Goal: Task Accomplishment & Management: Manage account settings

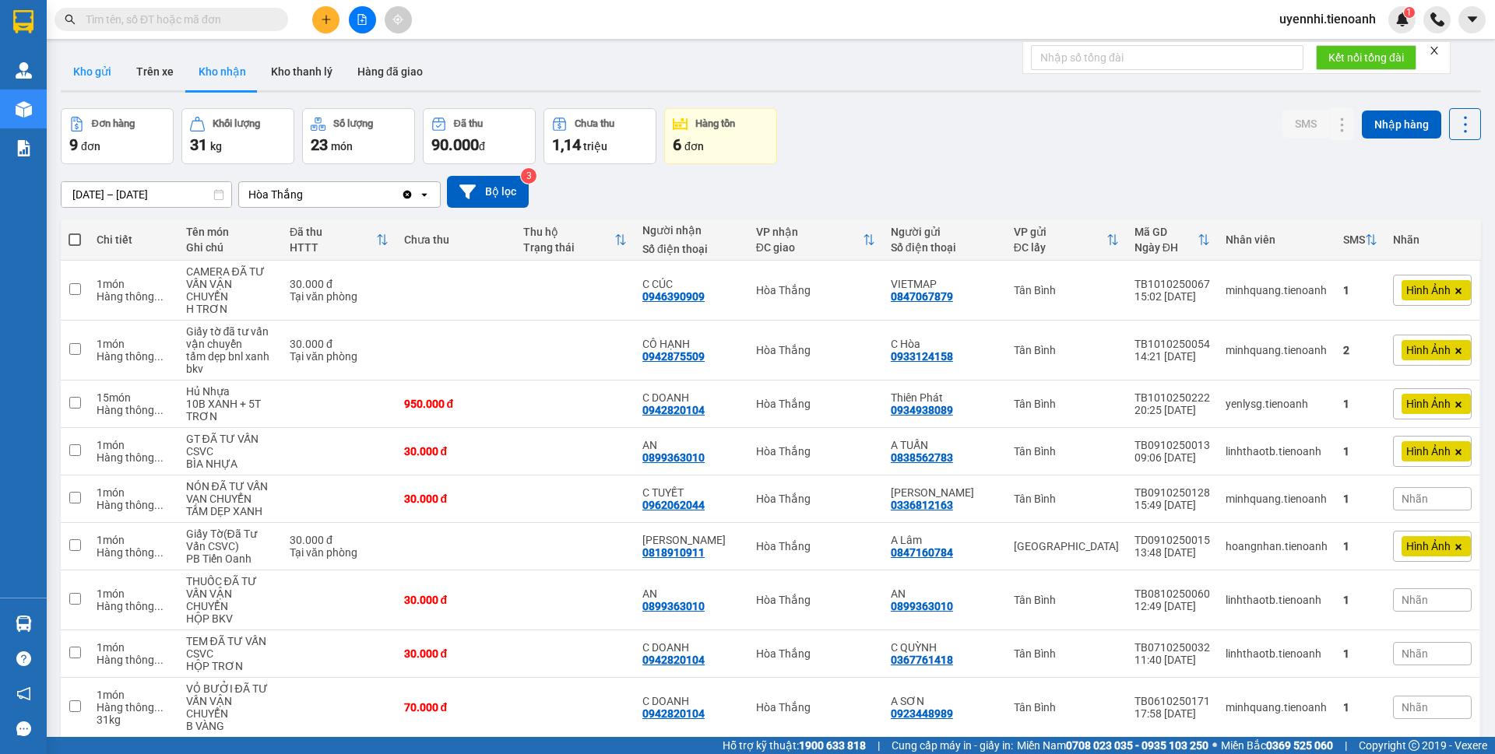
click at [82, 83] on button "Kho gửi" at bounding box center [92, 71] width 63 height 37
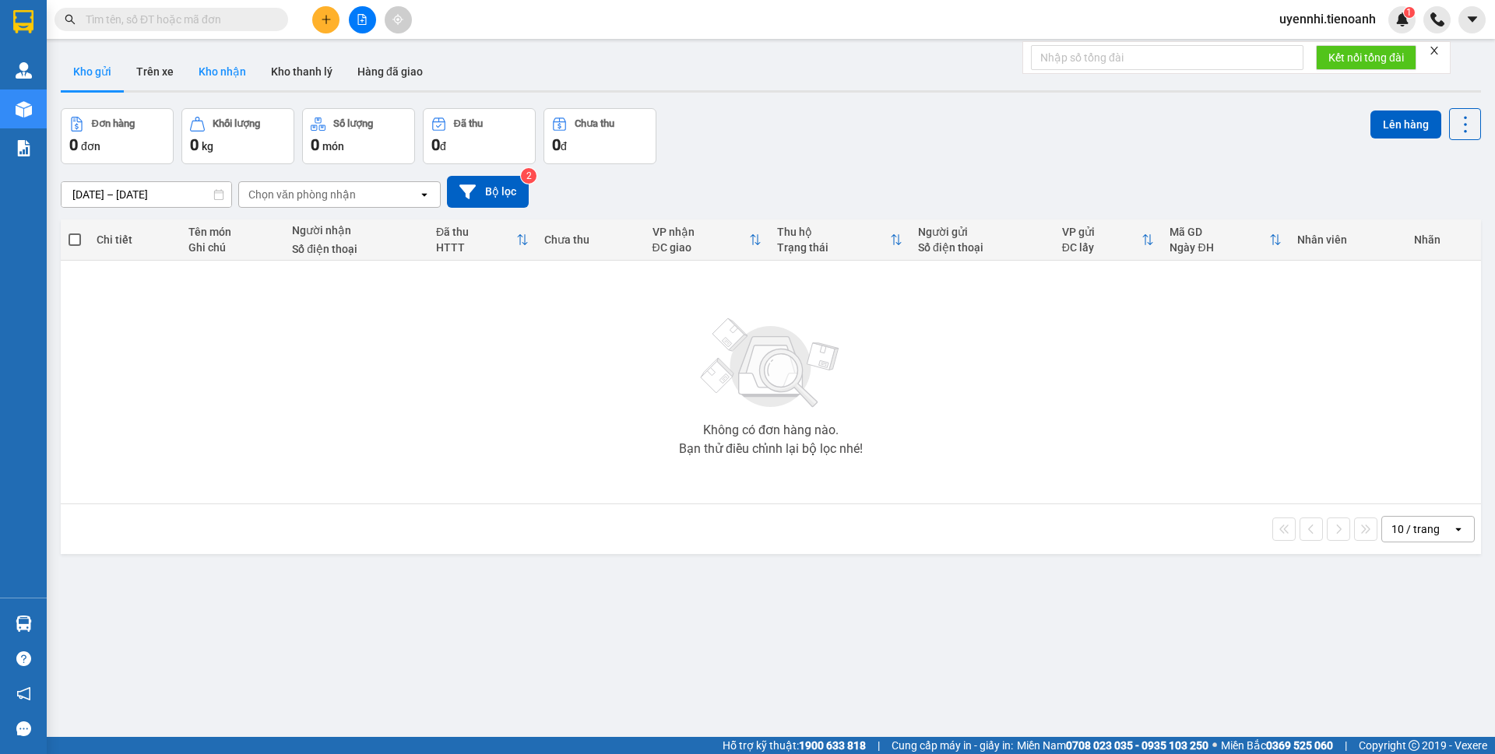
click at [209, 76] on button "Kho nhận" at bounding box center [222, 71] width 72 height 37
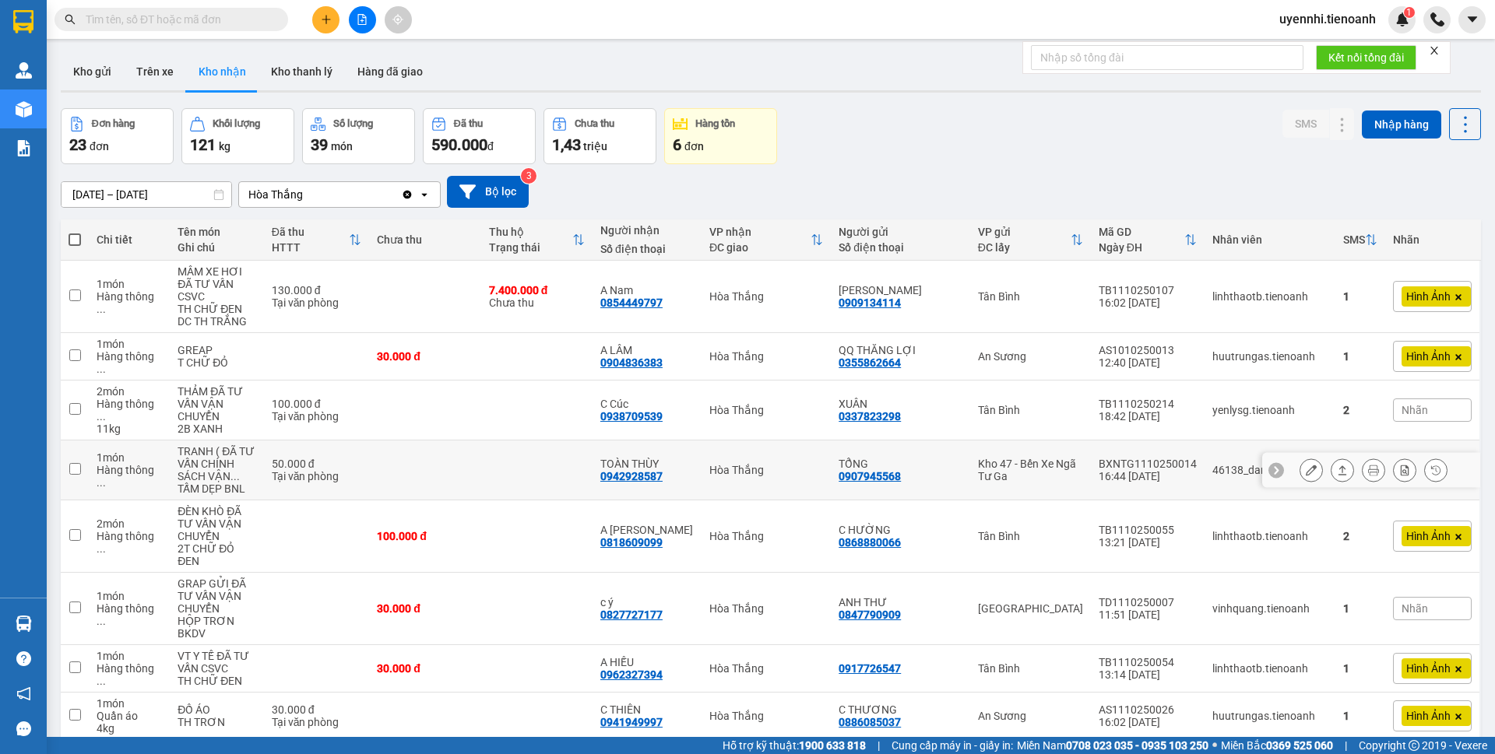
click at [532, 441] on td at bounding box center [536, 471] width 111 height 60
checkbox input "true"
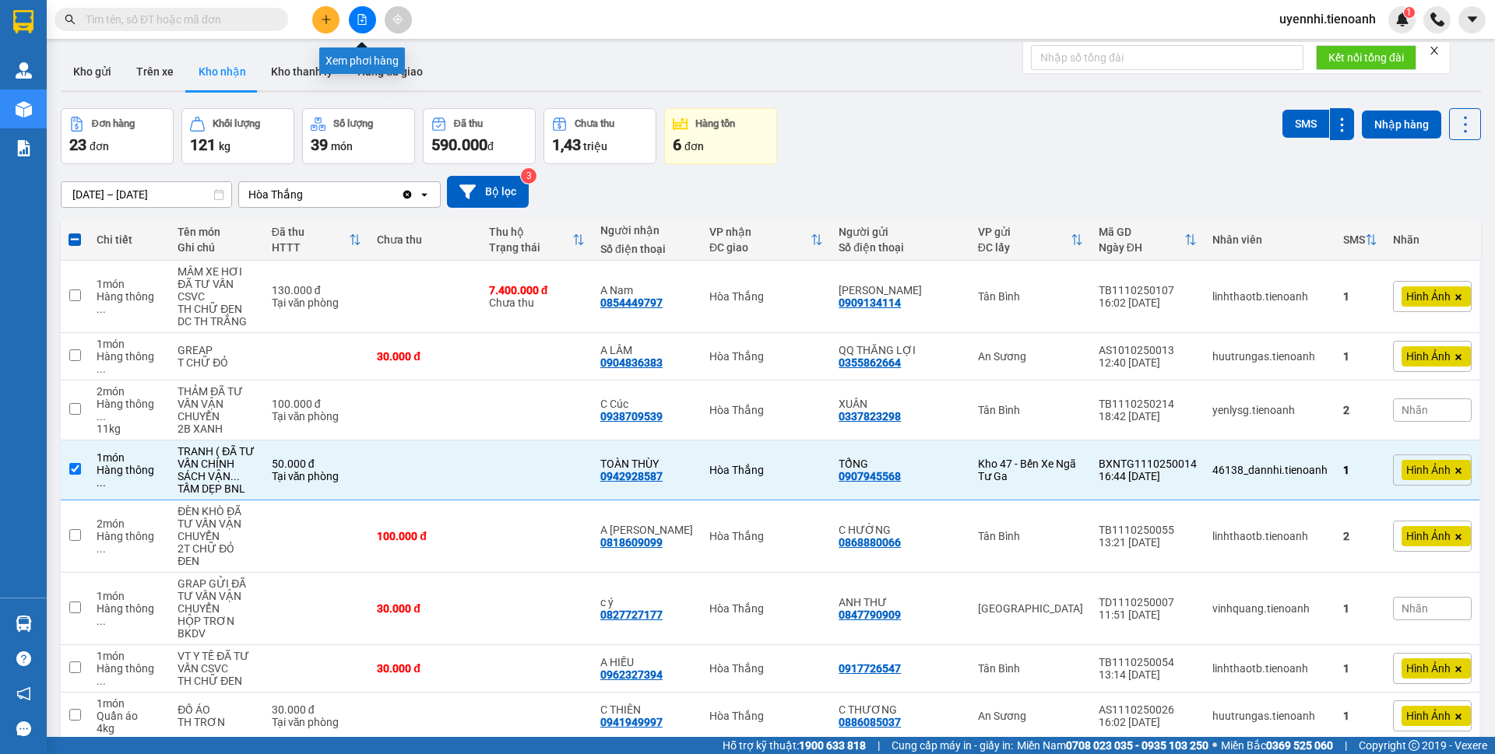
click at [369, 19] on button at bounding box center [362, 19] width 27 height 27
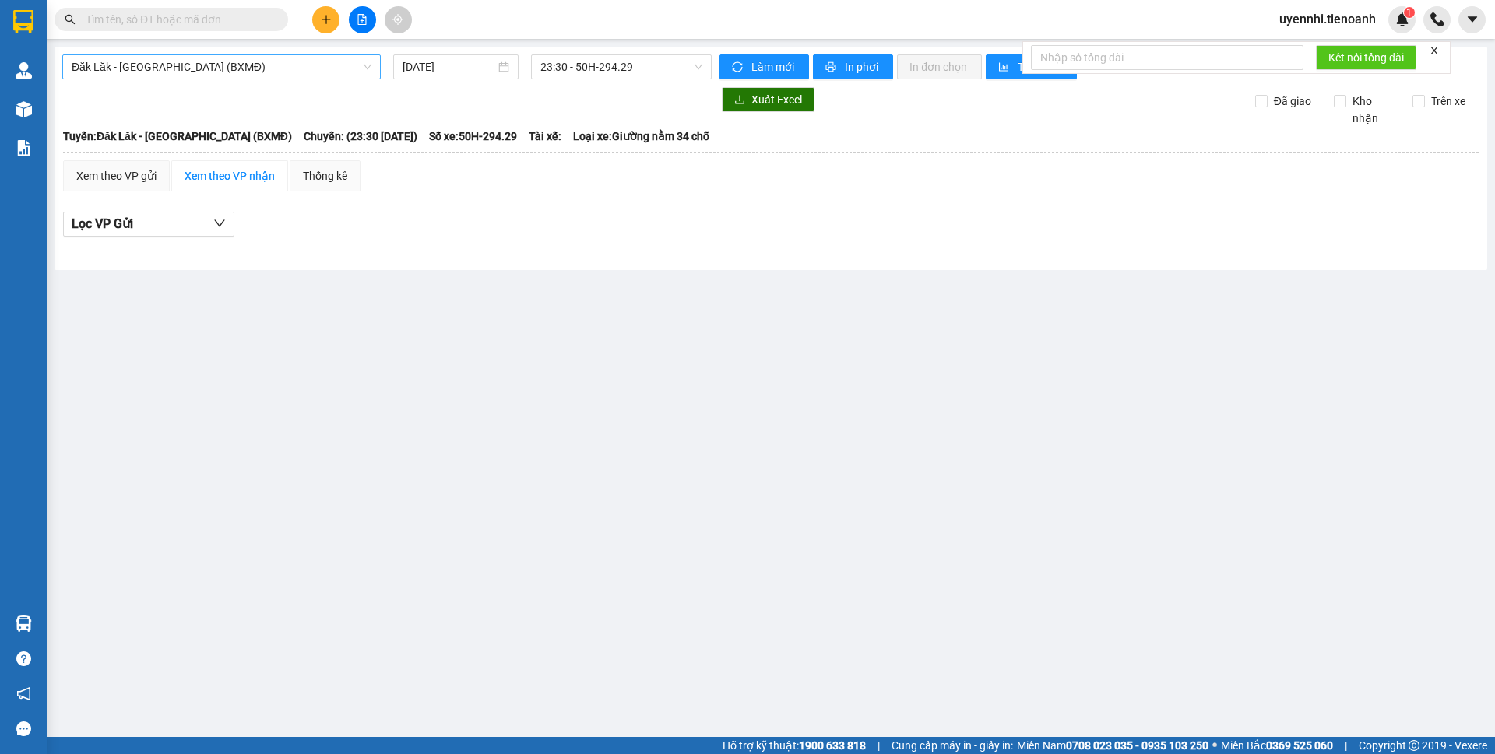
click at [161, 64] on span "Đăk Lăk - [GEOGRAPHIC_DATA] (BXMĐ)" at bounding box center [222, 66] width 300 height 23
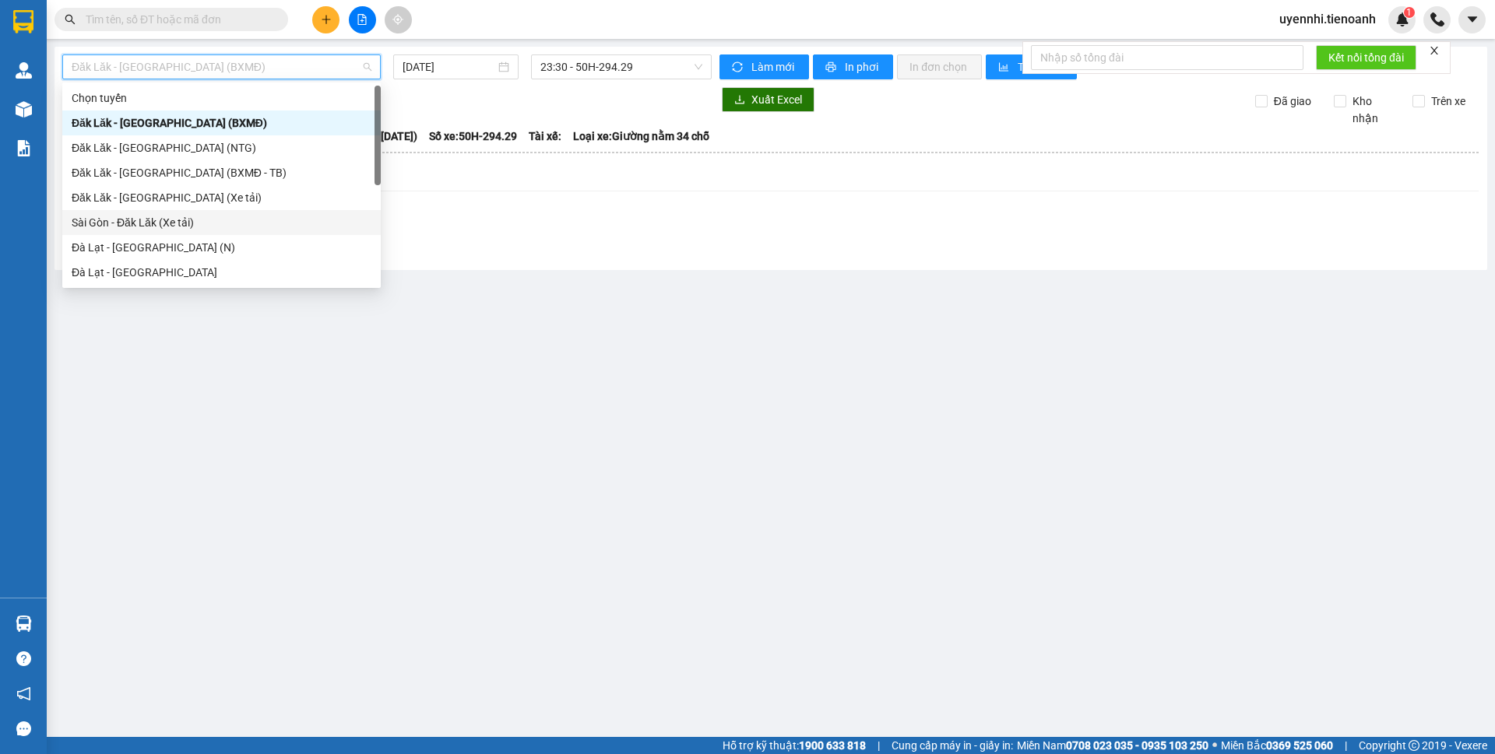
click at [101, 226] on div "Sài Gòn - Đăk Lăk (Xe tải)" at bounding box center [222, 222] width 300 height 17
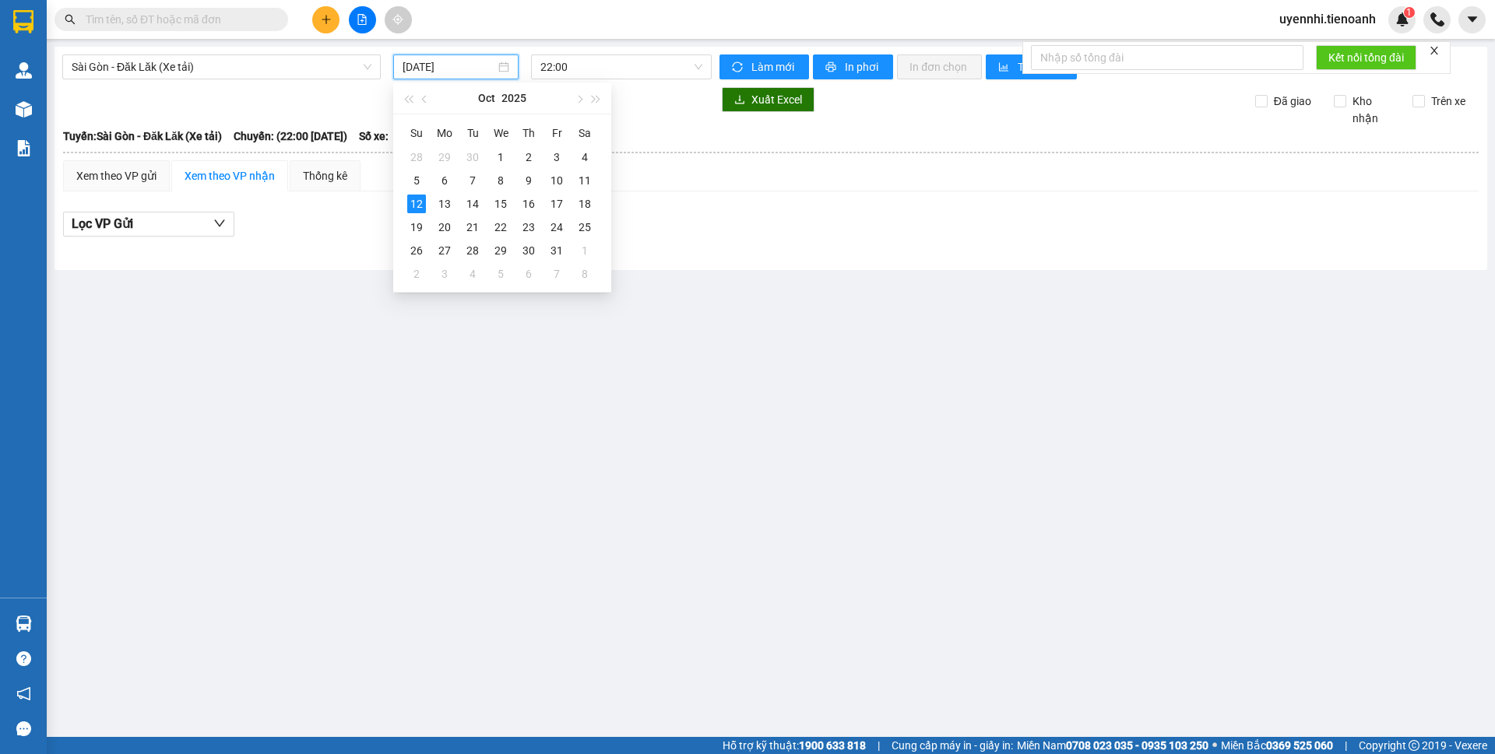
click at [429, 66] on input "[DATE]" at bounding box center [448, 66] width 93 height 17
click at [595, 176] on td "11" at bounding box center [585, 180] width 28 height 23
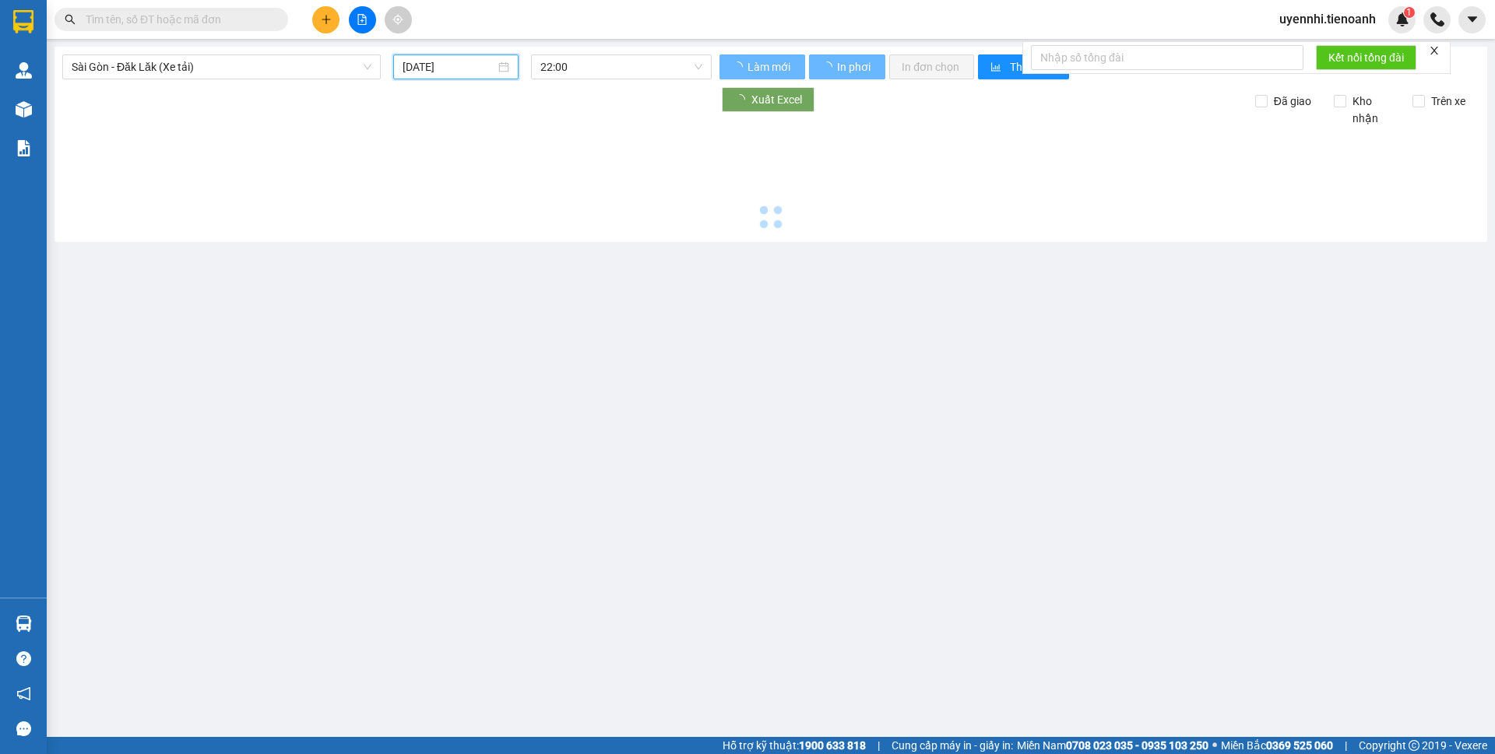
type input "[DATE]"
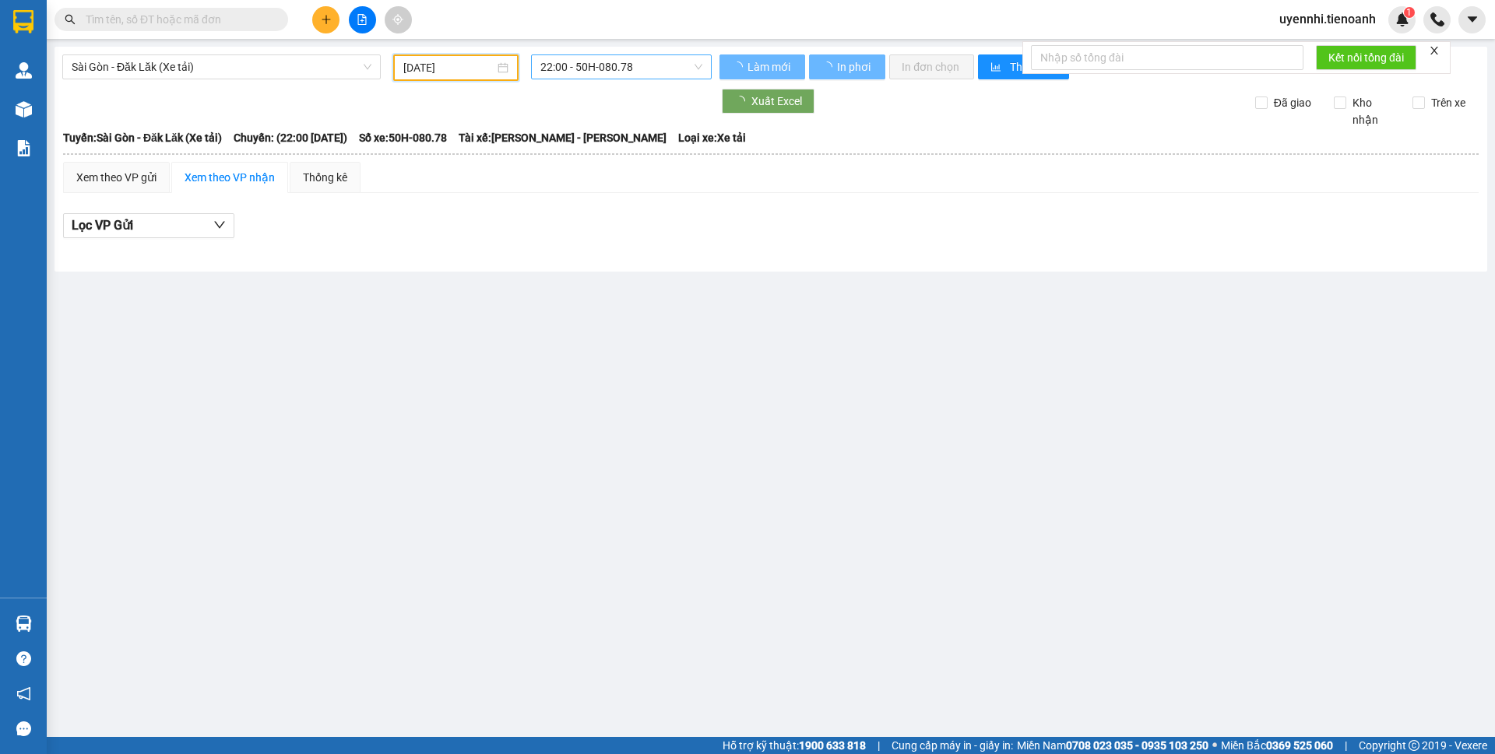
click at [571, 71] on span "22:00 - 50H-080.78" at bounding box center [621, 66] width 162 height 23
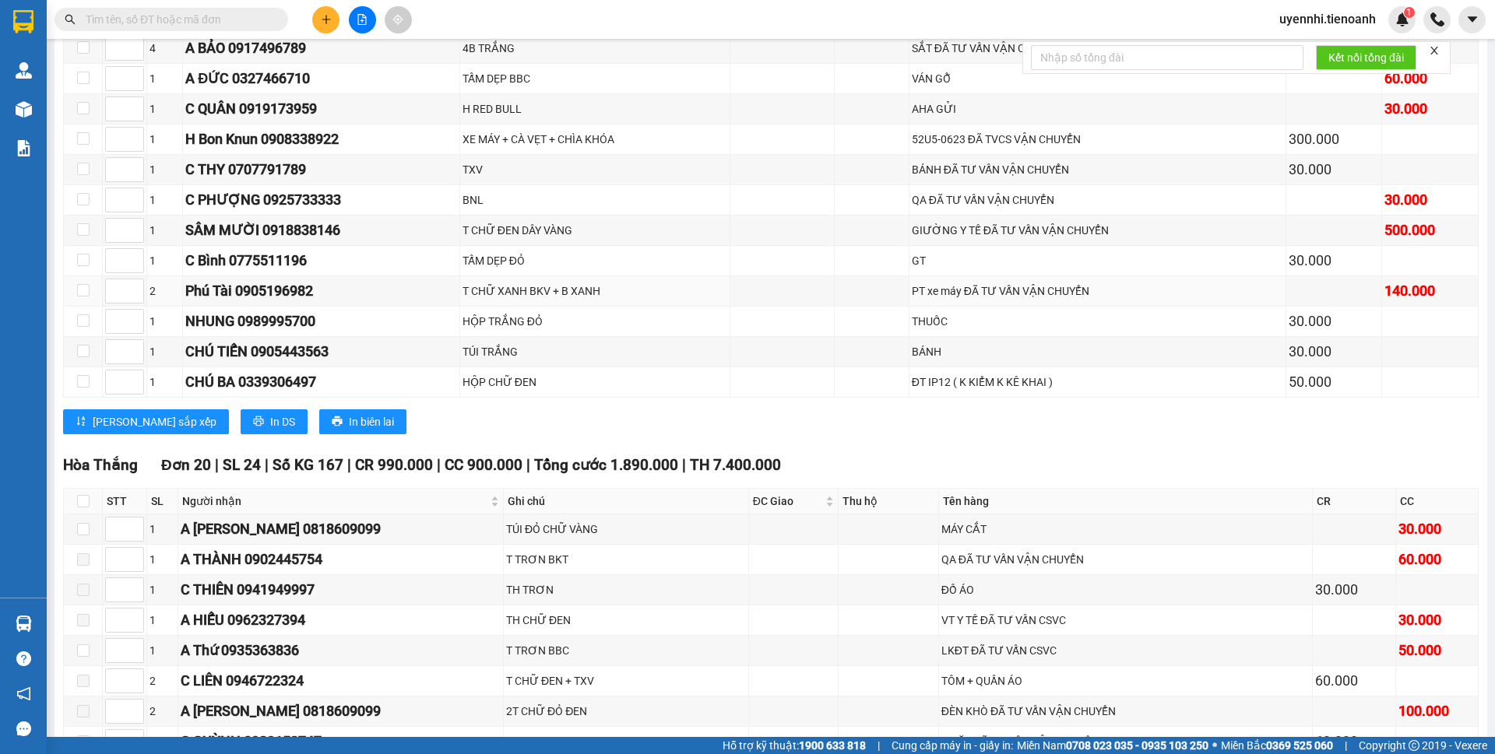
scroll to position [9732, 0]
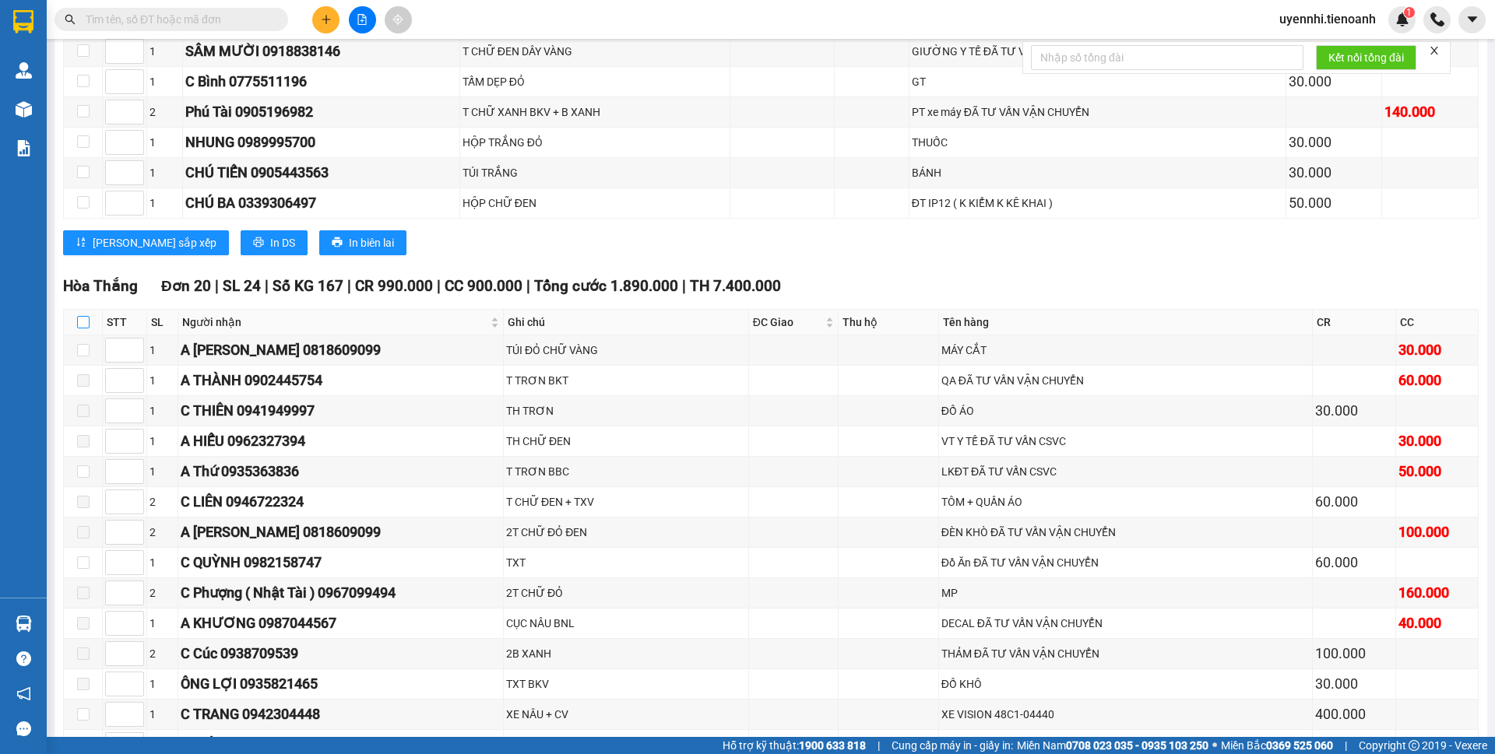
click at [87, 316] on input "checkbox" at bounding box center [83, 322] width 12 height 12
checkbox input "true"
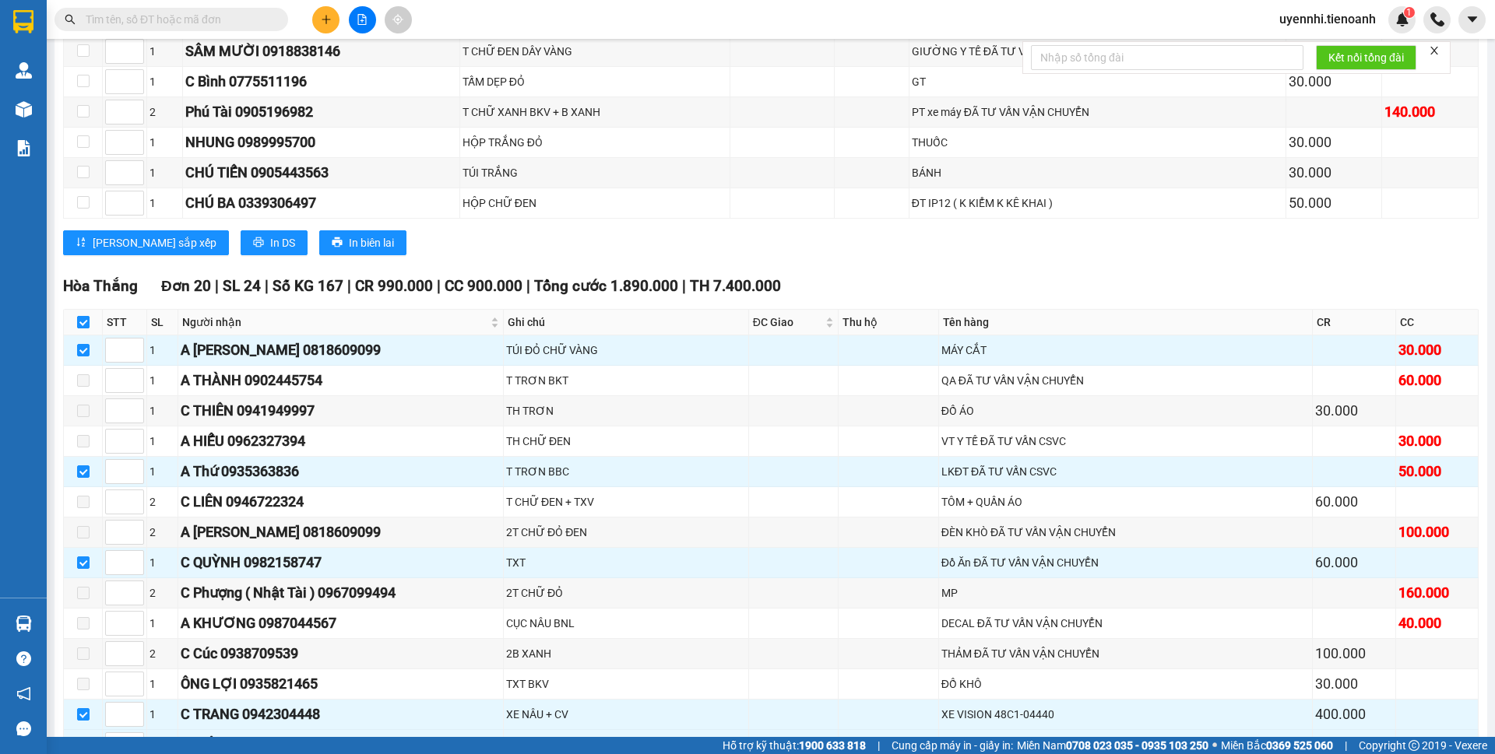
checkbox input "true"
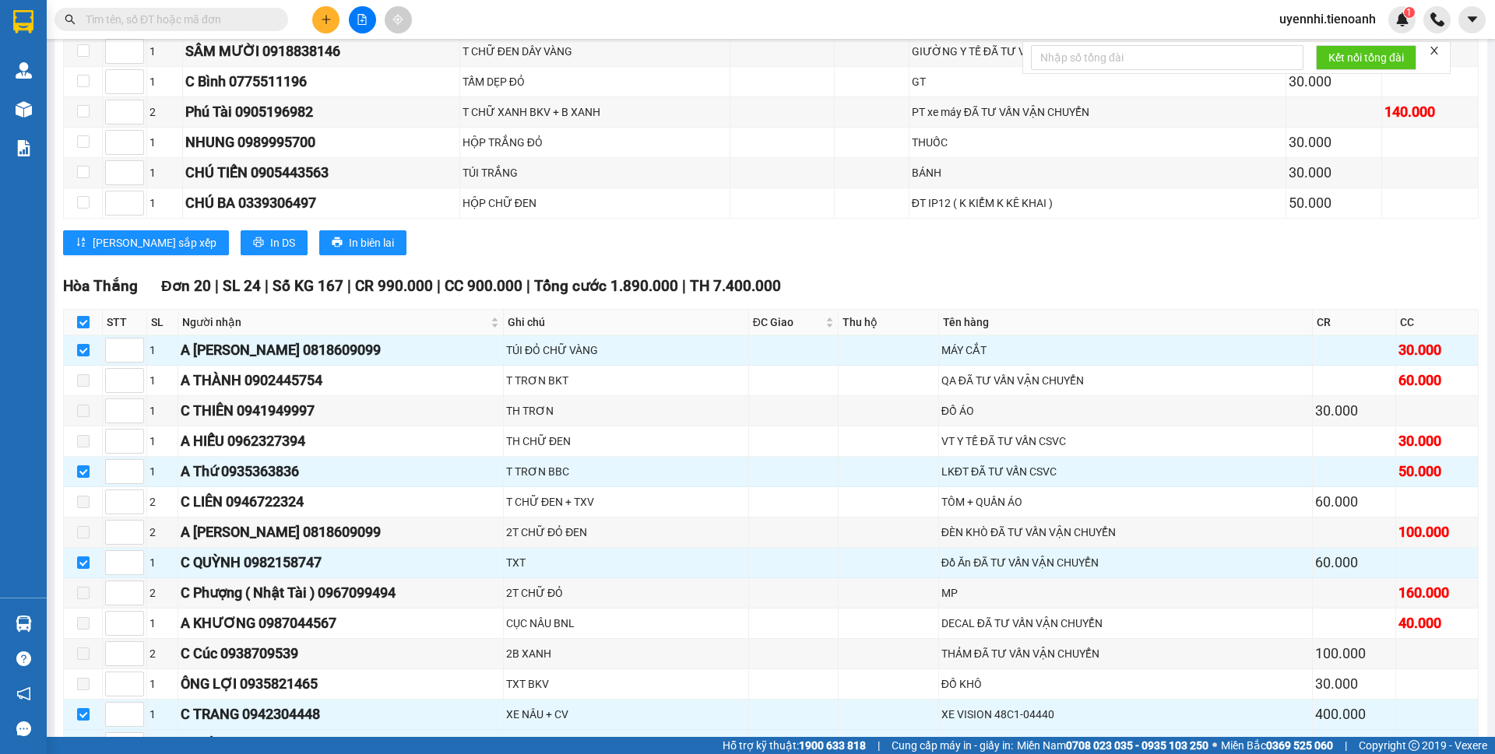
checkbox input "true"
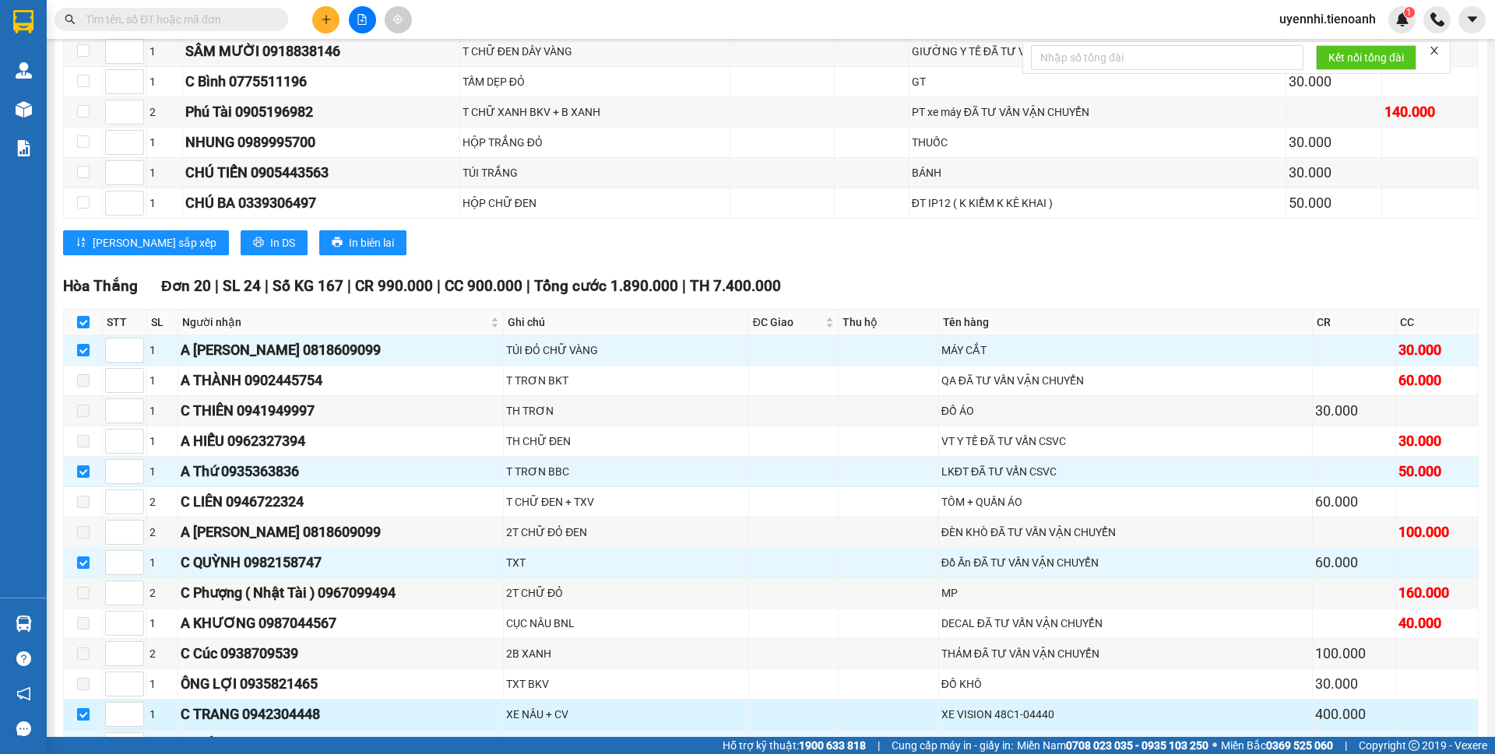
click at [83, 708] on input "checkbox" at bounding box center [83, 714] width 12 height 12
checkbox input "false"
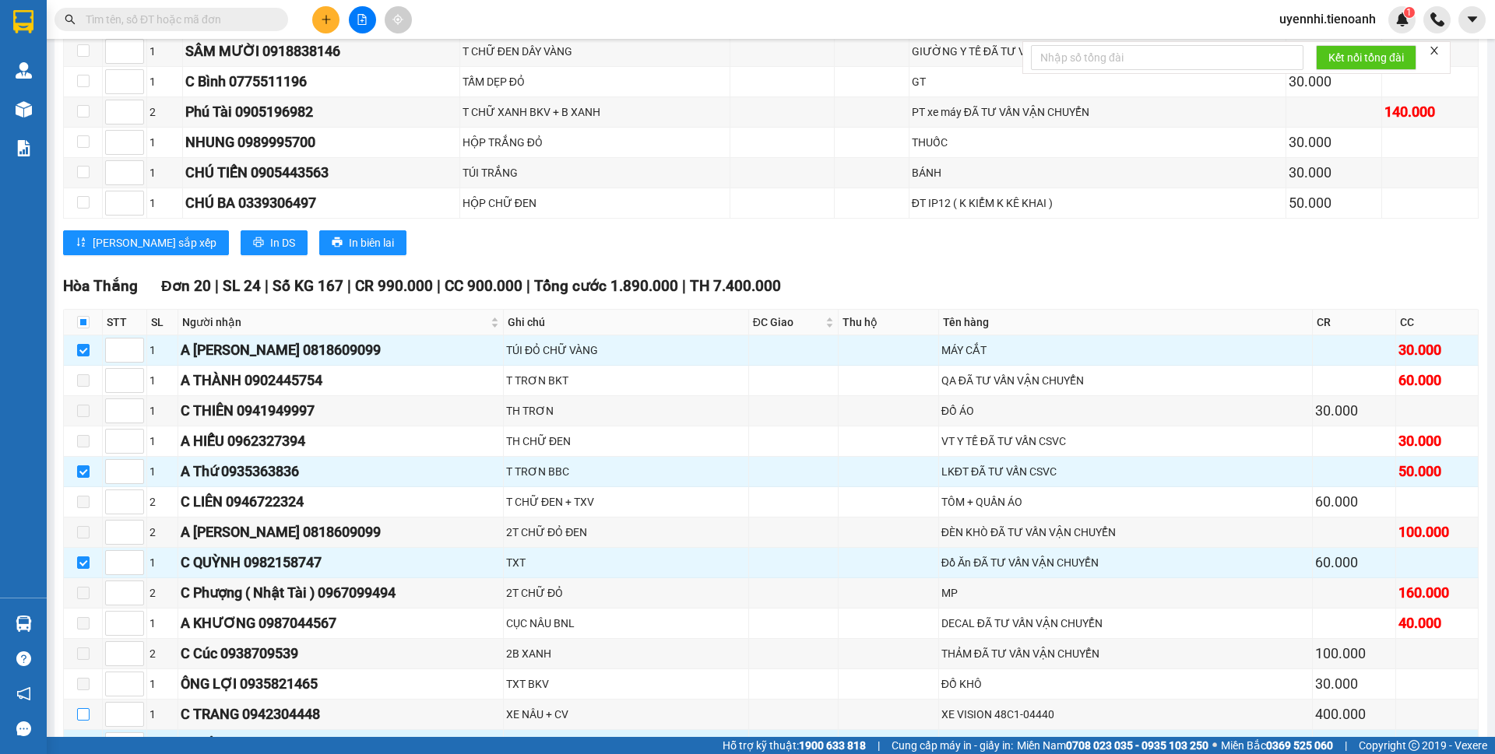
checkbox input "false"
click at [79, 739] on input "checkbox" at bounding box center [83, 745] width 12 height 12
checkbox input "false"
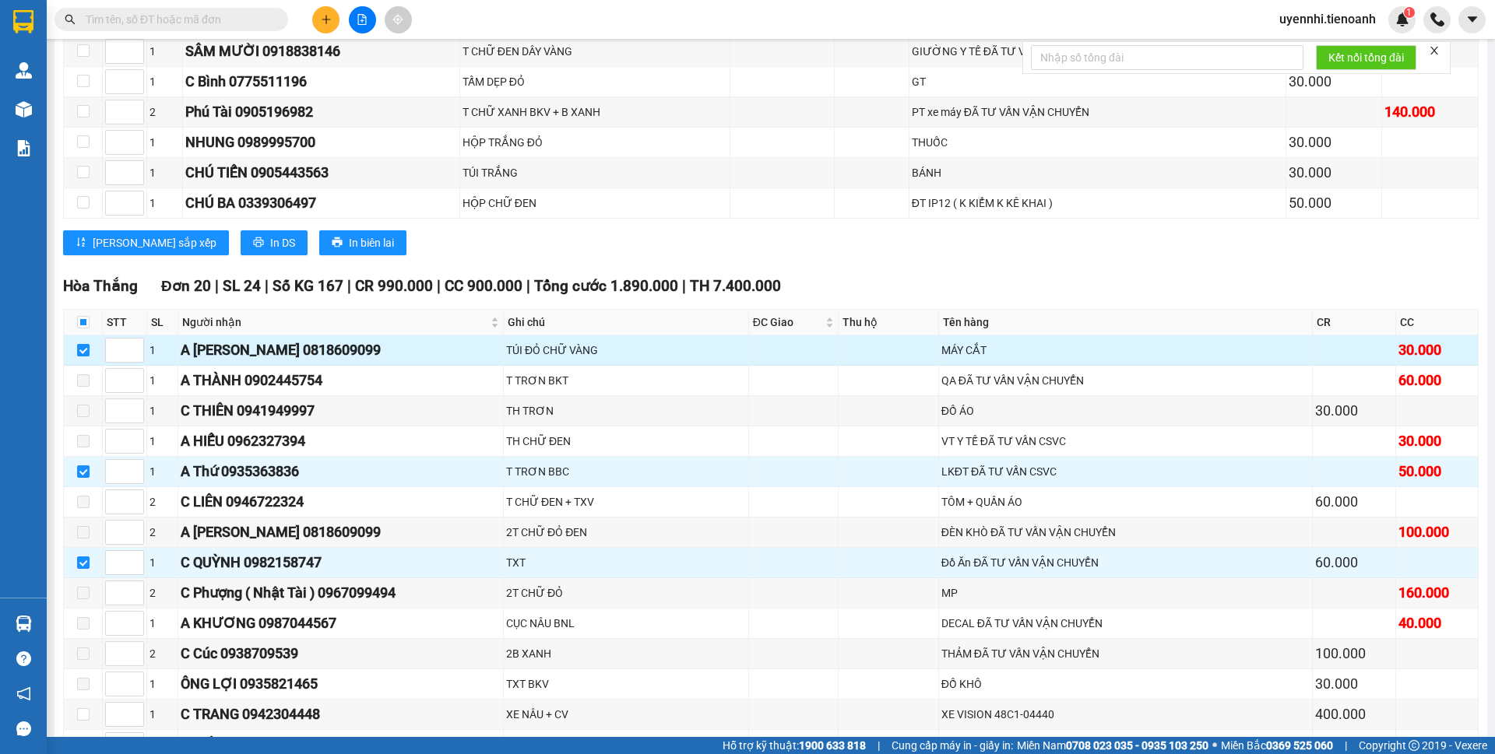
click at [79, 344] on input "checkbox" at bounding box center [83, 350] width 12 height 12
checkbox input "false"
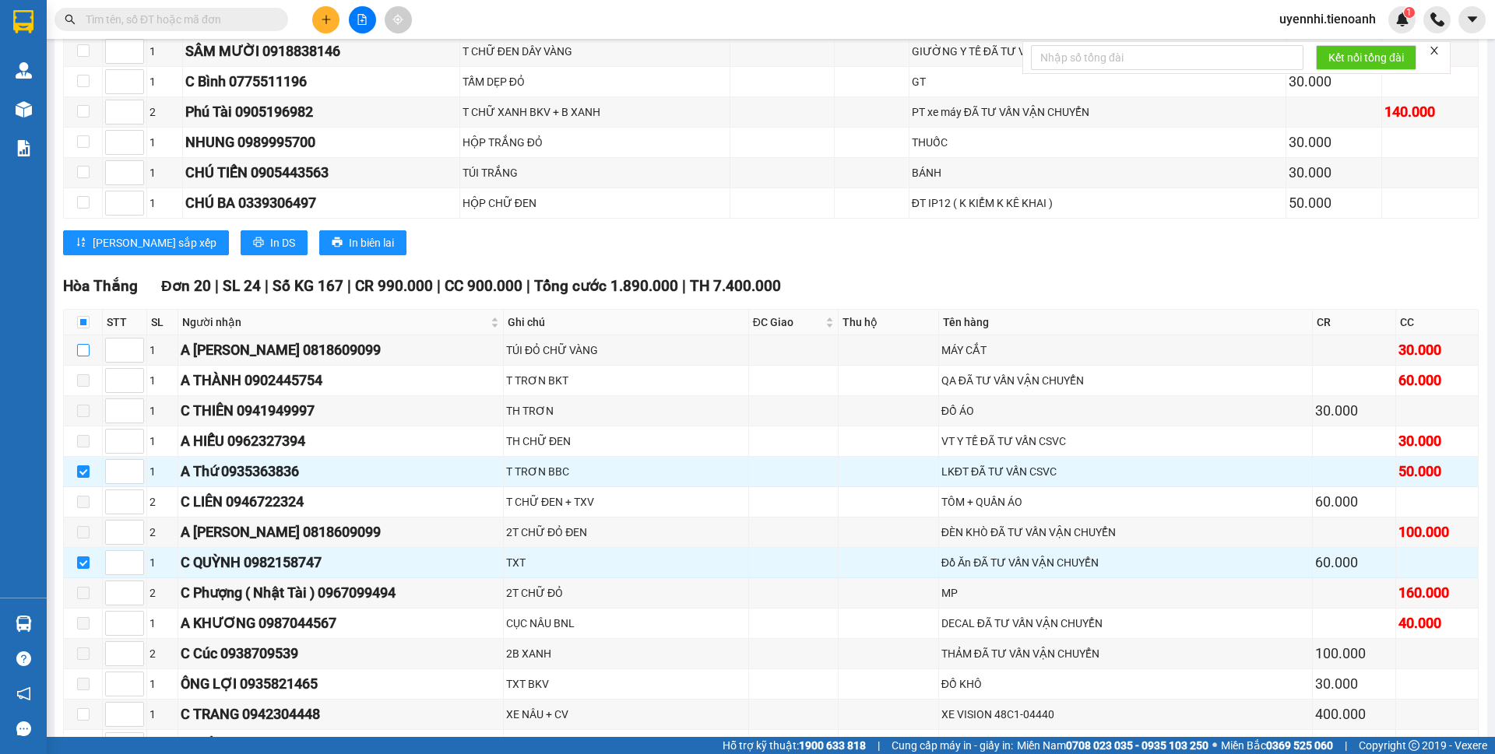
scroll to position [10354, 0]
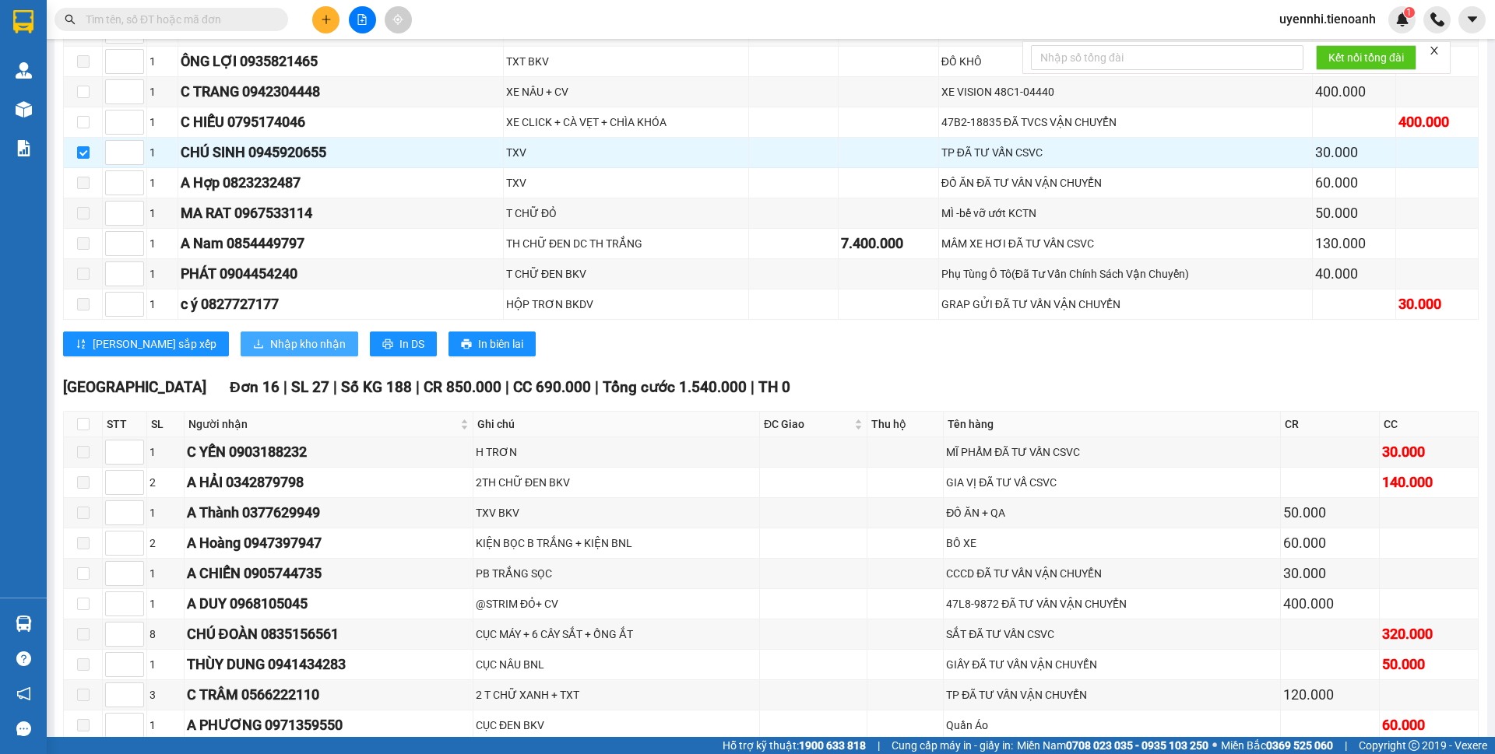
click at [270, 336] on span "Nhập kho nhận" at bounding box center [308, 344] width 76 height 17
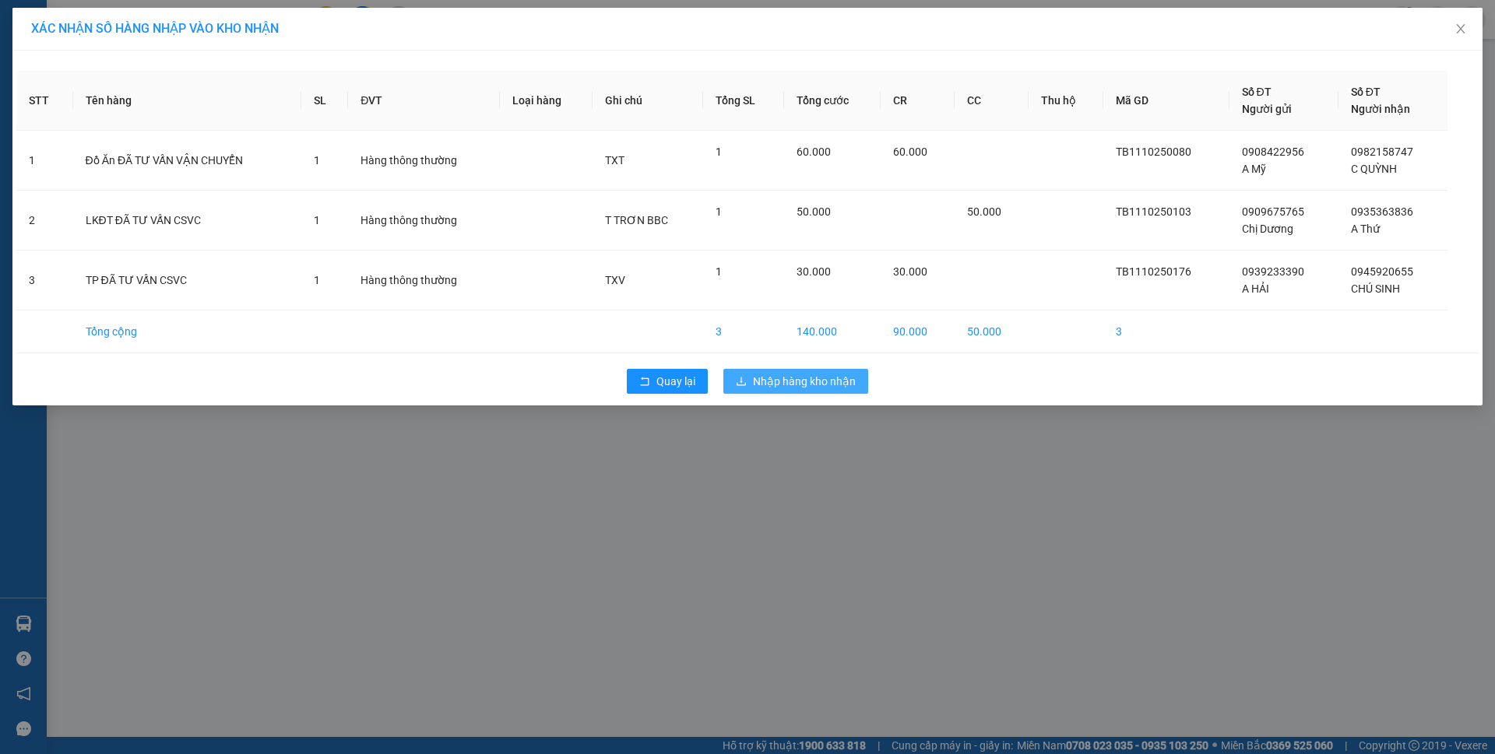
click at [810, 382] on span "Nhập hàng kho nhận" at bounding box center [804, 381] width 103 height 17
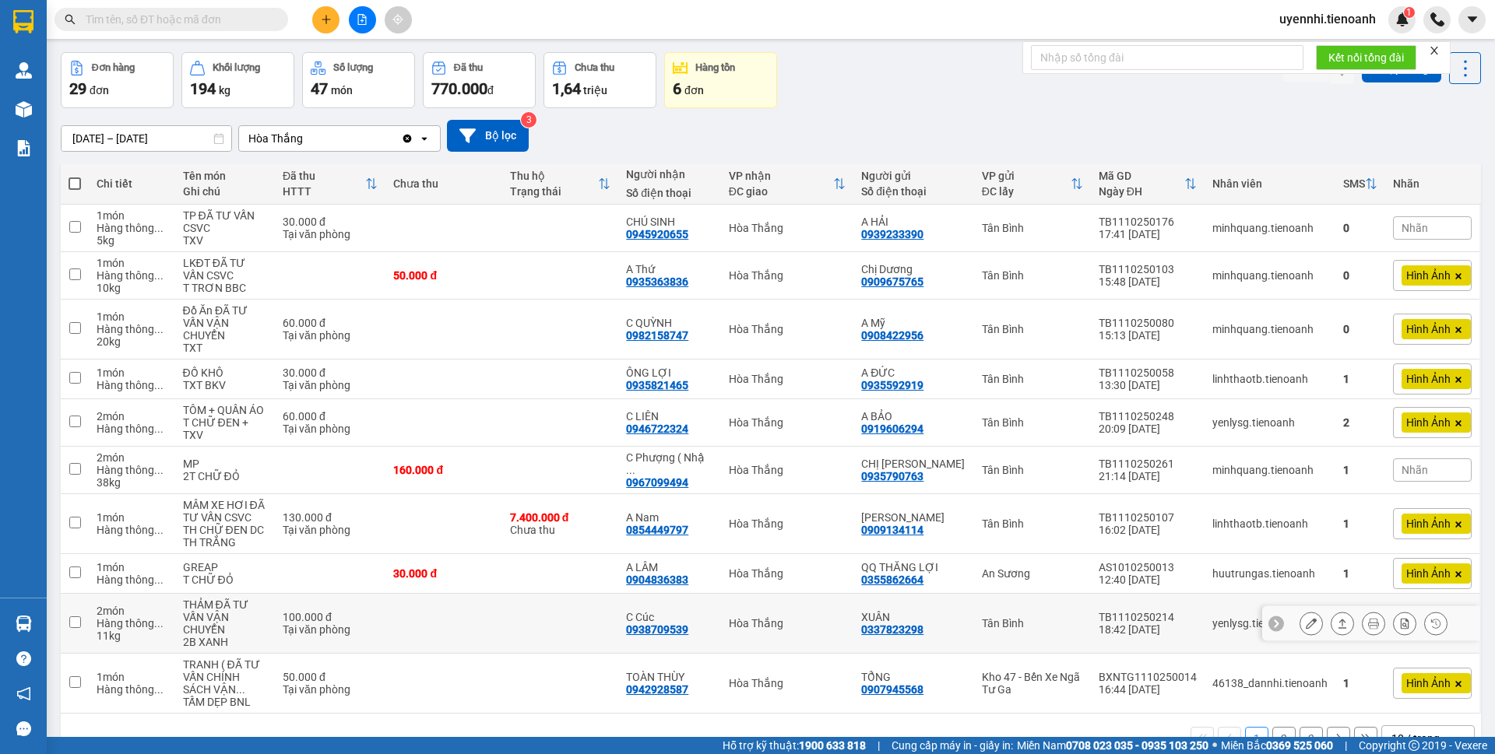
scroll to position [109, 0]
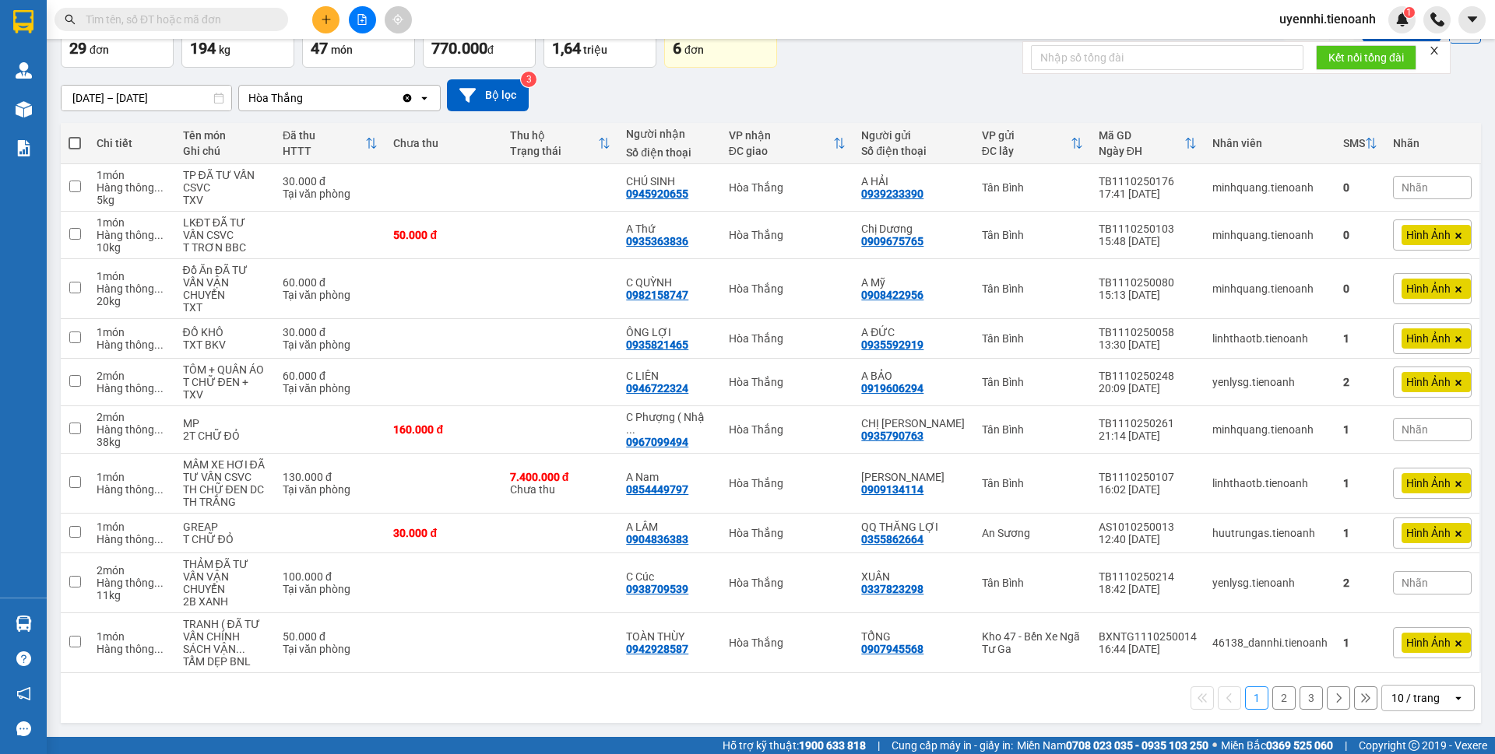
click at [1455, 698] on icon at bounding box center [1457, 698] width 5 height 3
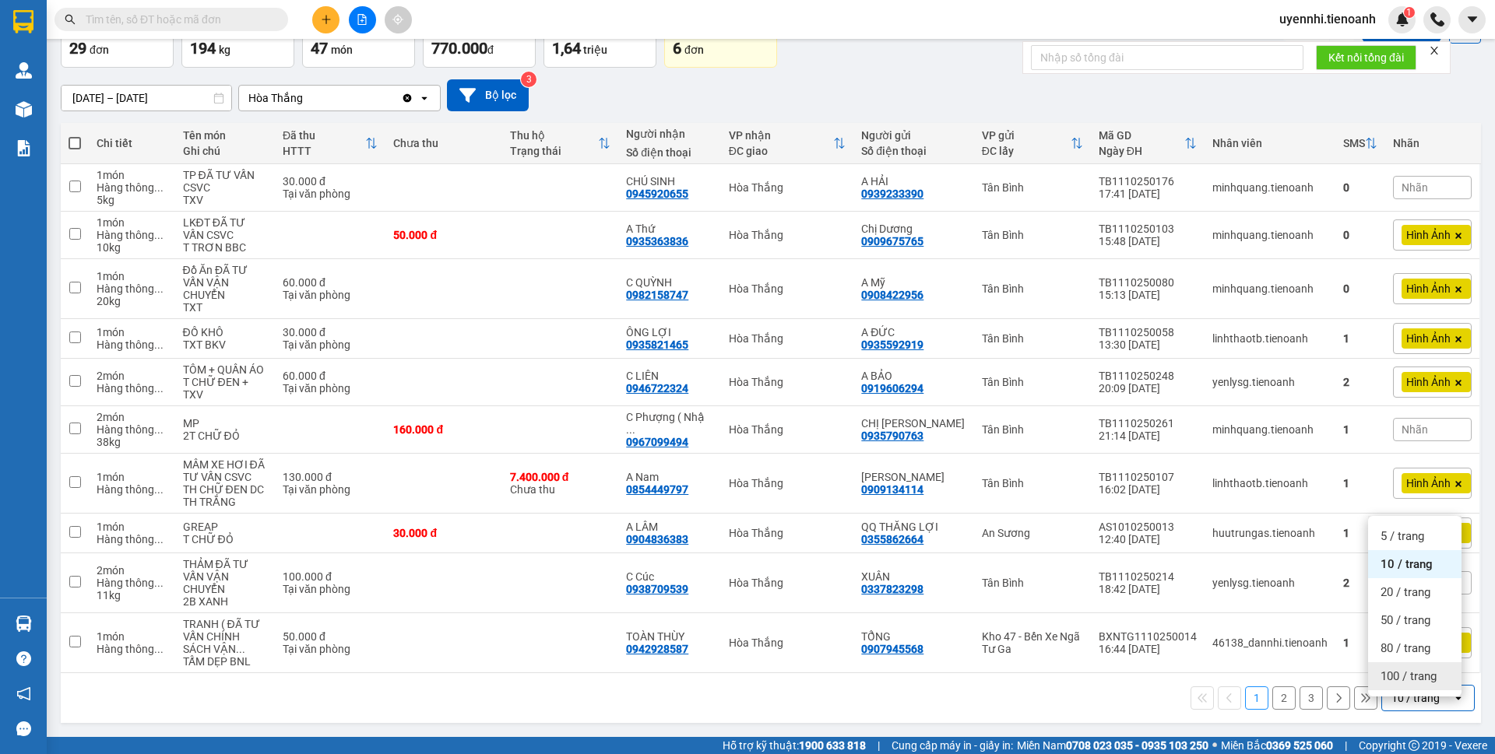
click at [1393, 670] on span "100 / trang" at bounding box center [1408, 677] width 56 height 16
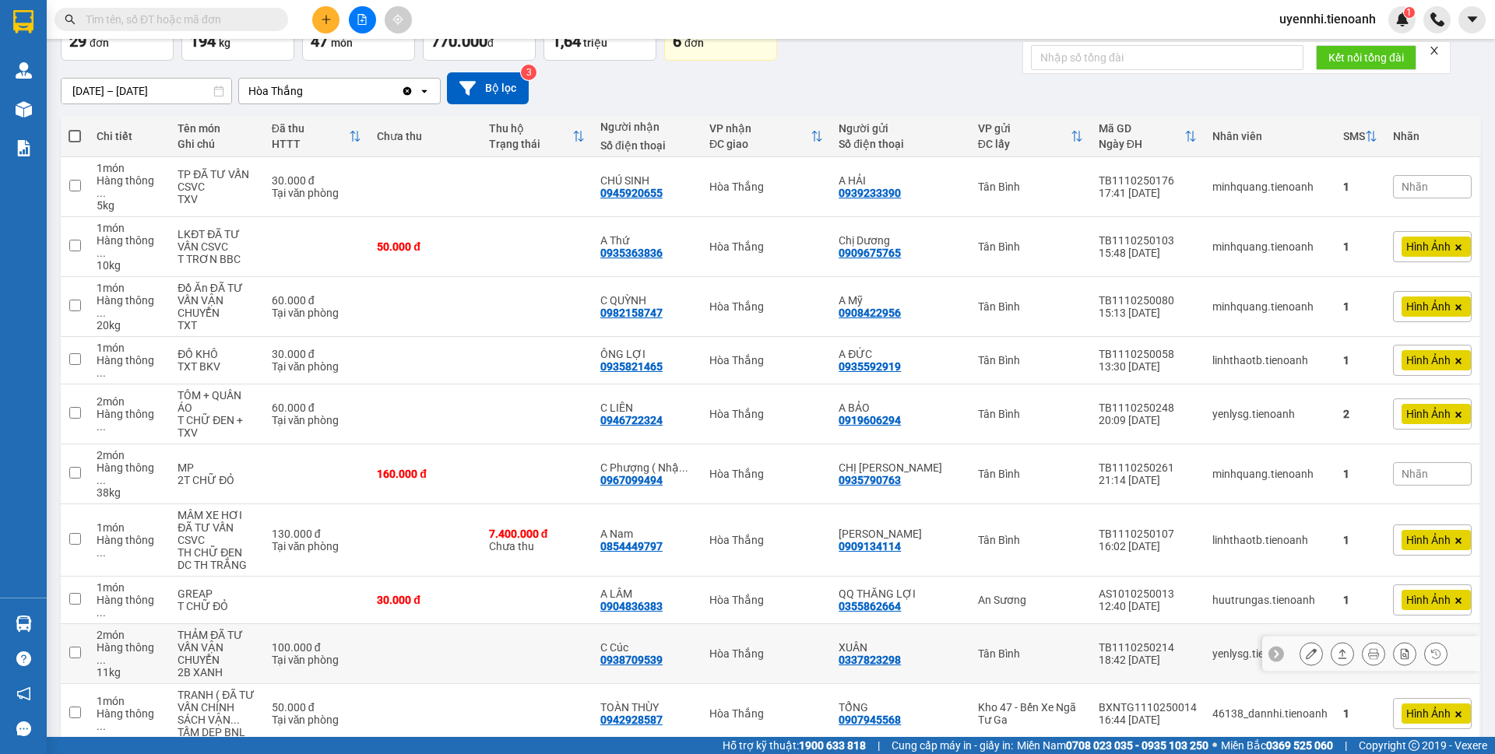
scroll to position [78, 0]
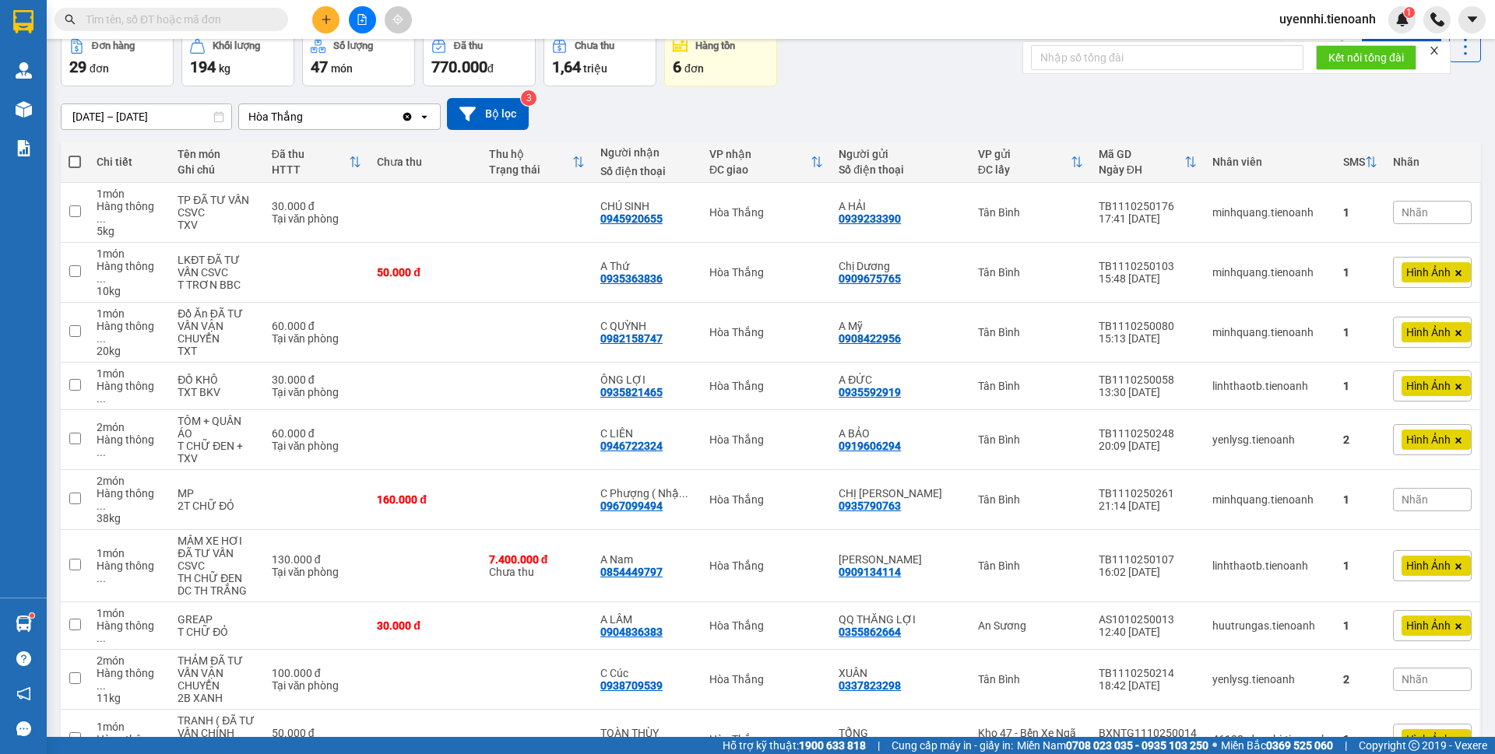
click at [1406, 265] on span "Hình Ảnh" at bounding box center [1428, 272] width 44 height 14
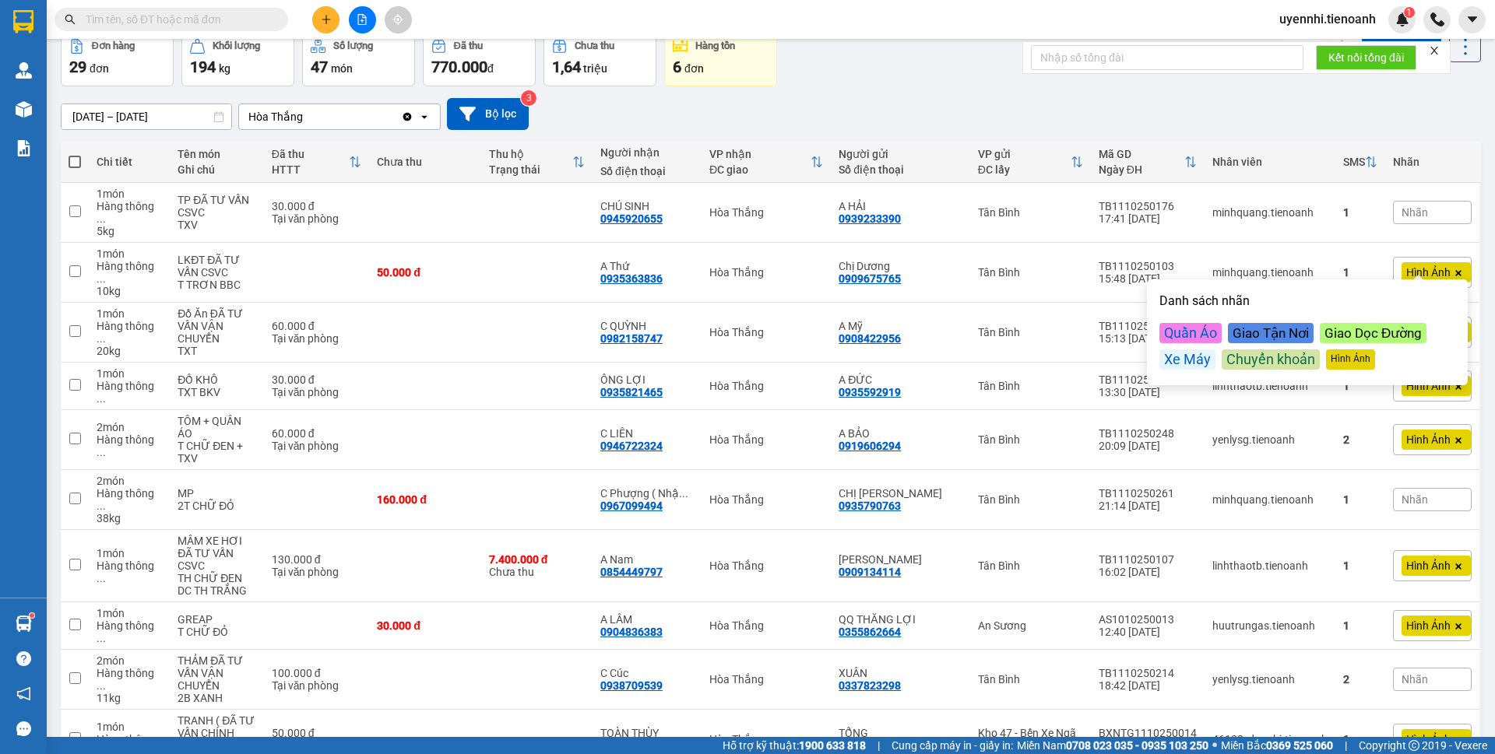
click at [1350, 360] on div "Hình Ảnh" at bounding box center [1350, 360] width 49 height 20
click at [930, 65] on div "Đơn hàng 29 đơn Khối lượng 194 kg Số lượng 47 món Đã thu 770.000 đ Chưa thu 1,6…" at bounding box center [771, 58] width 1420 height 56
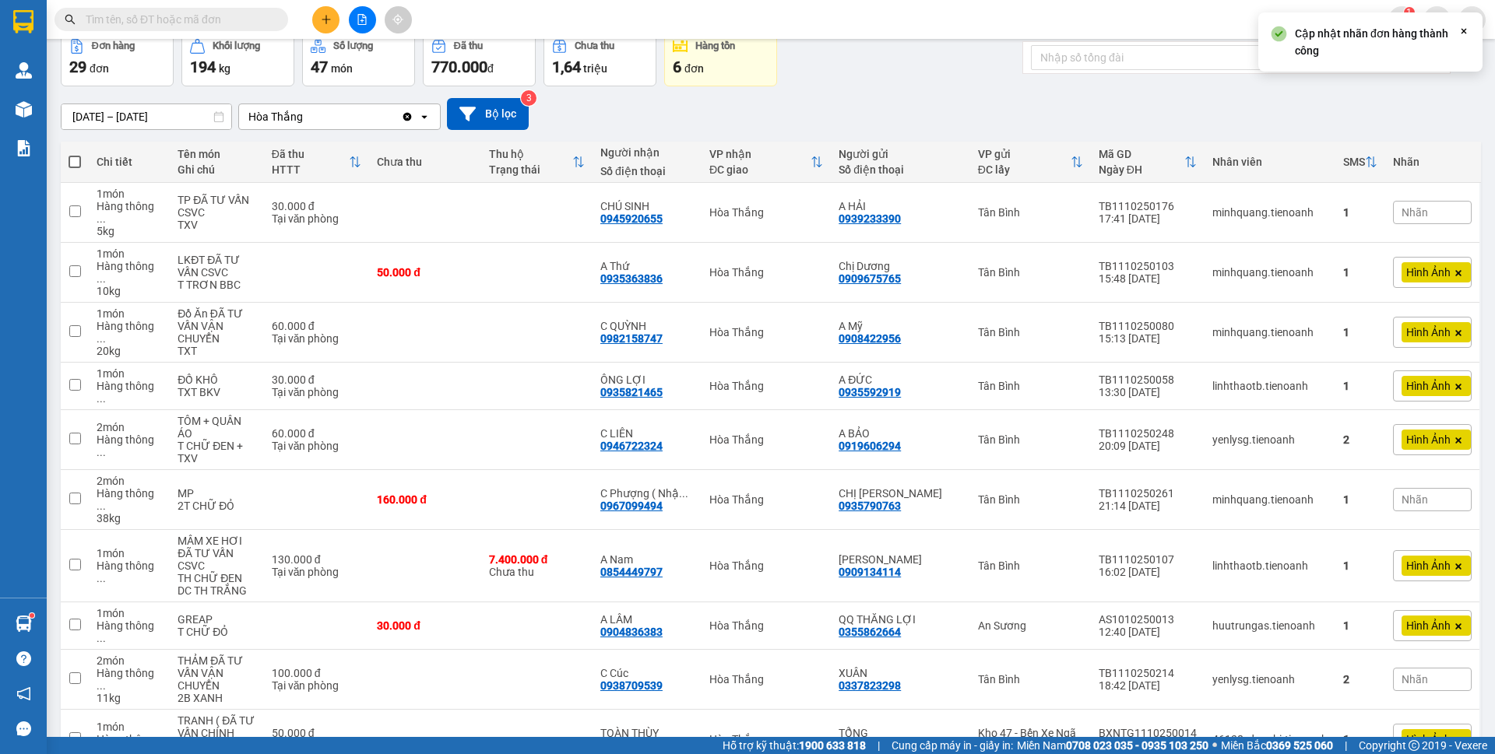
click at [1267, 100] on div "[DATE] – [DATE] Press the down arrow key to interact with the calendar and sele…" at bounding box center [771, 114] width 1420 height 32
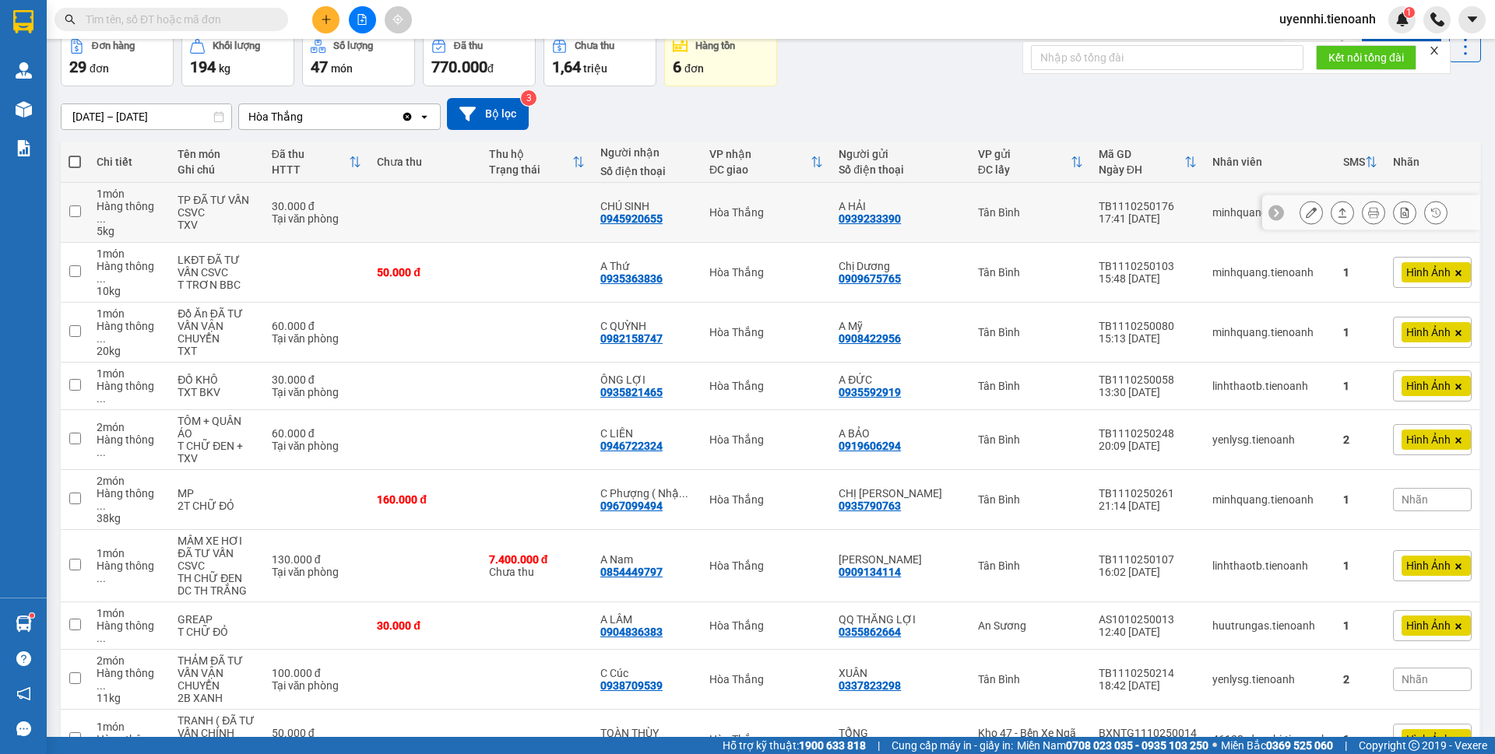
scroll to position [0, 0]
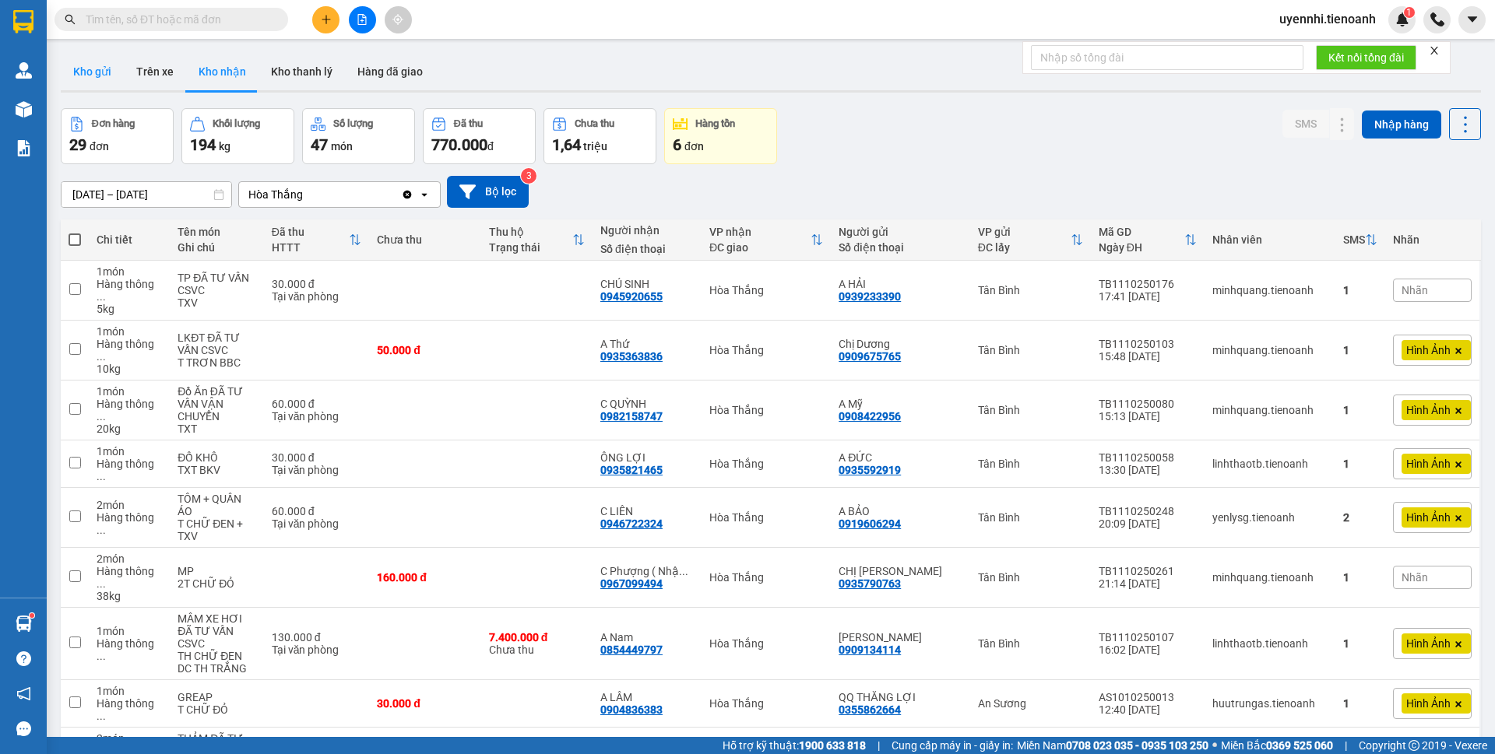
click at [91, 62] on button "Kho gửi" at bounding box center [92, 71] width 63 height 37
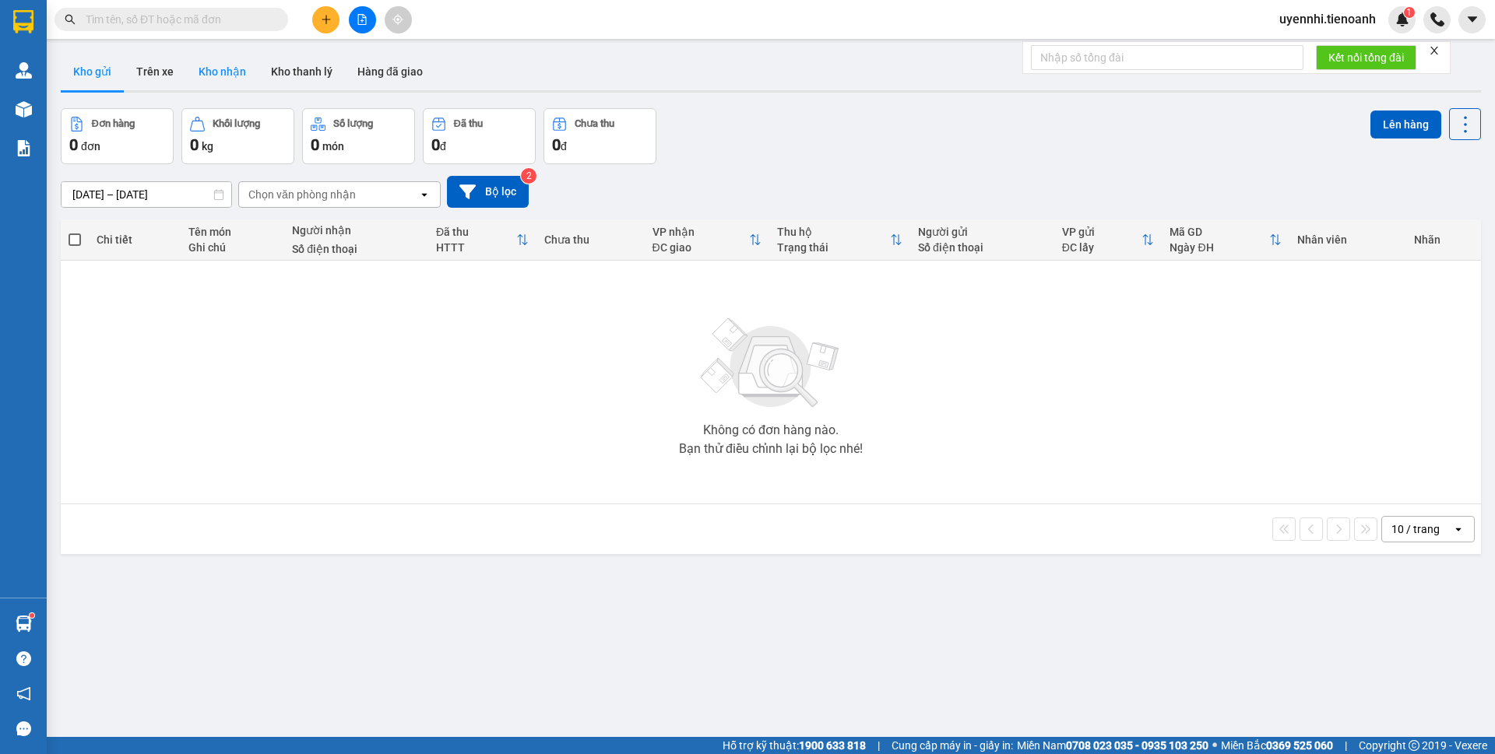
click at [221, 63] on button "Kho nhận" at bounding box center [222, 71] width 72 height 37
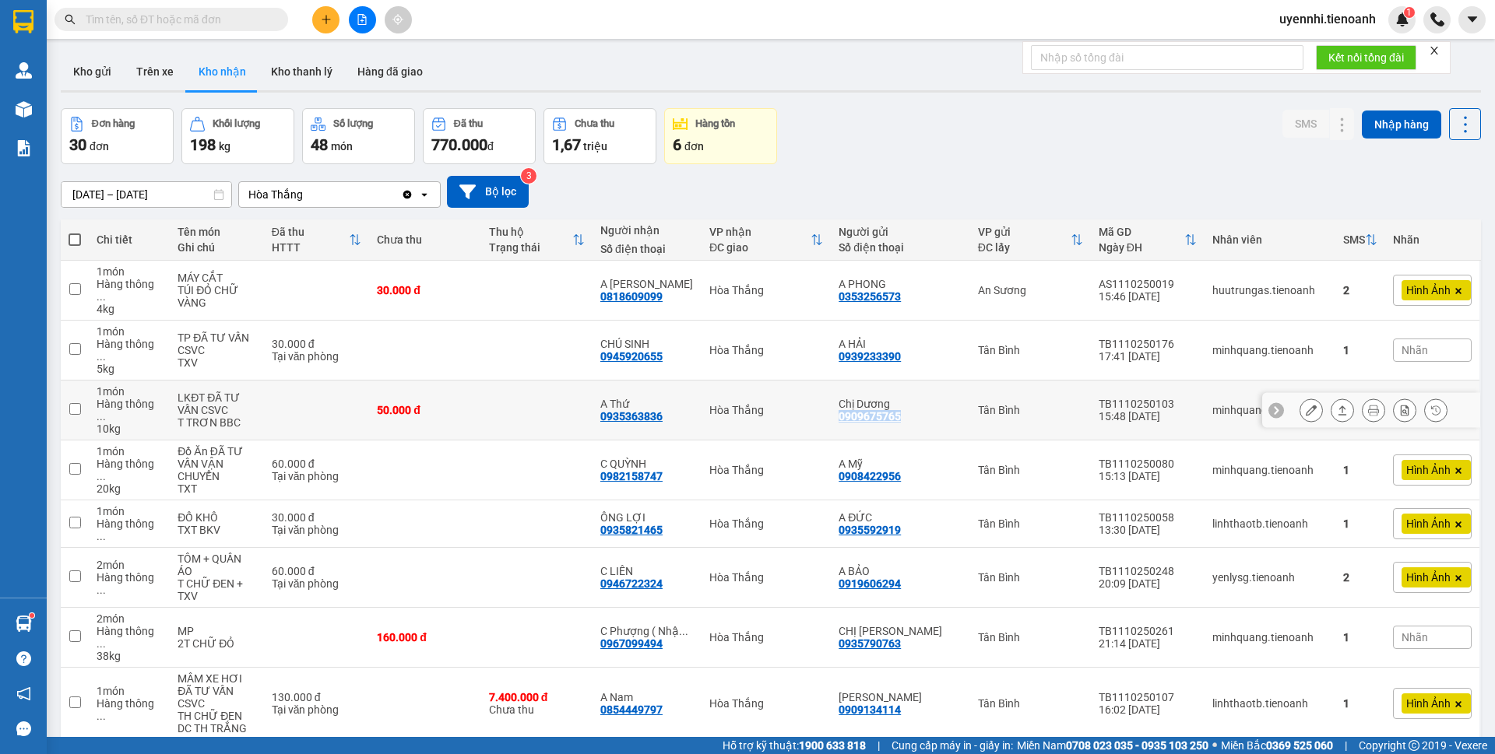
drag, startPoint x: 966, startPoint y: 364, endPoint x: 402, endPoint y: 637, distance: 626.8
click at [966, 381] on tr "1 món Hàng thông ... 10 kg LKĐT ĐÃ TƯ VẤN CSVC T TRƠN BBC 50.000 đ A Thứ 093536…" at bounding box center [771, 411] width 1420 height 60
checkbox input "true"
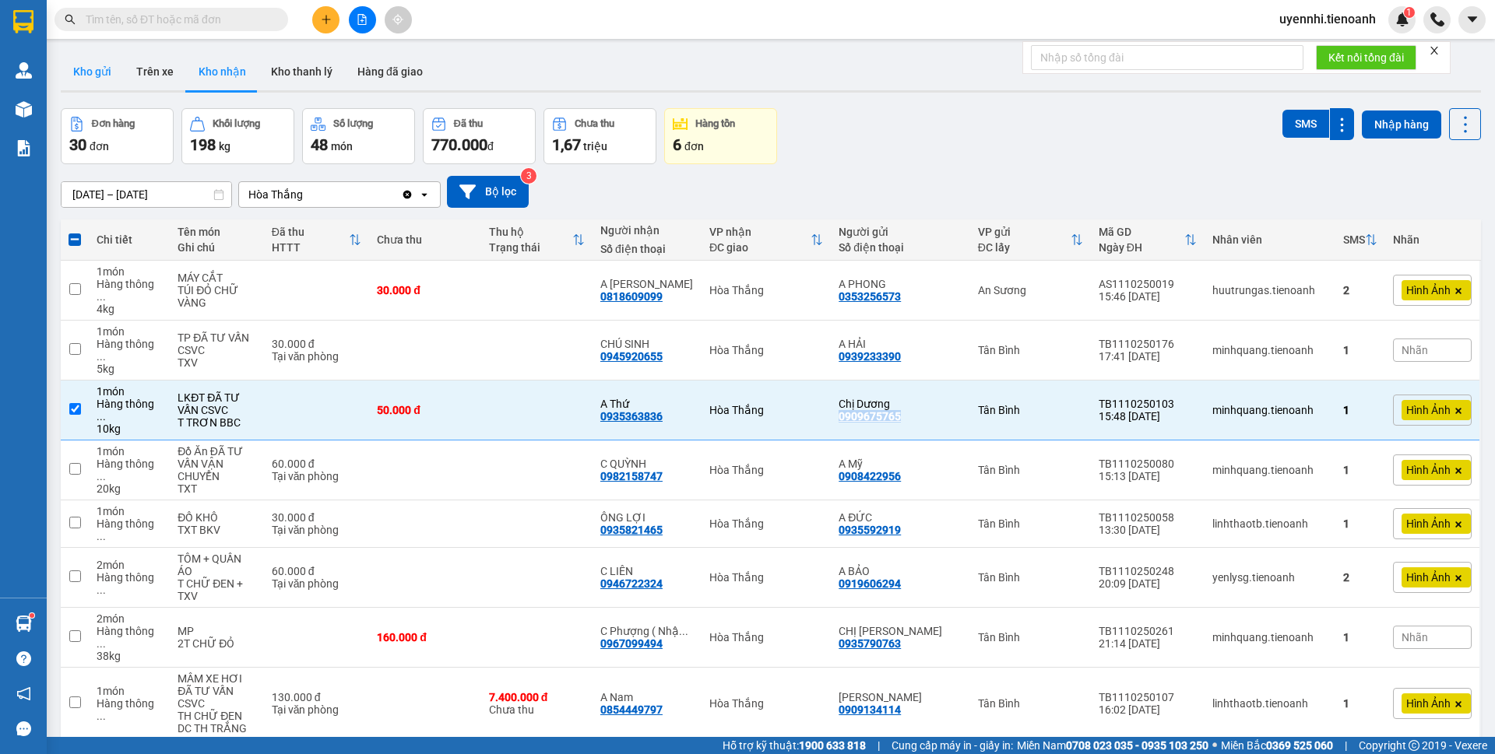
click at [93, 75] on button "Kho gửi" at bounding box center [92, 71] width 63 height 37
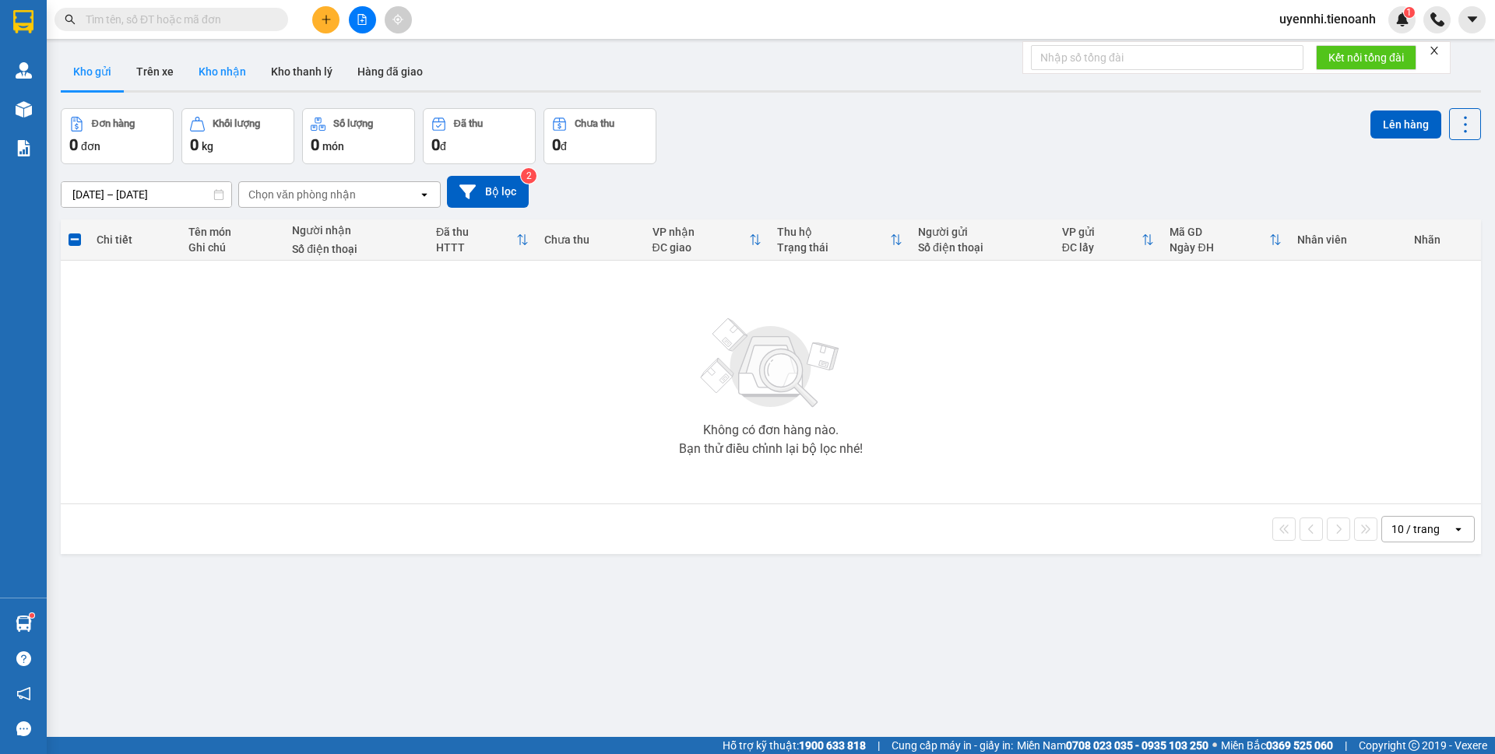
click at [213, 74] on button "Kho nhận" at bounding box center [222, 71] width 72 height 37
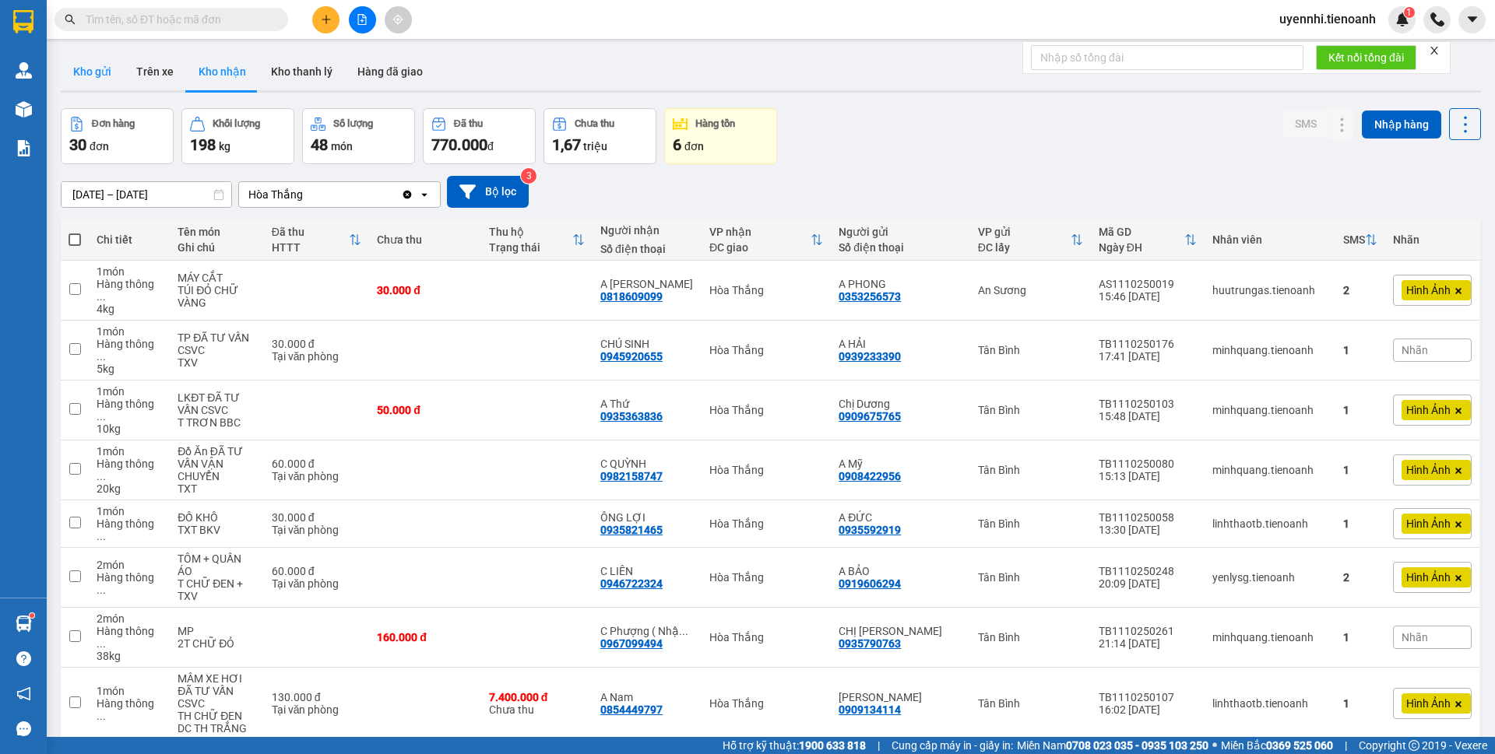
click at [95, 74] on button "Kho gửi" at bounding box center [92, 71] width 63 height 37
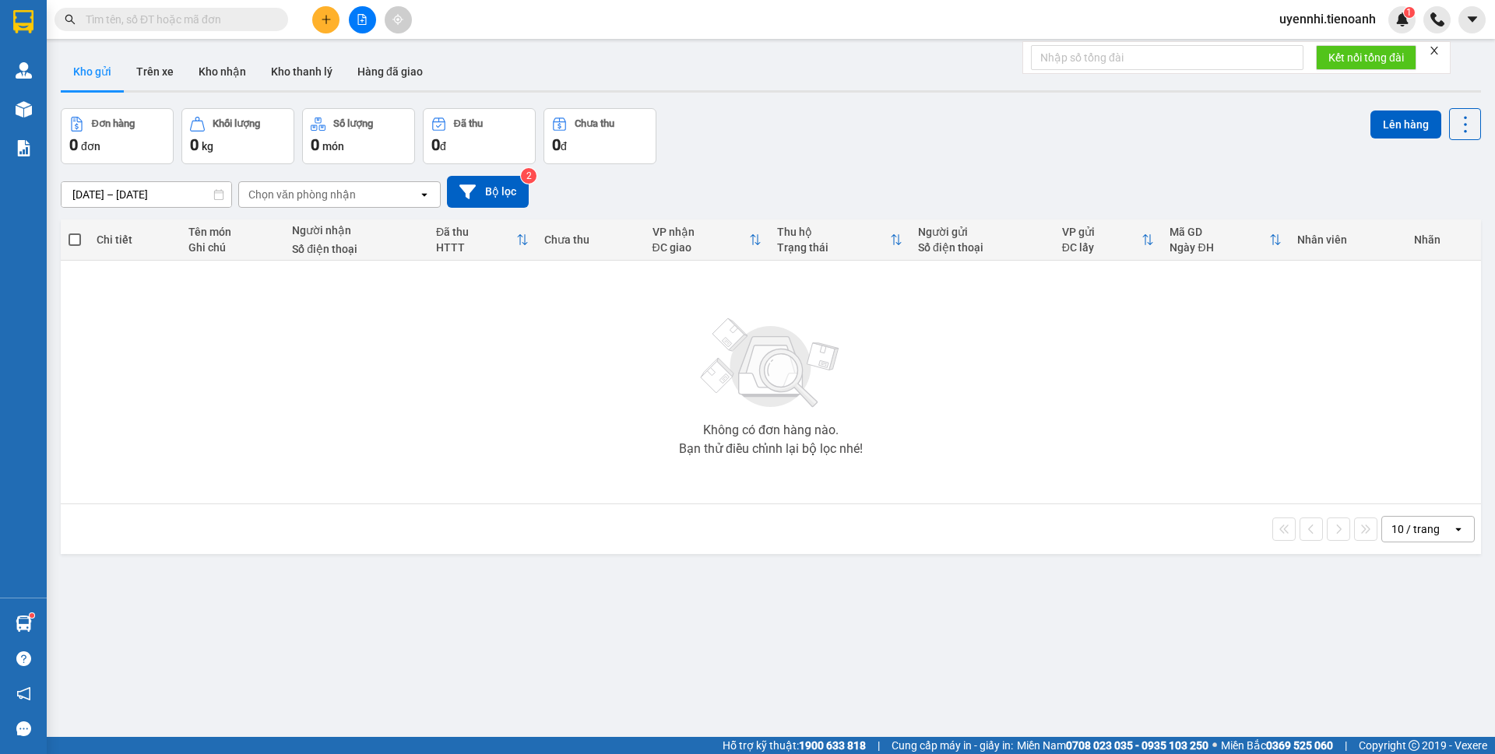
click at [195, 6] on div "Kết quả tìm kiếm ( 0 ) Bộ lọc No Data" at bounding box center [152, 19] width 304 height 27
click at [167, 16] on input "text" at bounding box center [178, 19] width 184 height 17
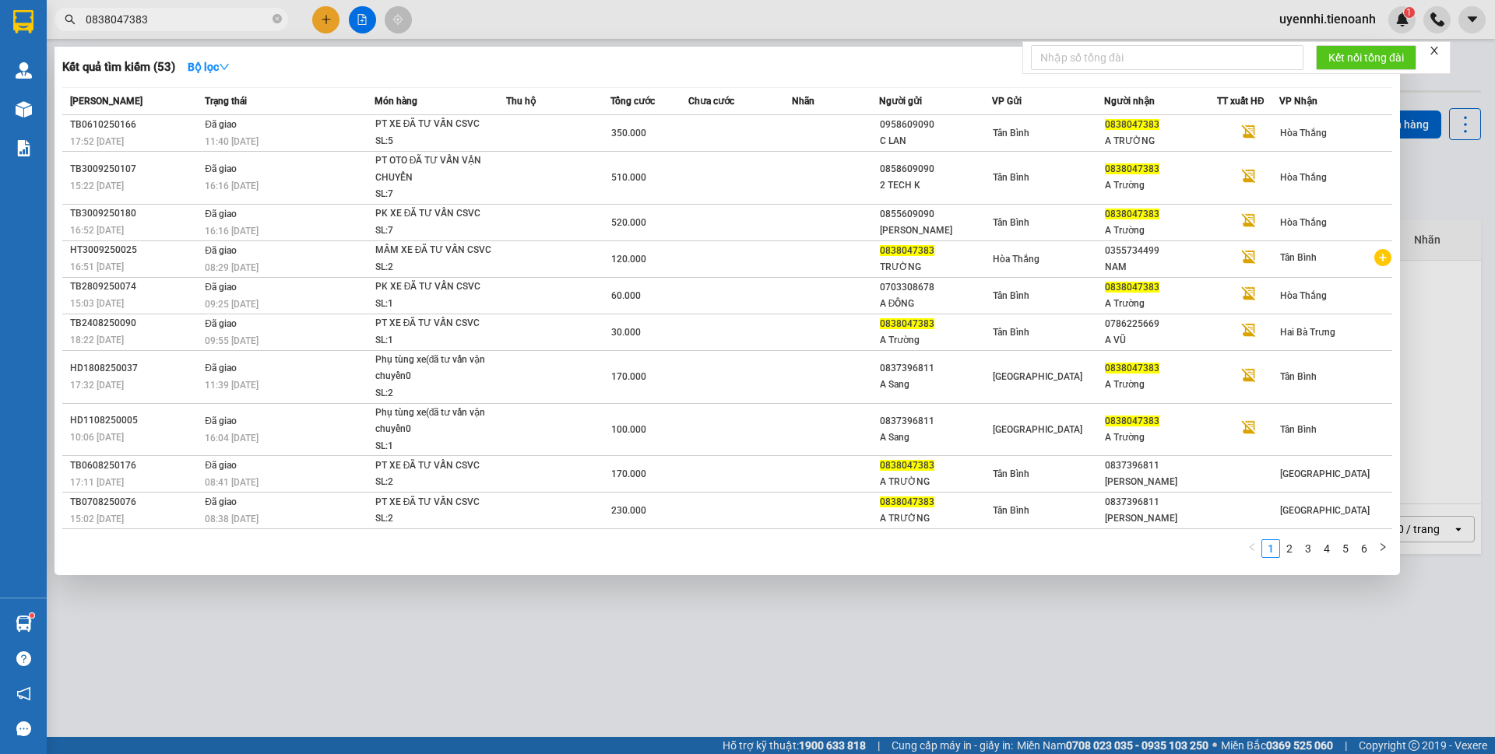
type input "0838047383"
click at [950, 663] on div at bounding box center [747, 377] width 1495 height 754
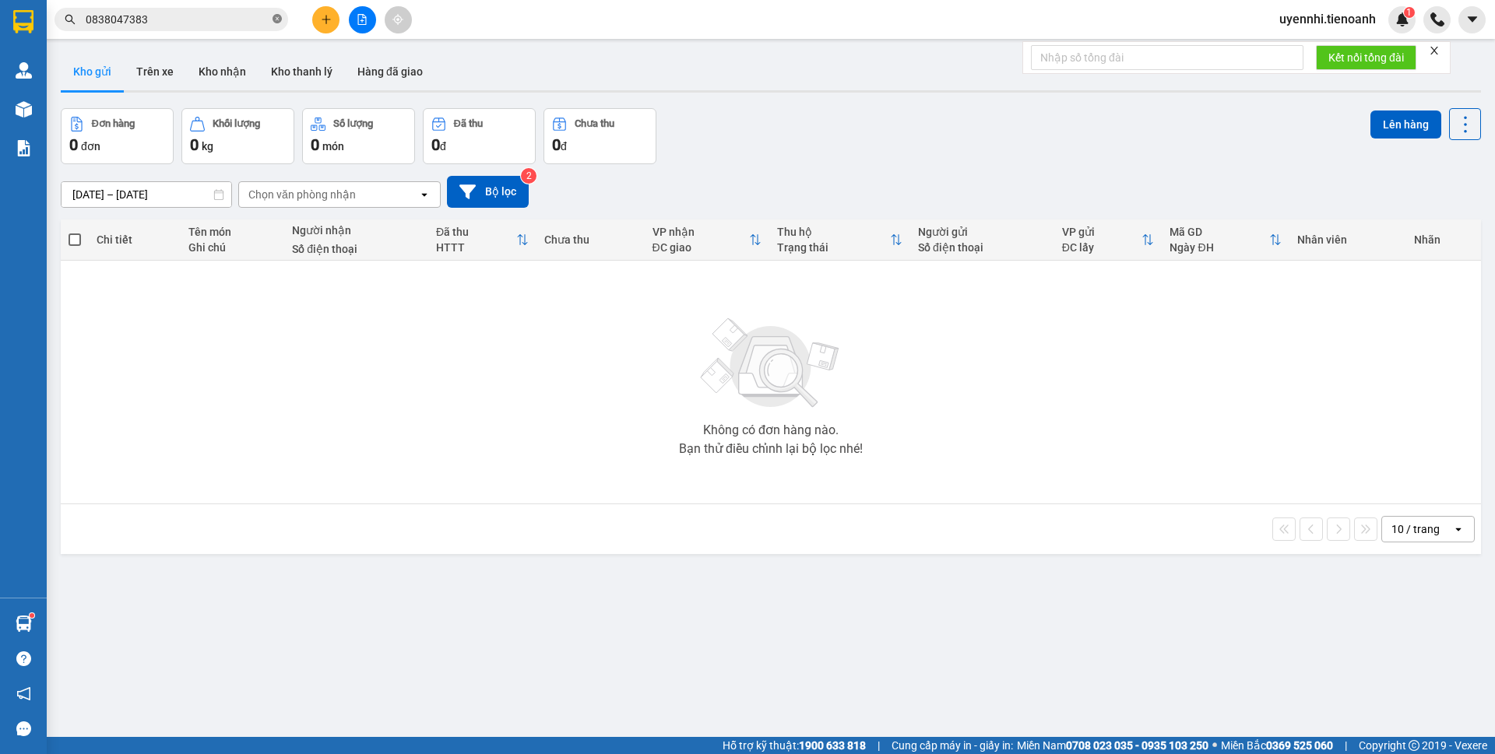
click at [279, 19] on icon "close-circle" at bounding box center [276, 18] width 9 height 9
click at [251, 70] on button "Kho nhận" at bounding box center [222, 71] width 72 height 37
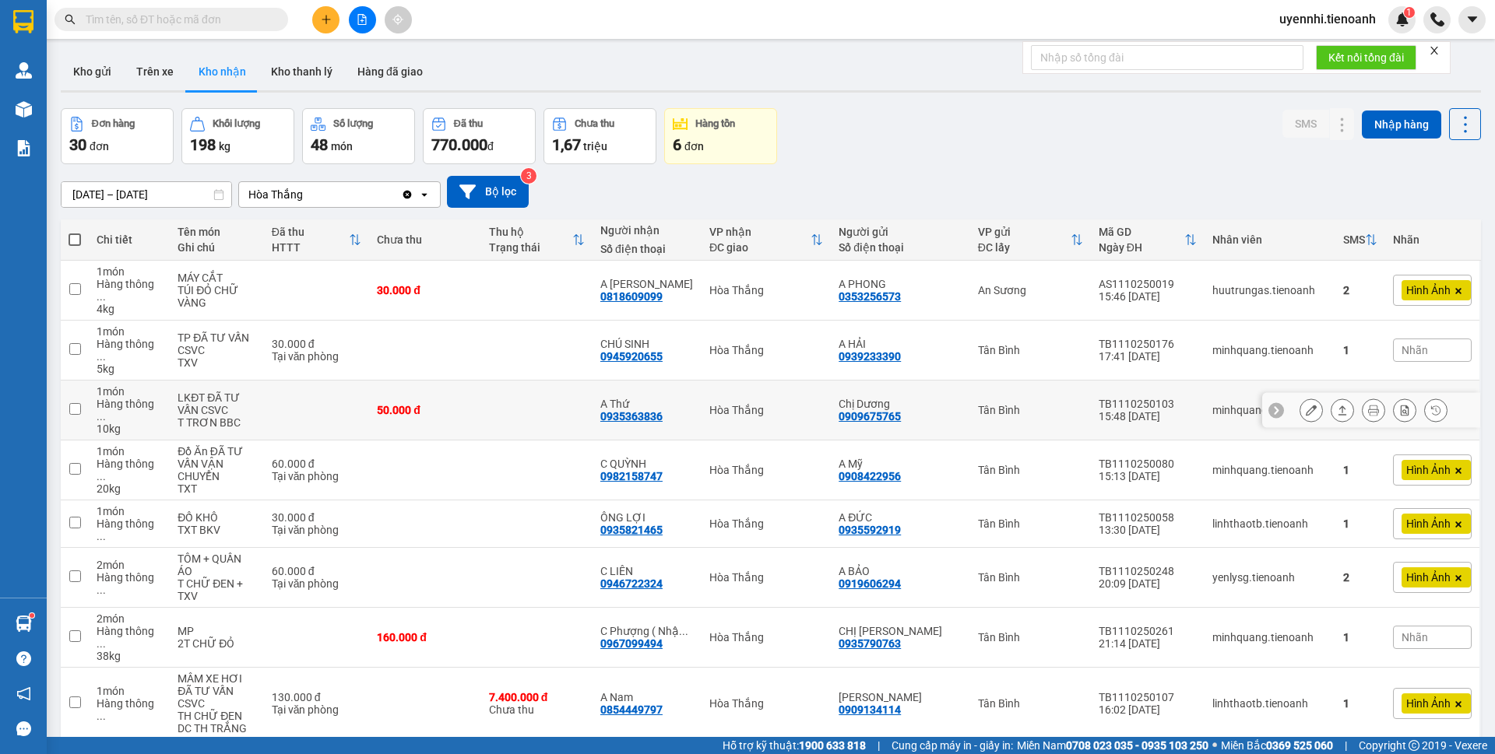
scroll to position [78, 0]
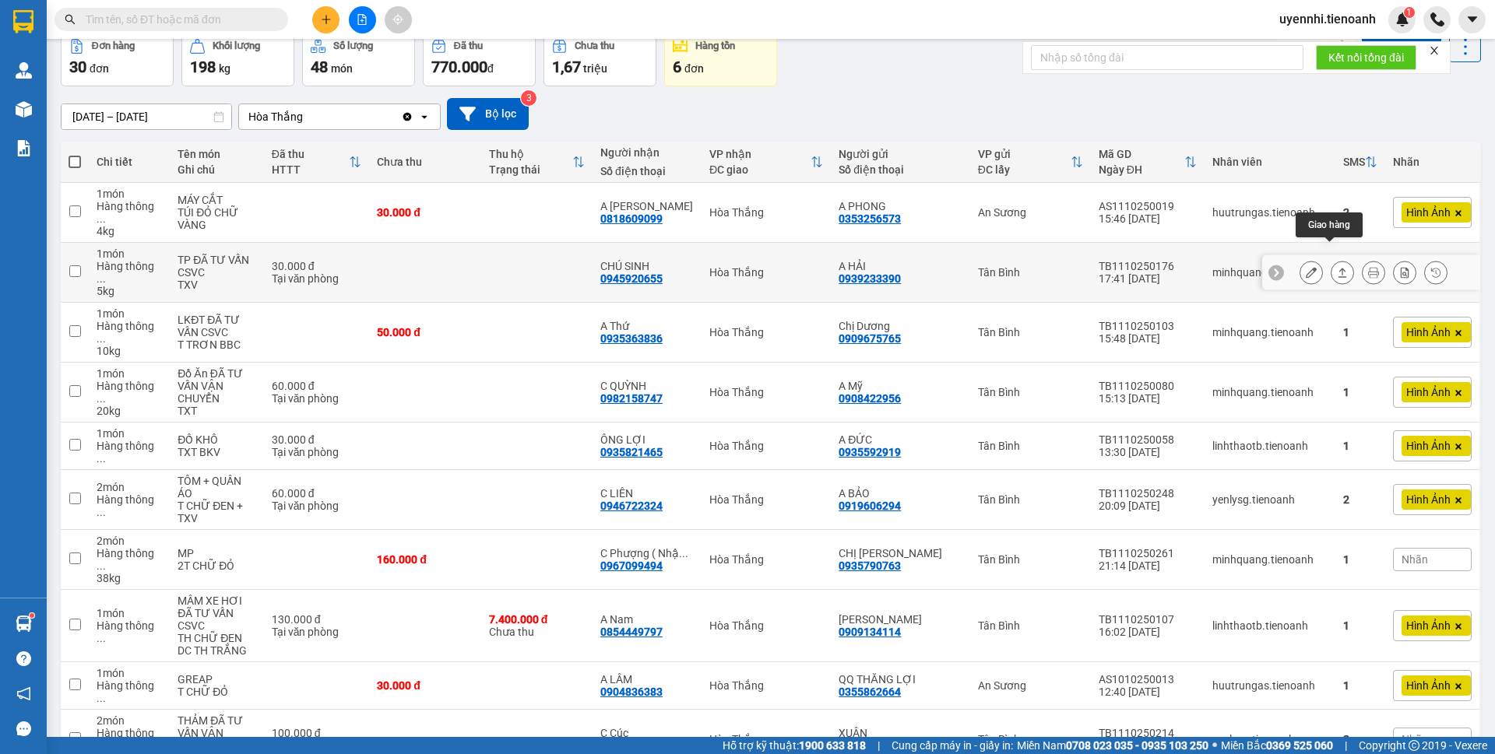
click at [1338, 268] on icon at bounding box center [1342, 272] width 9 height 9
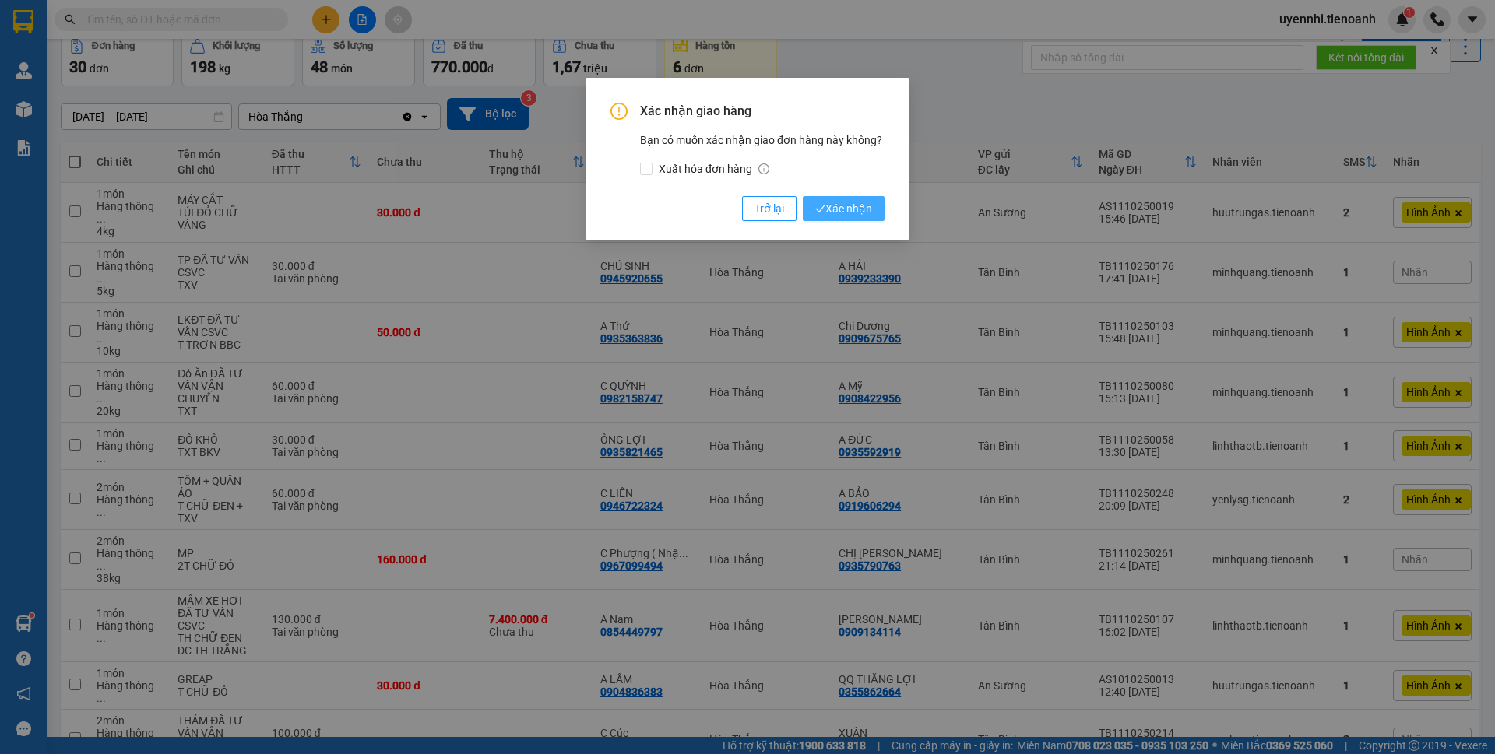
click at [877, 209] on button "Xác nhận" at bounding box center [844, 208] width 82 height 25
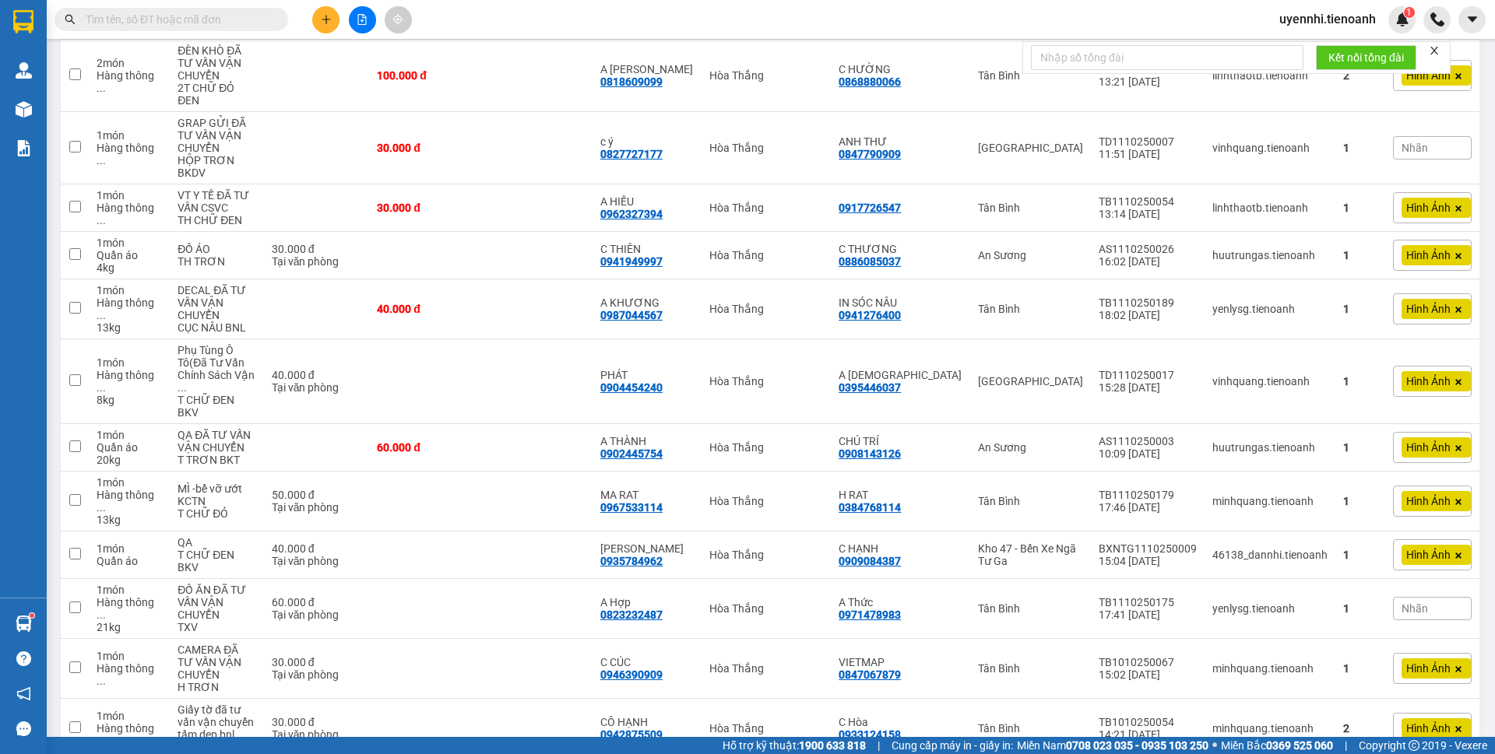
scroll to position [804, 0]
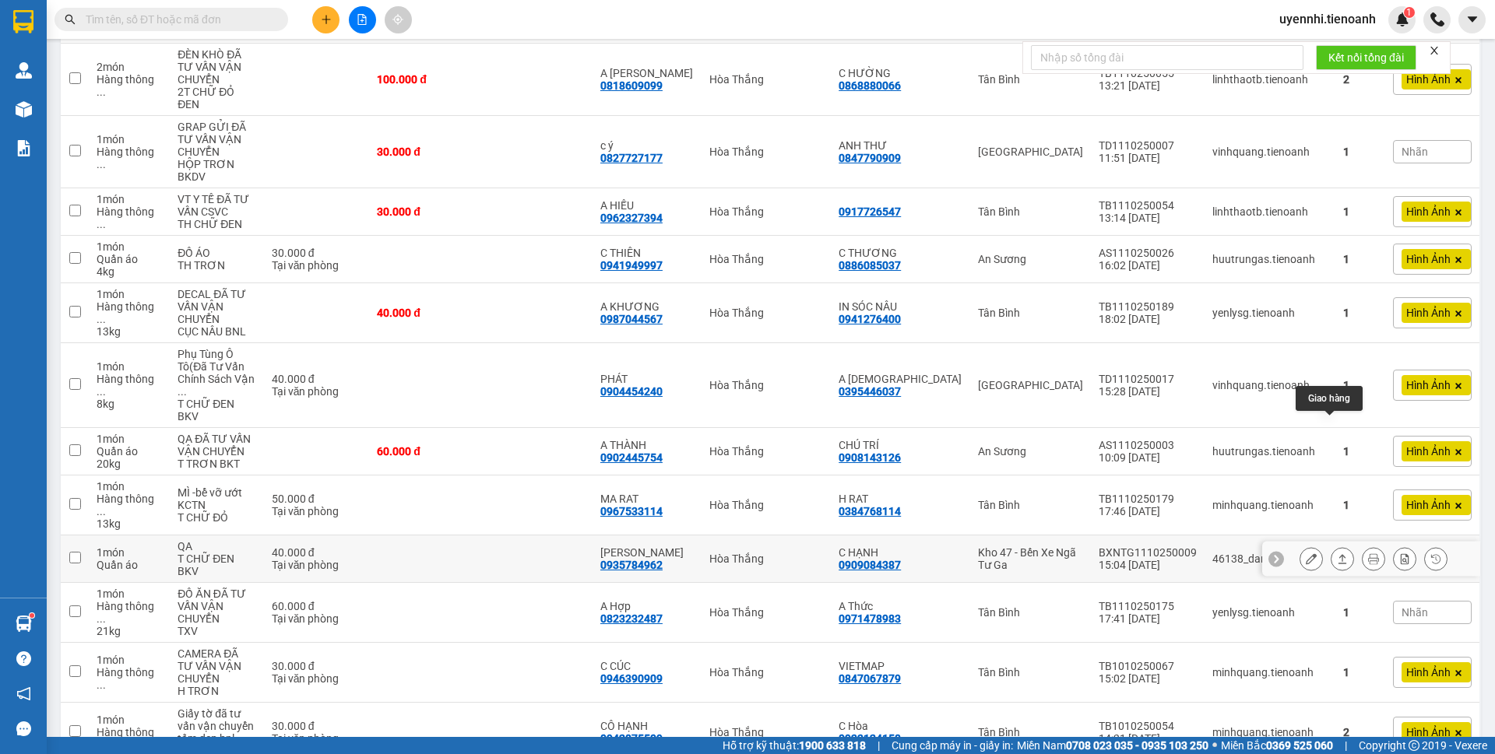
click at [1337, 554] on icon at bounding box center [1342, 559] width 11 height 11
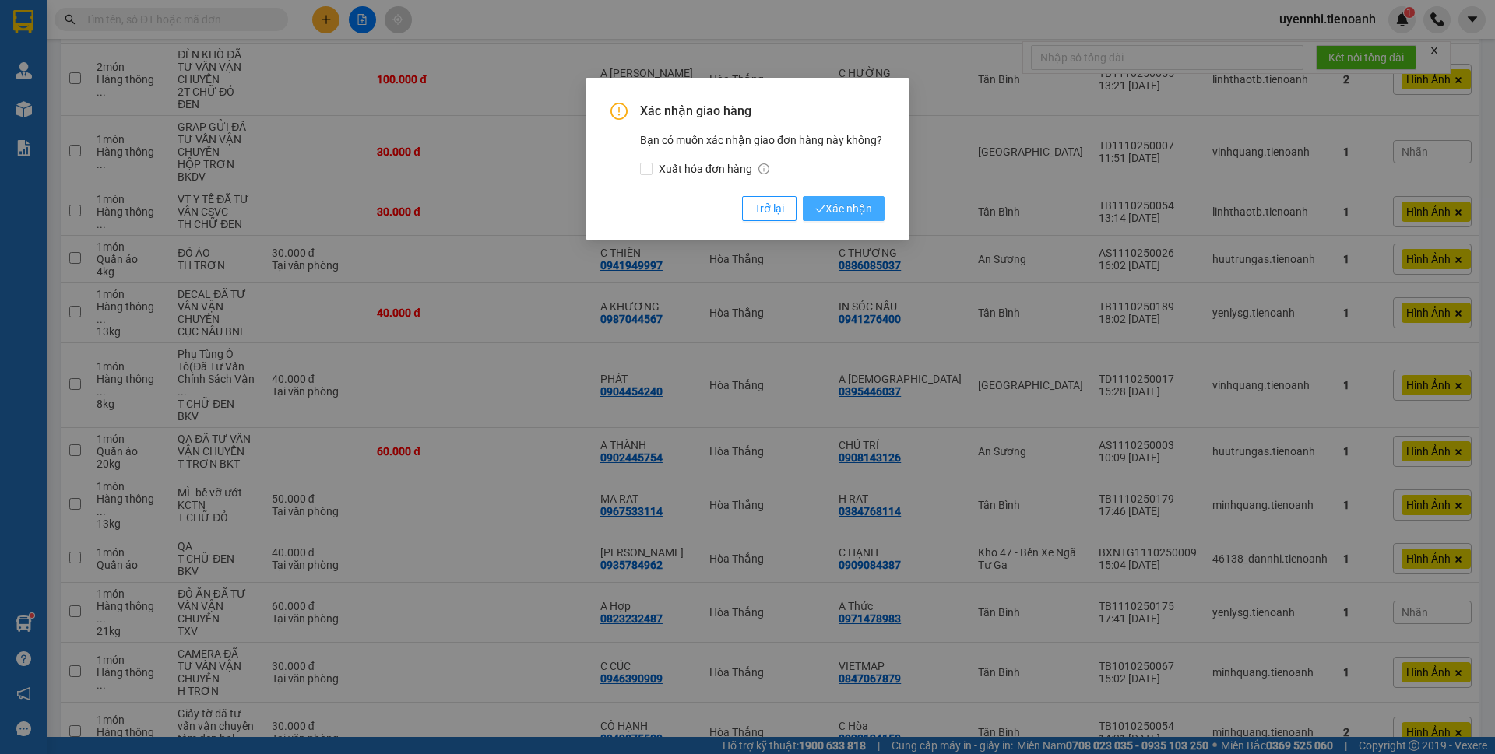
click at [830, 212] on span "Xác nhận" at bounding box center [843, 208] width 57 height 17
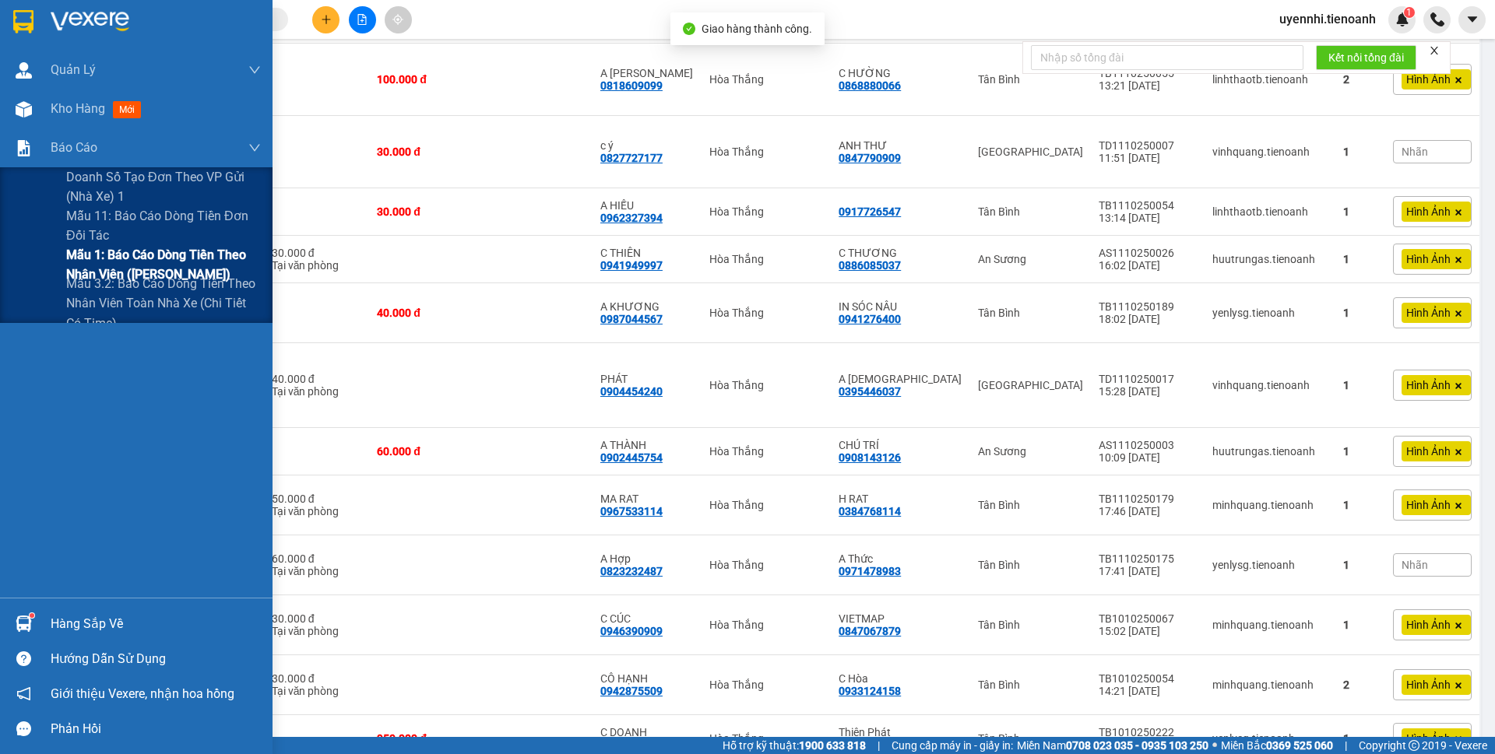
click at [154, 254] on span "Mẫu 1: Báo cáo dòng tiền theo nhân viên ([PERSON_NAME])" at bounding box center [163, 264] width 195 height 39
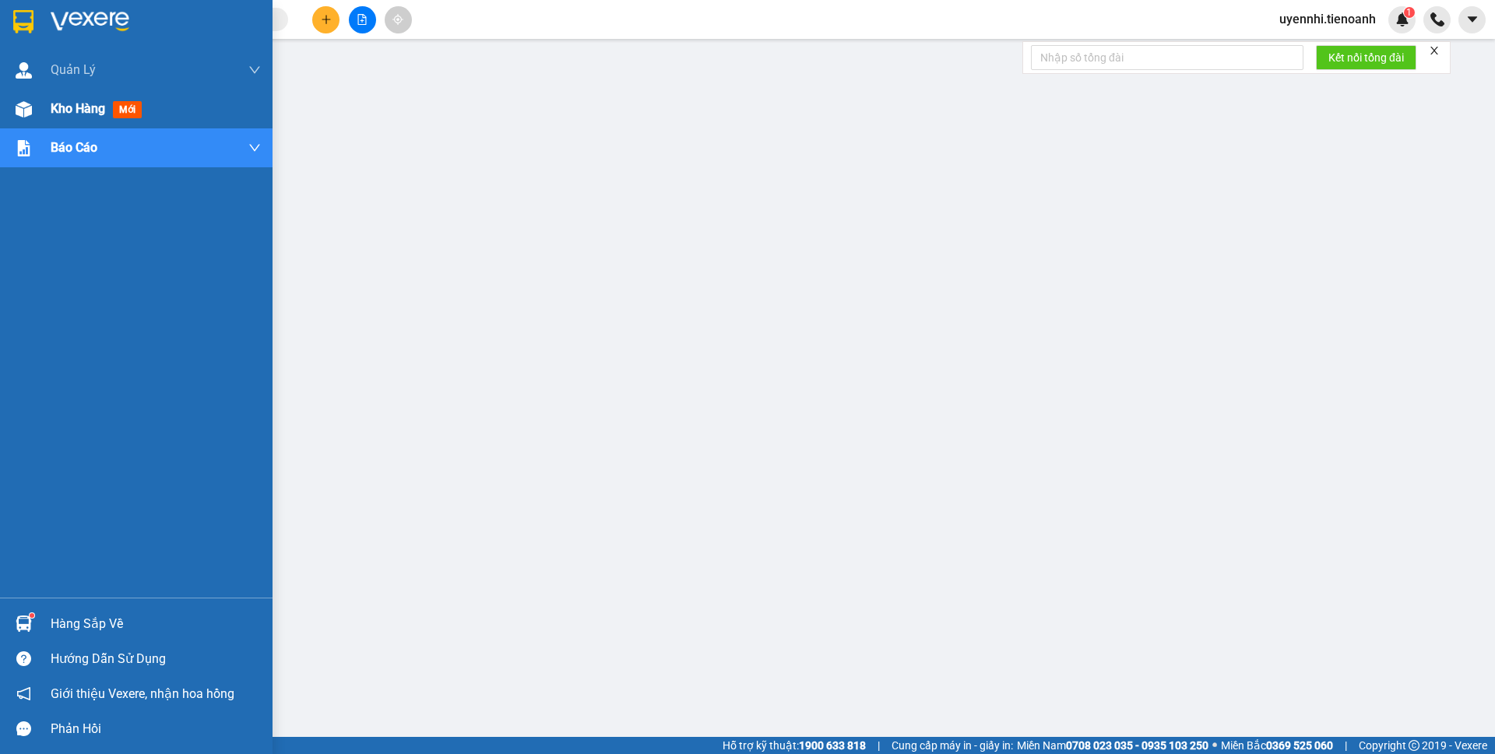
click at [77, 106] on span "Kho hàng" at bounding box center [78, 108] width 54 height 15
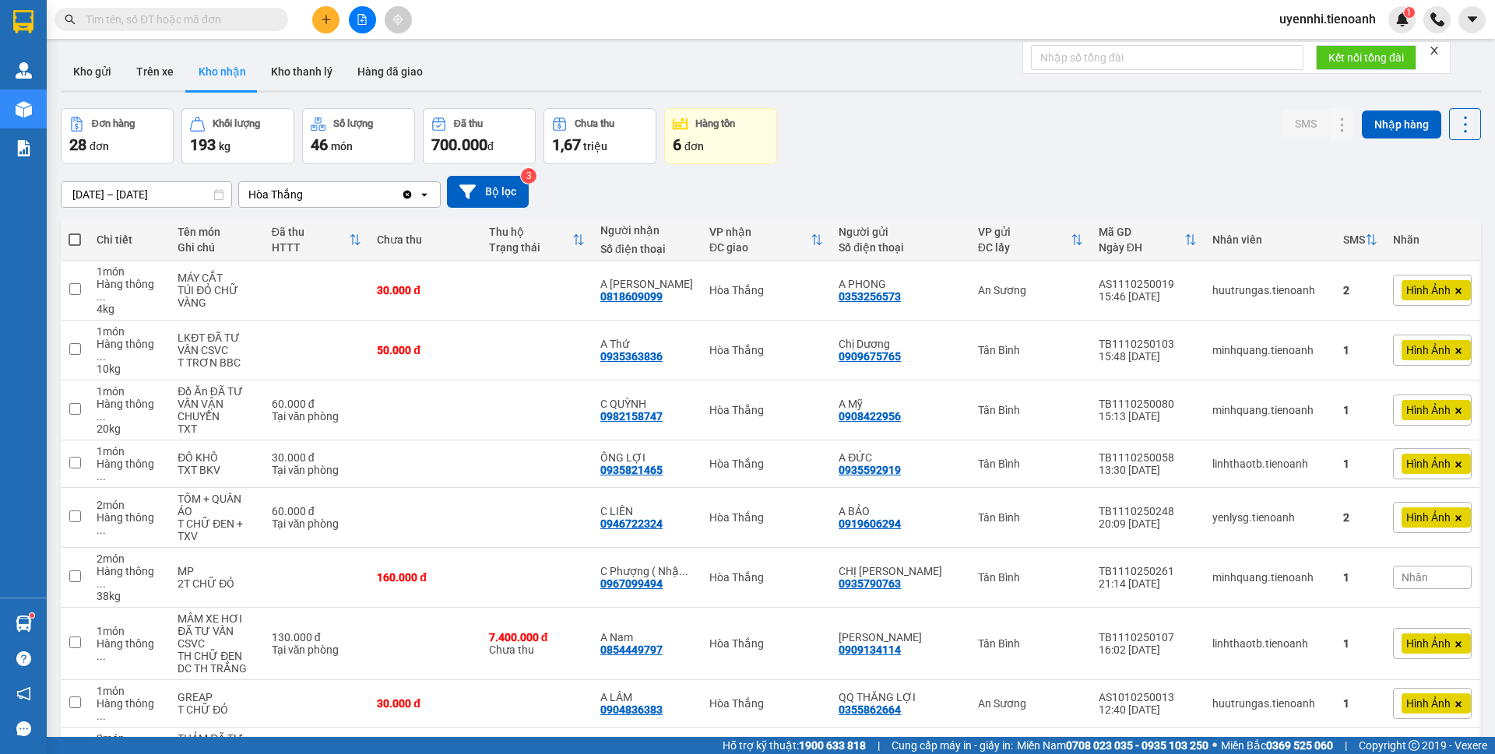
click at [79, 67] on button "Kho gửi" at bounding box center [92, 71] width 63 height 37
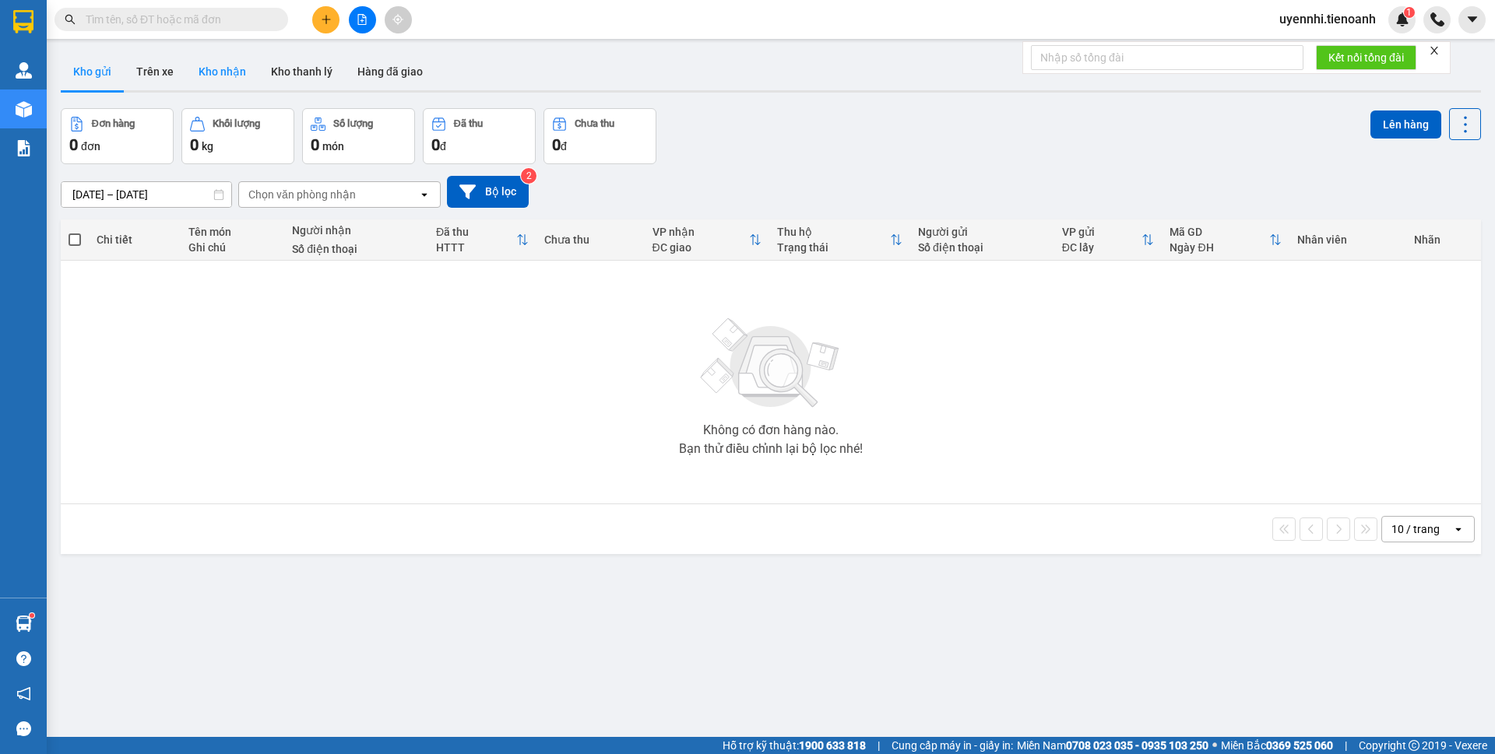
click at [221, 67] on button "Kho nhận" at bounding box center [222, 71] width 72 height 37
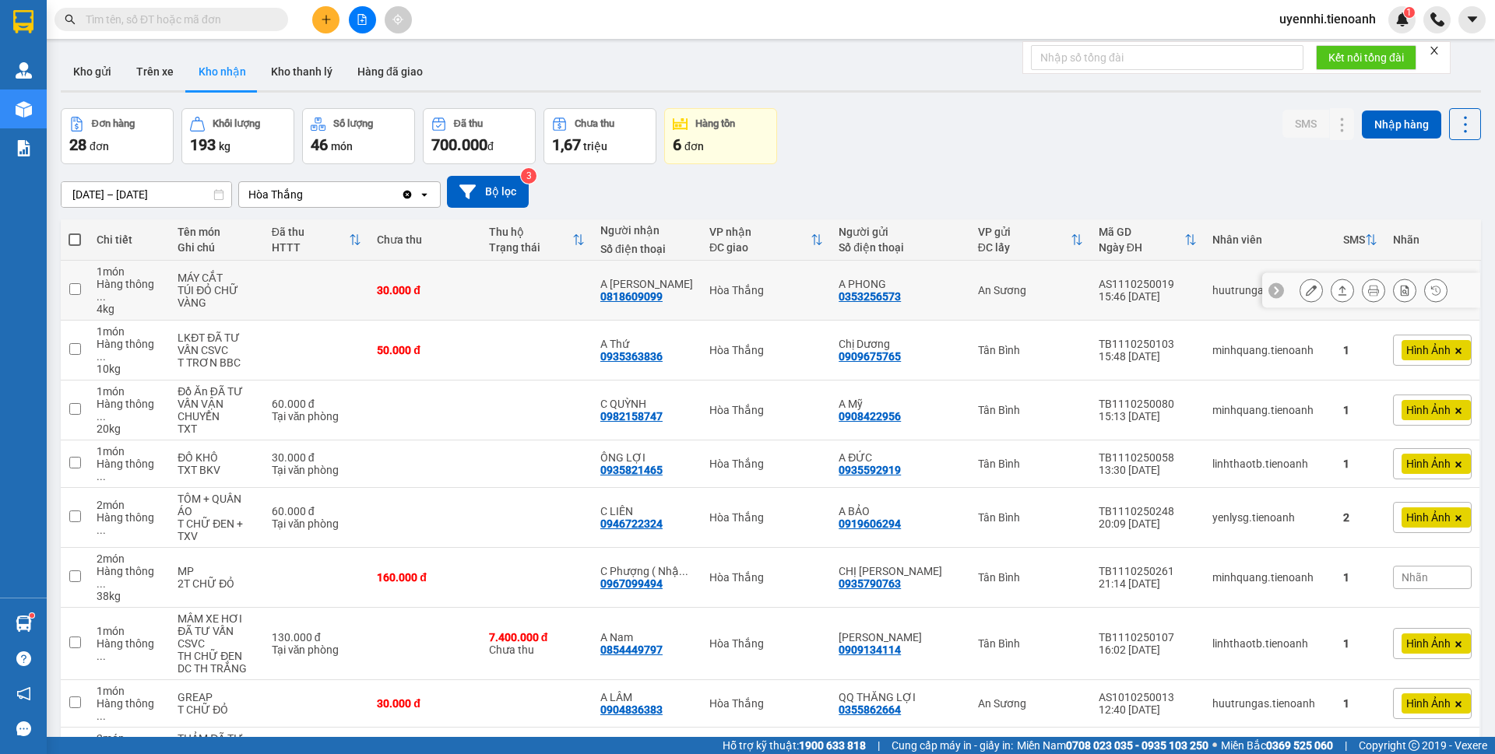
click at [1306, 285] on icon at bounding box center [1311, 290] width 11 height 11
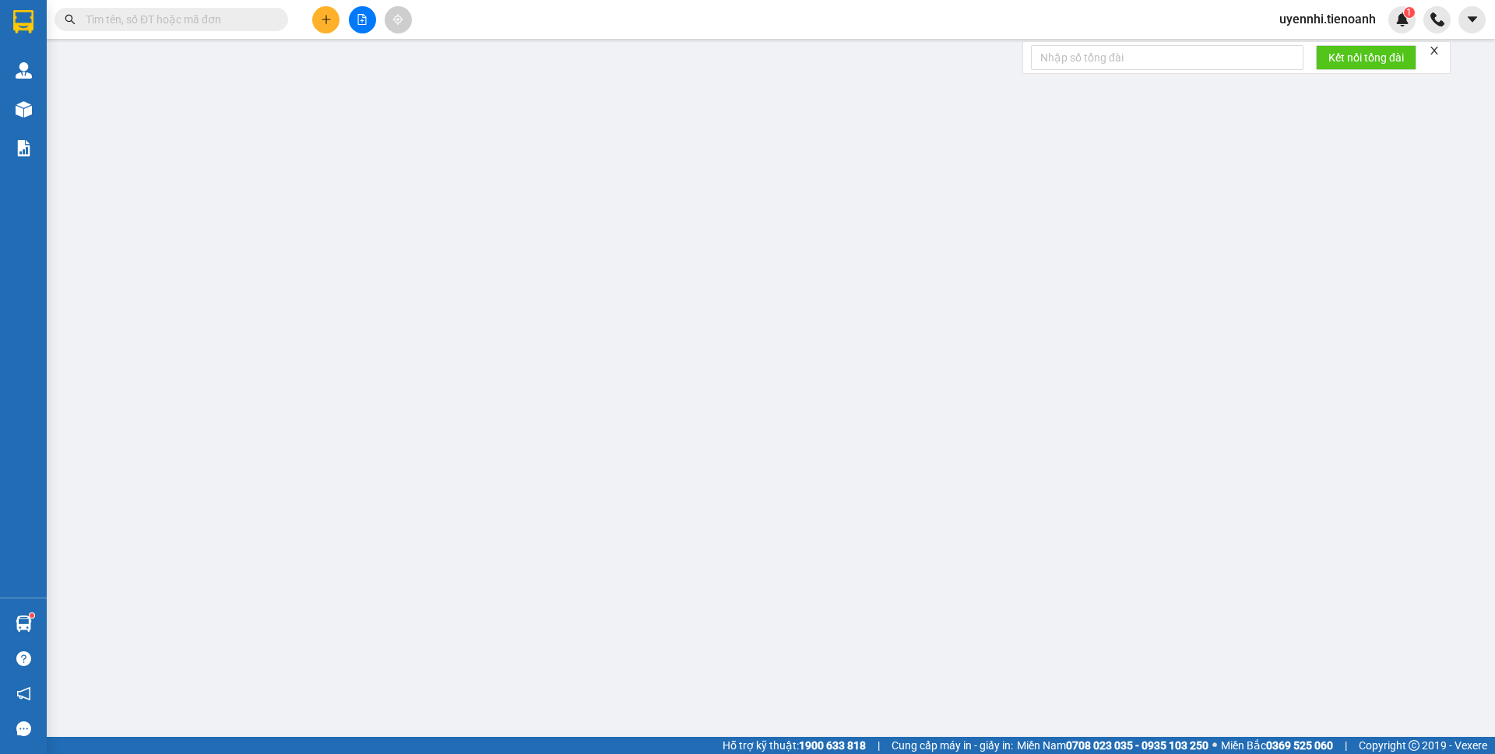
type input "0818609099"
type input "A [PERSON_NAME]"
type input "0353256573"
type input "A PHONG"
type input "0"
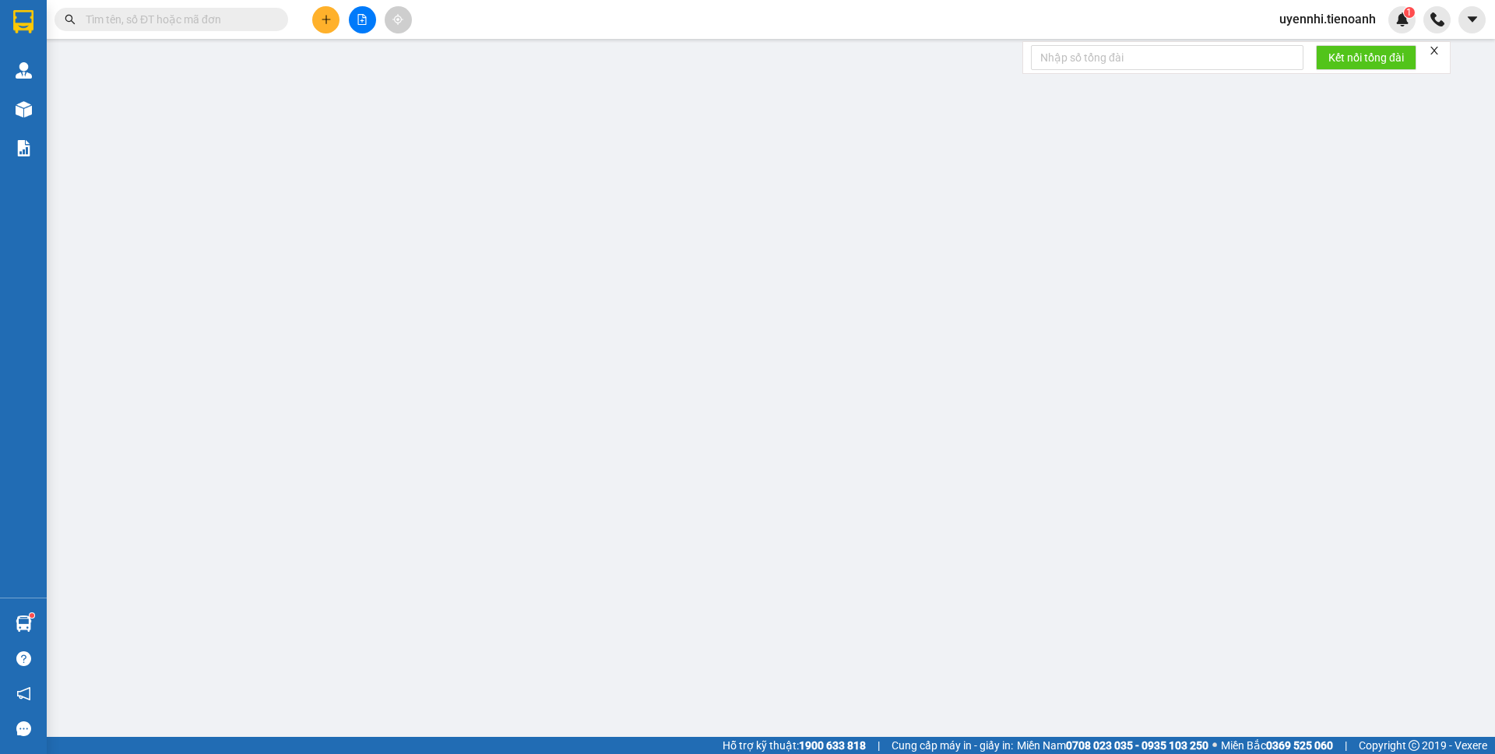
type input "30.000"
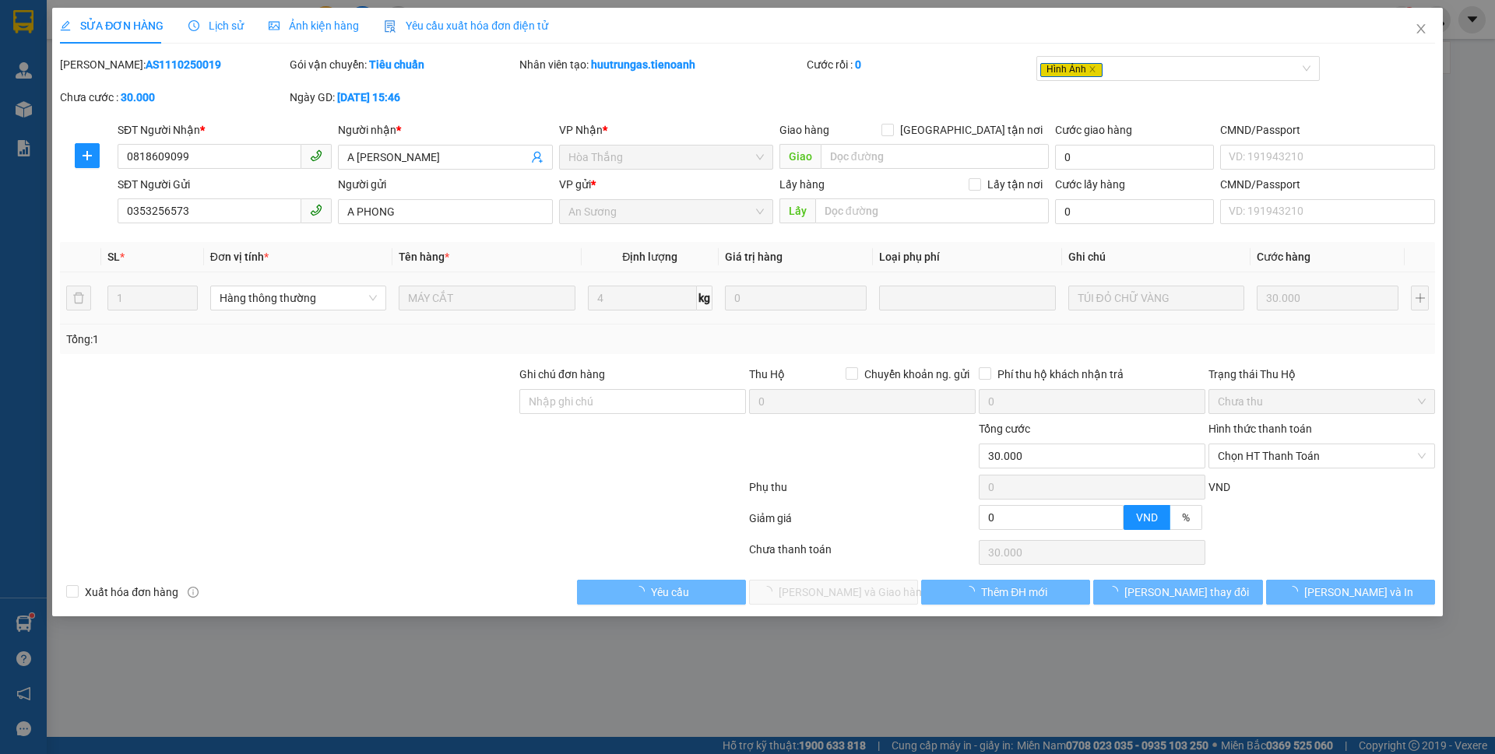
click at [195, 21] on icon "clock-circle" at bounding box center [193, 25] width 11 height 11
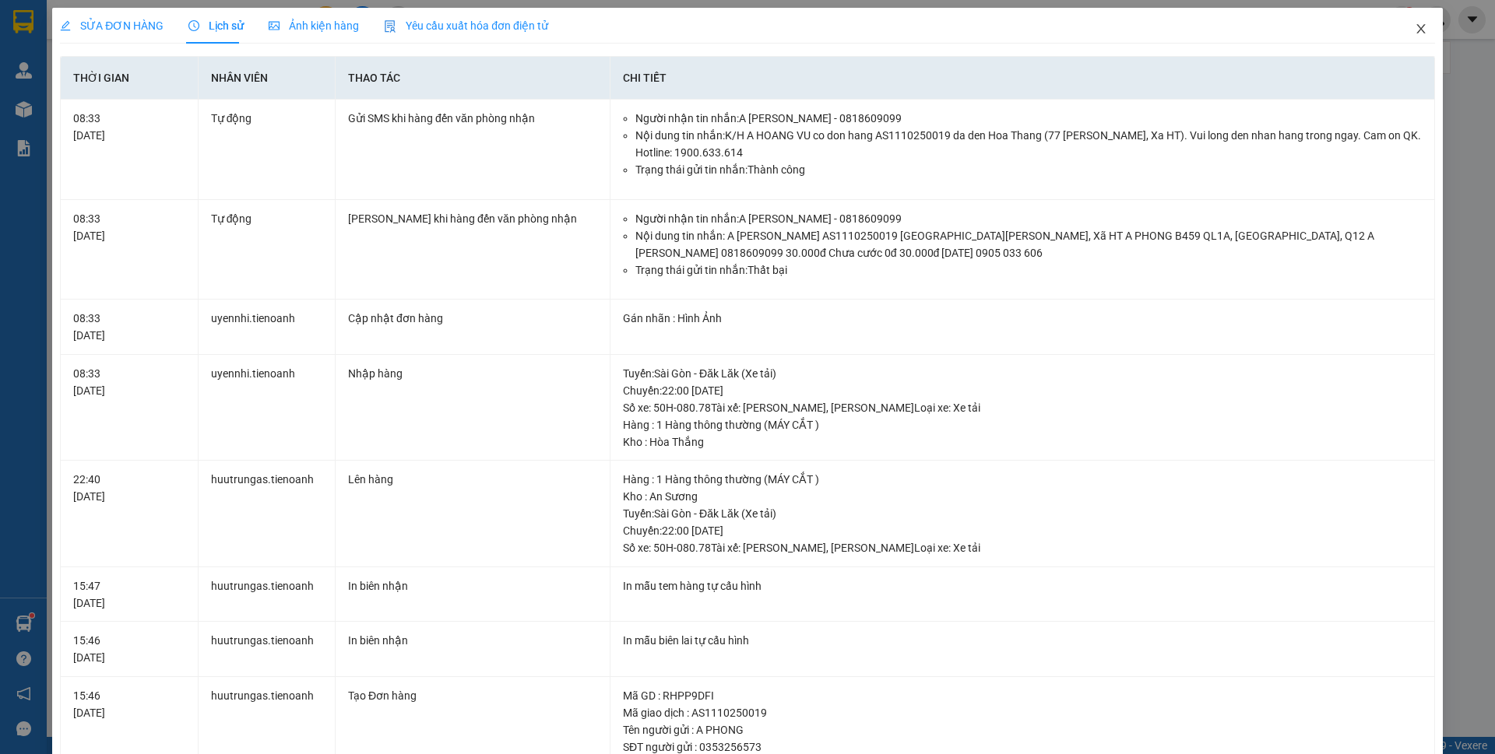
click at [1406, 20] on span "Close" at bounding box center [1421, 30] width 44 height 44
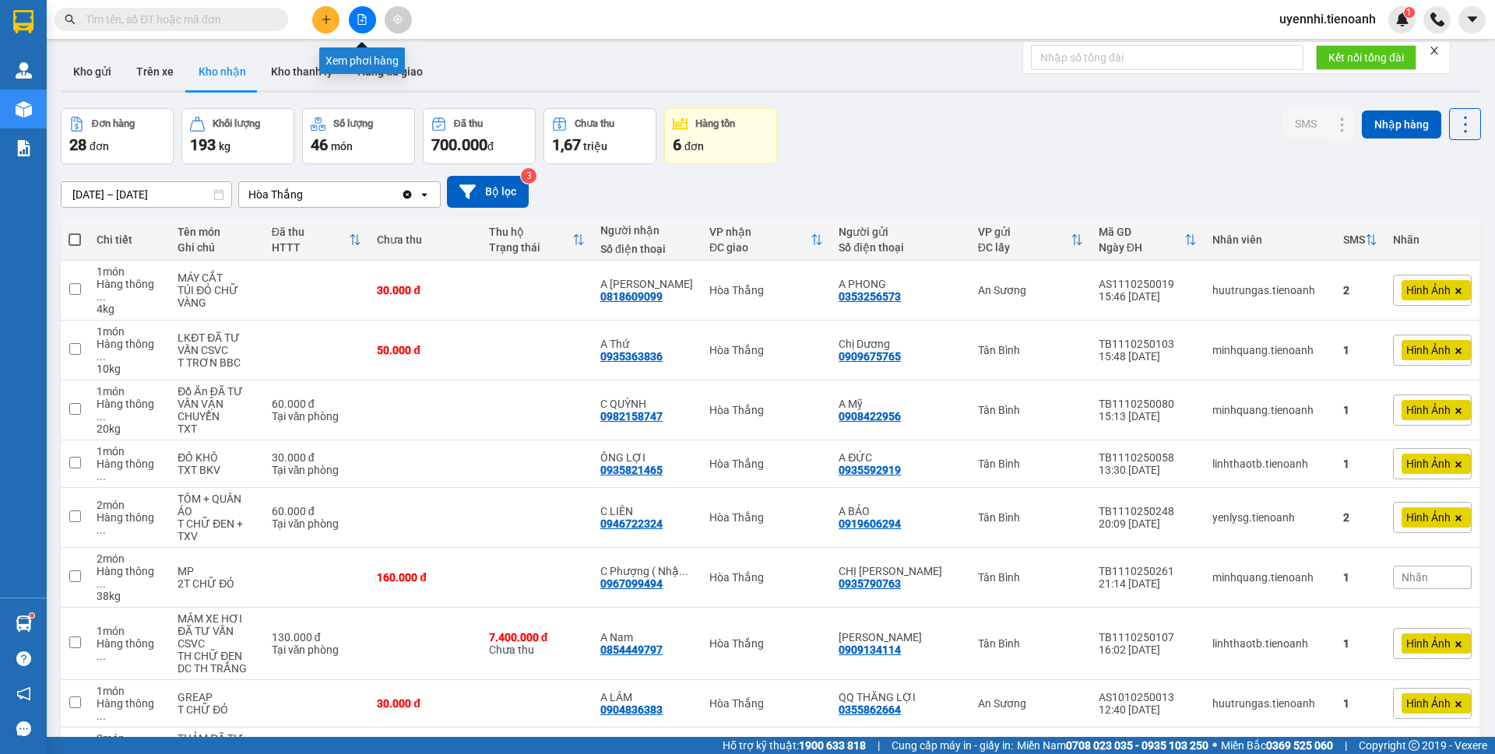
click at [357, 65] on div "Xem phơi hàng" at bounding box center [362, 60] width 86 height 26
click at [360, 18] on icon "file-add" at bounding box center [362, 19] width 11 height 11
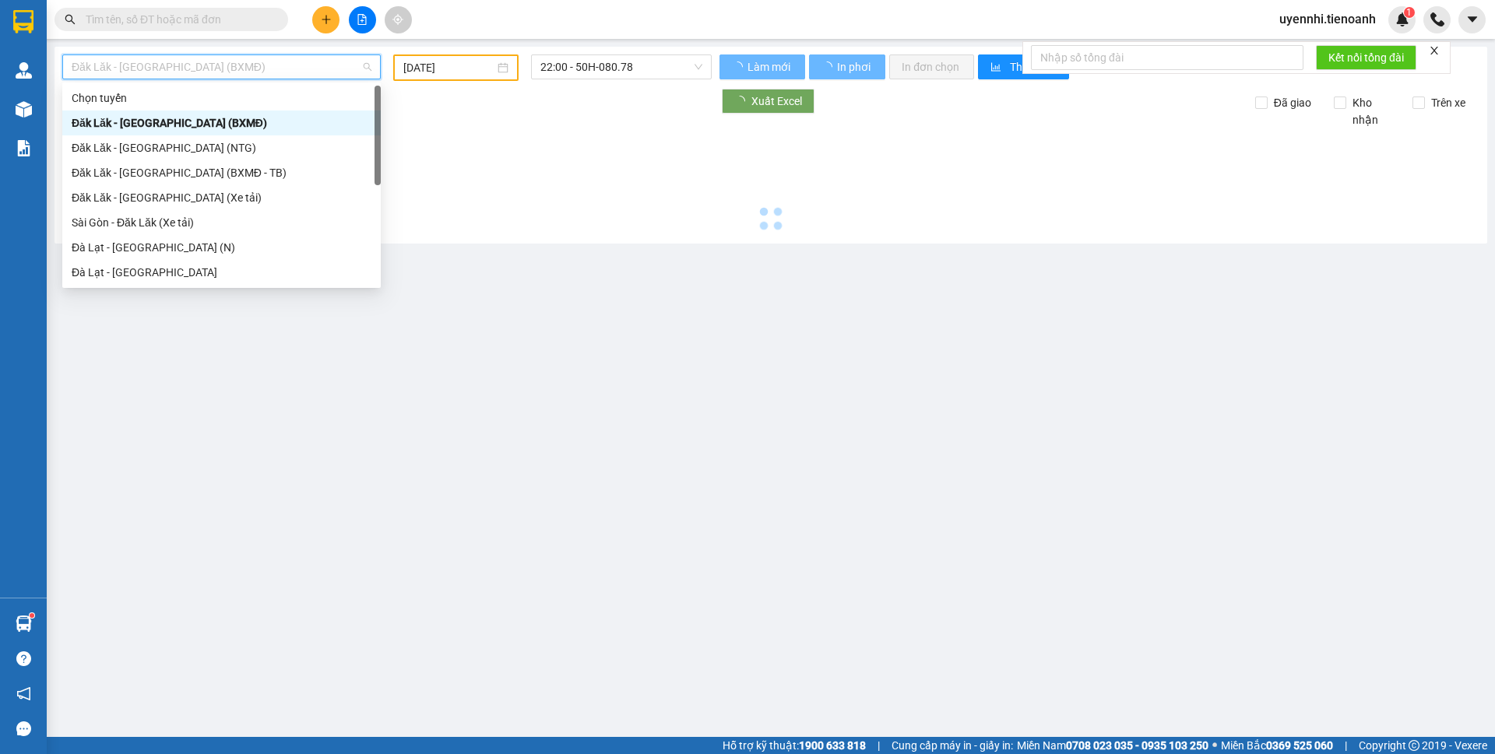
type input "[DATE]"
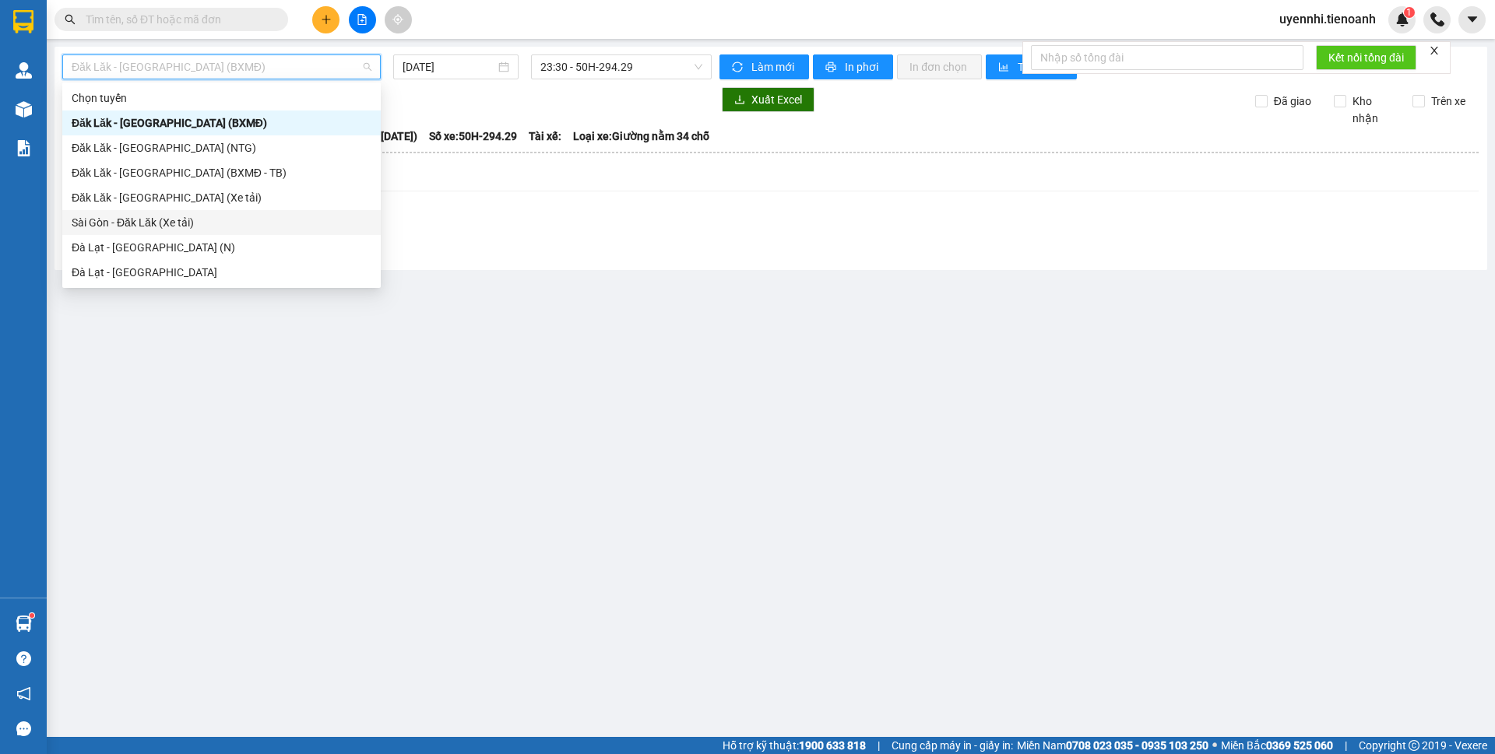
click at [104, 220] on div "Sài Gòn - Đăk Lăk (Xe tải)" at bounding box center [222, 222] width 300 height 17
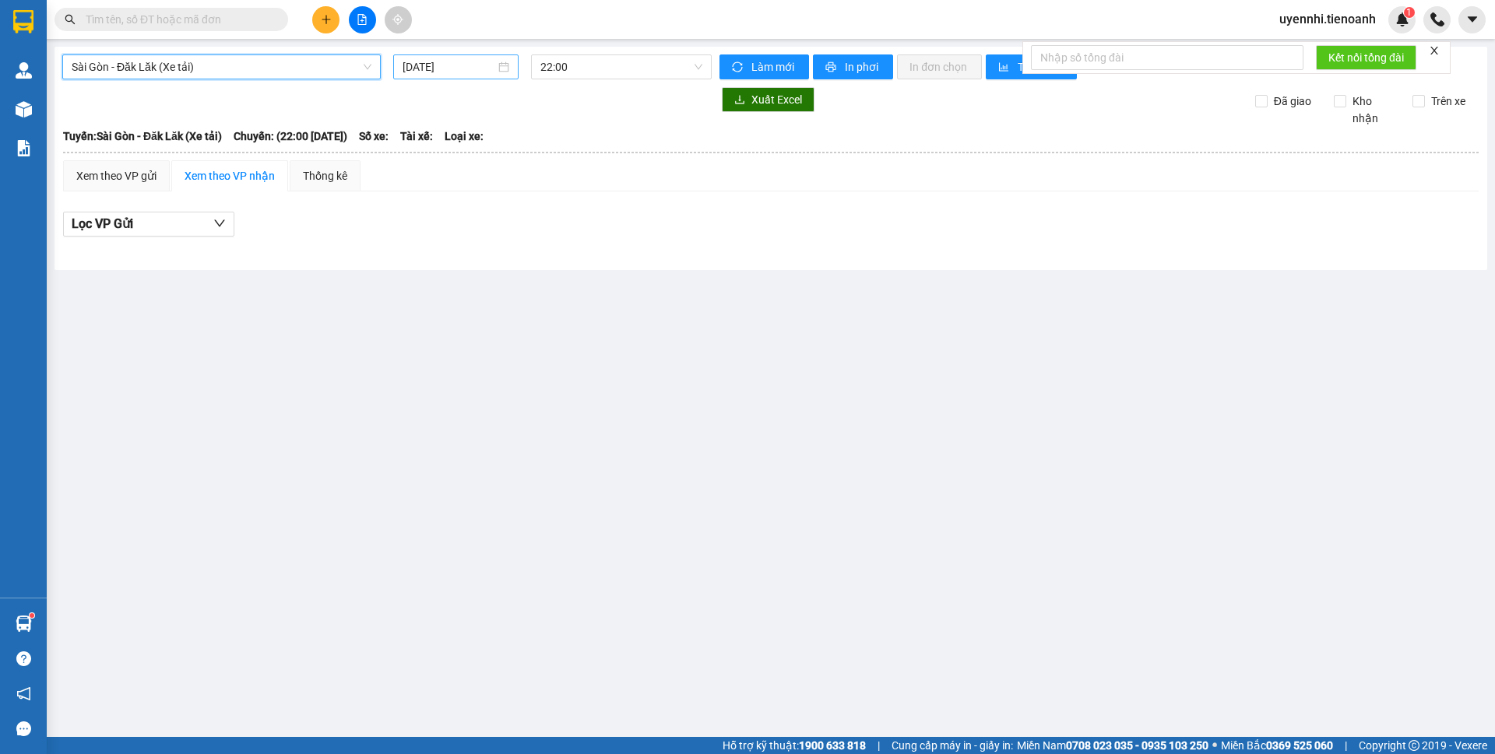
click at [435, 62] on input "[DATE]" at bounding box center [448, 66] width 93 height 17
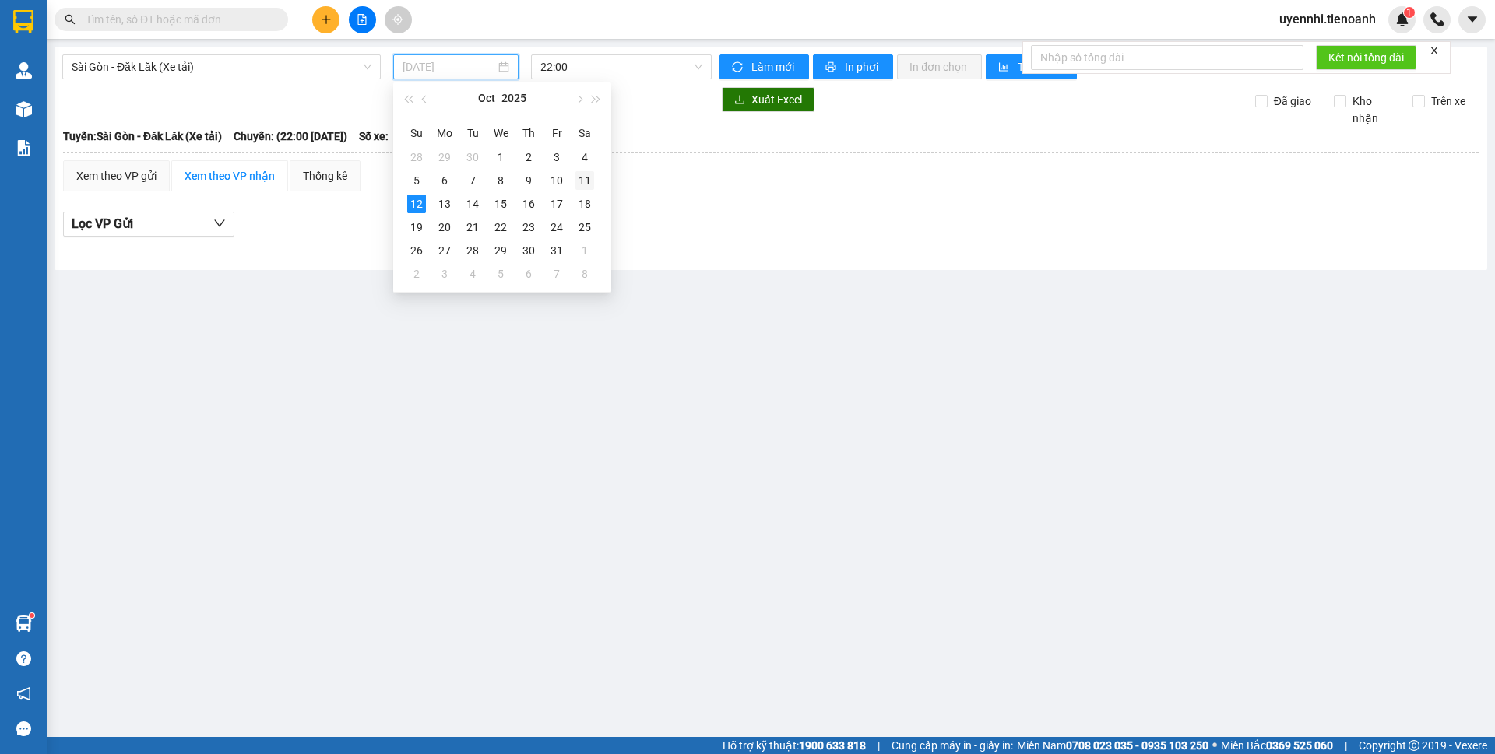
click at [578, 184] on div "11" at bounding box center [584, 180] width 19 height 19
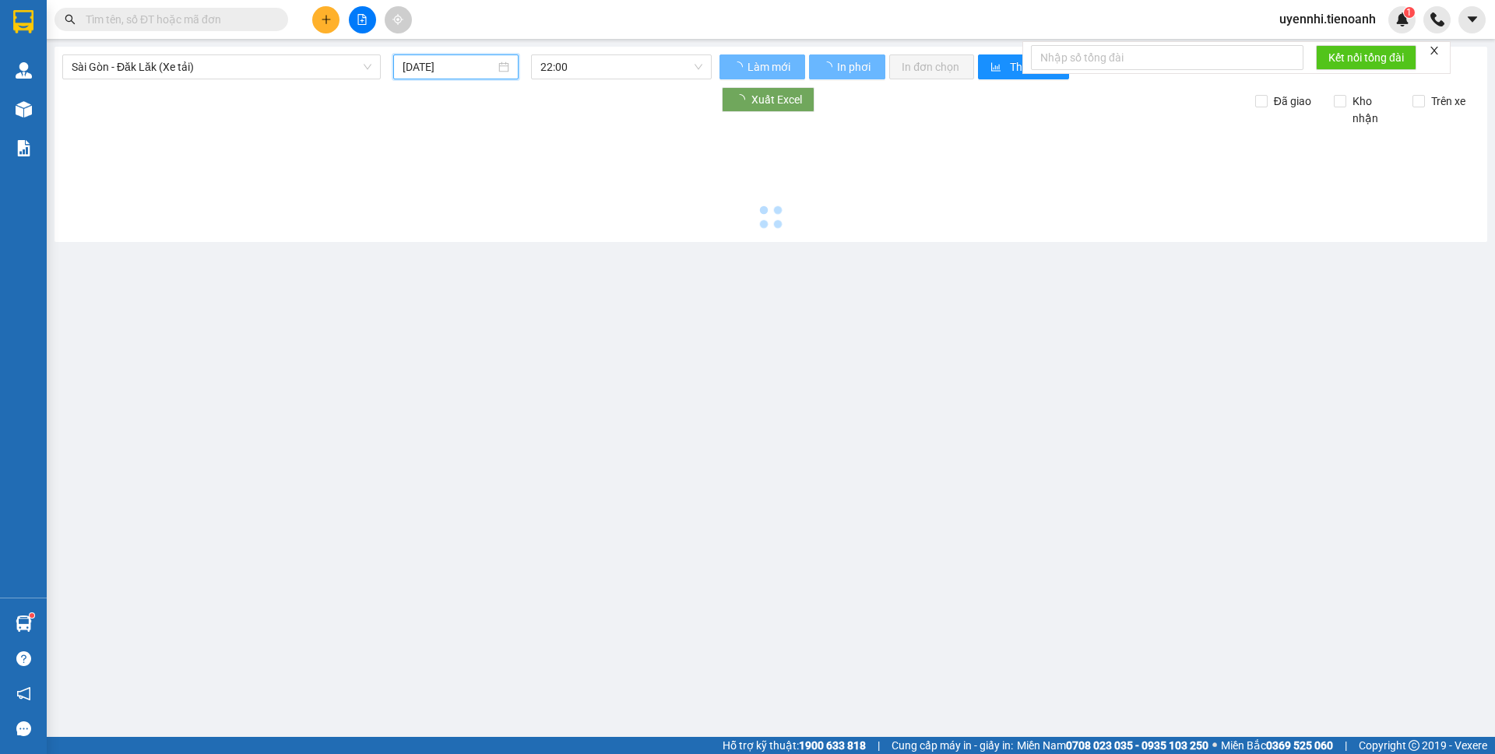
type input "[DATE]"
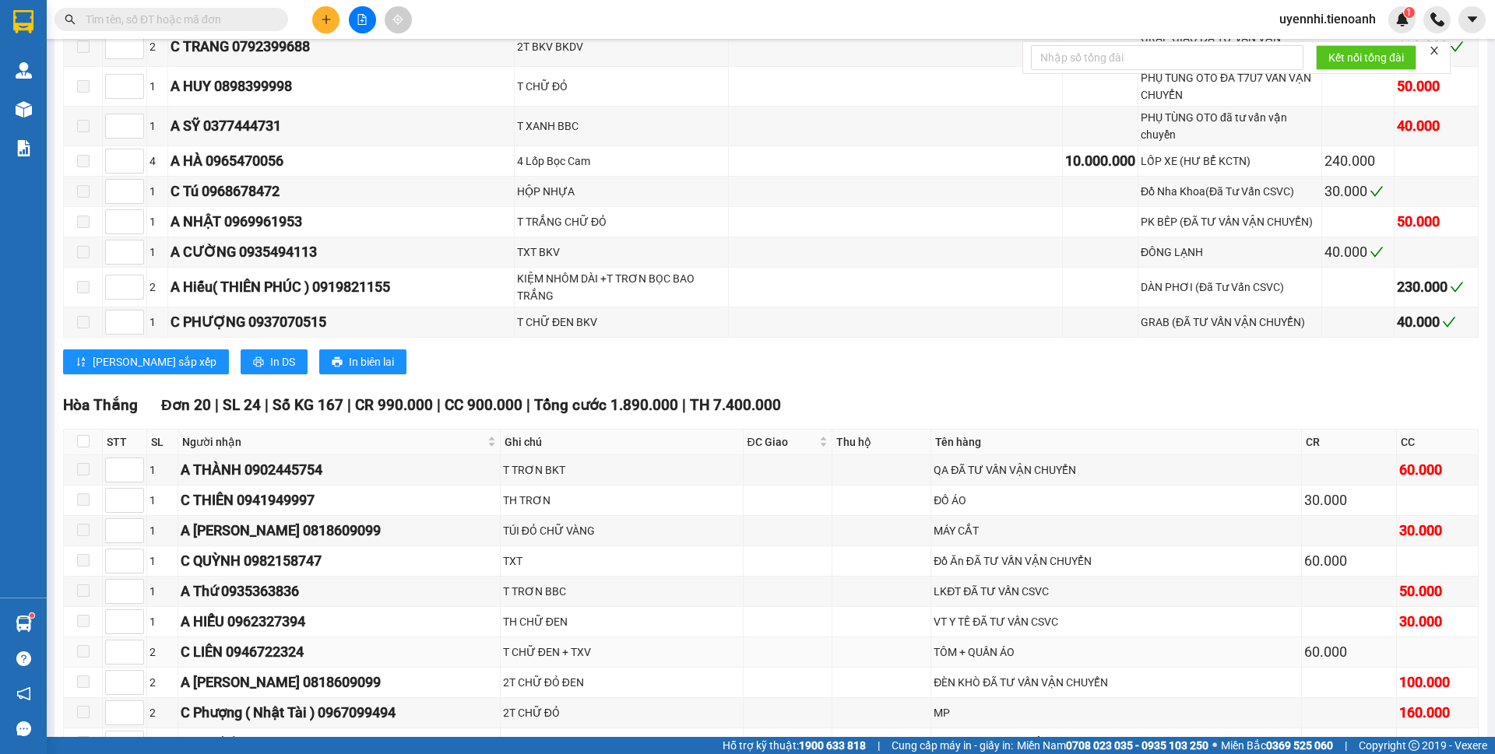
scroll to position [8953, 0]
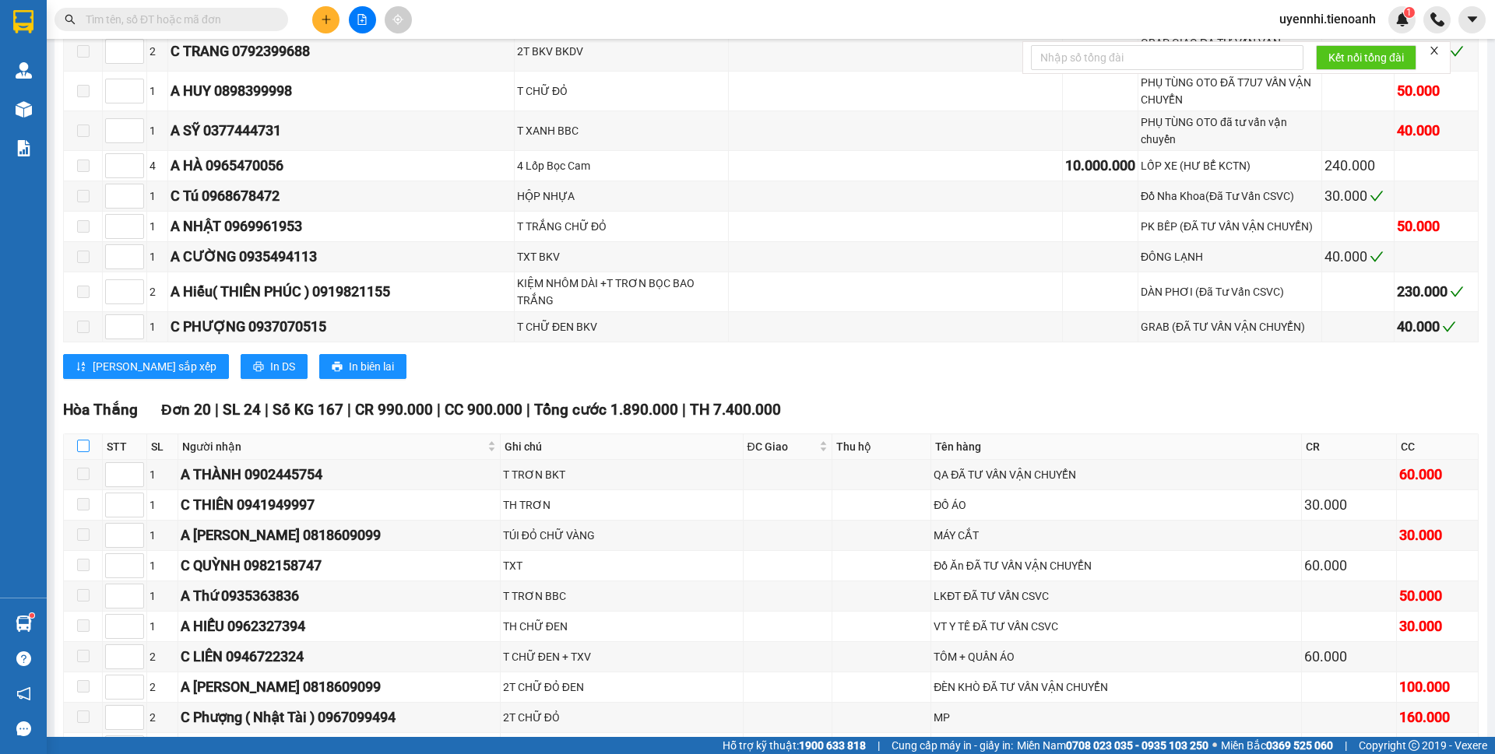
click at [85, 440] on input "checkbox" at bounding box center [83, 446] width 12 height 12
checkbox input "true"
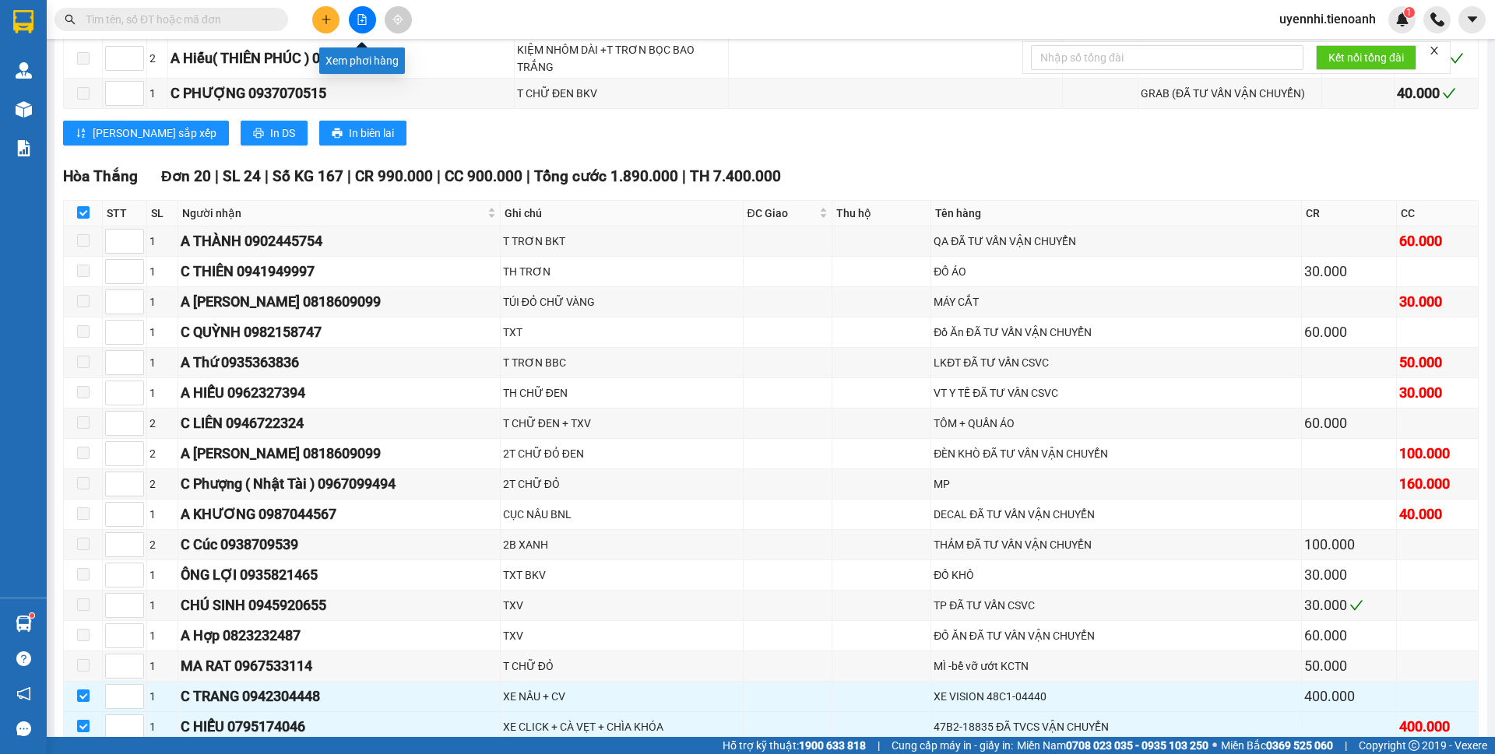
click at [363, 18] on icon "file-add" at bounding box center [362, 19] width 11 height 11
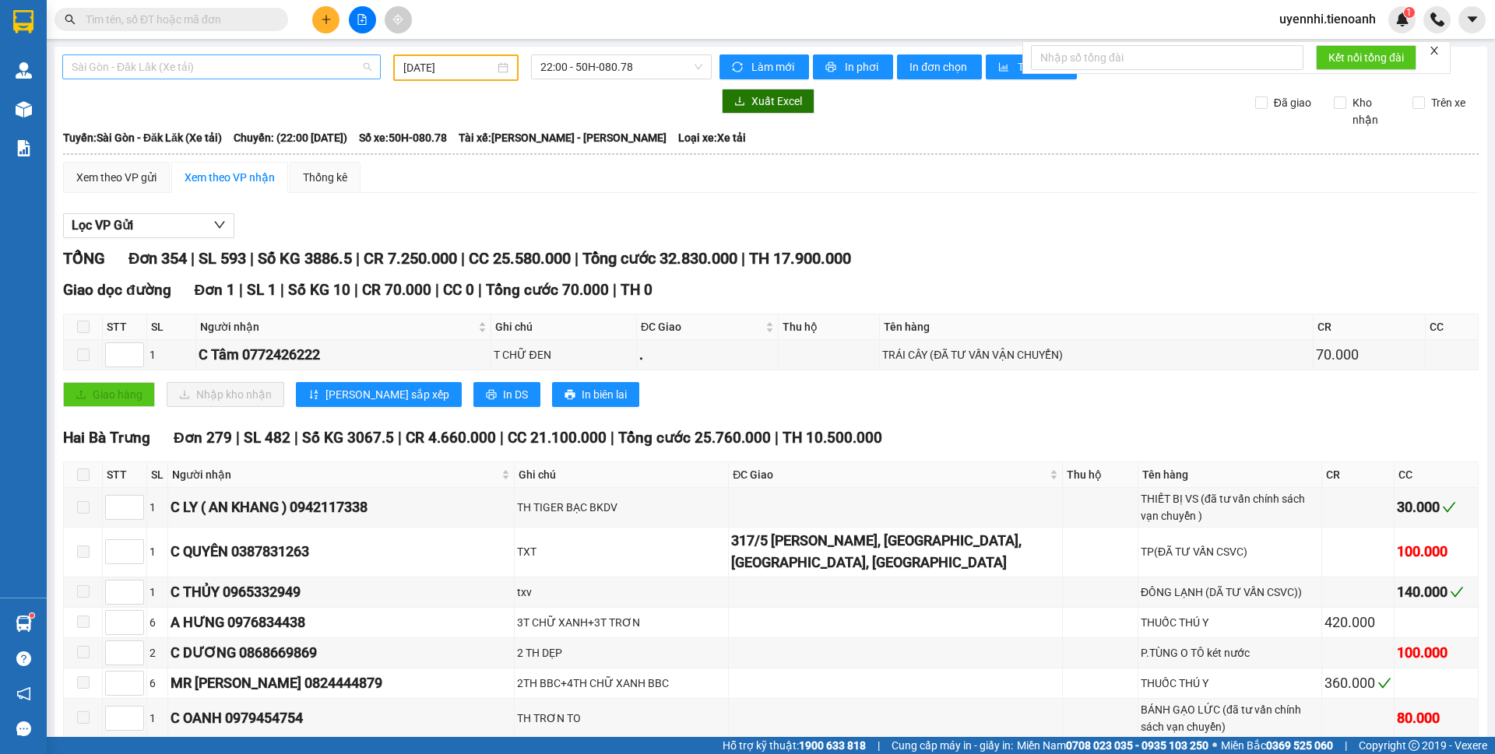
click at [157, 65] on span "Sài Gòn - Đăk Lăk (Xe tải)" at bounding box center [222, 66] width 300 height 23
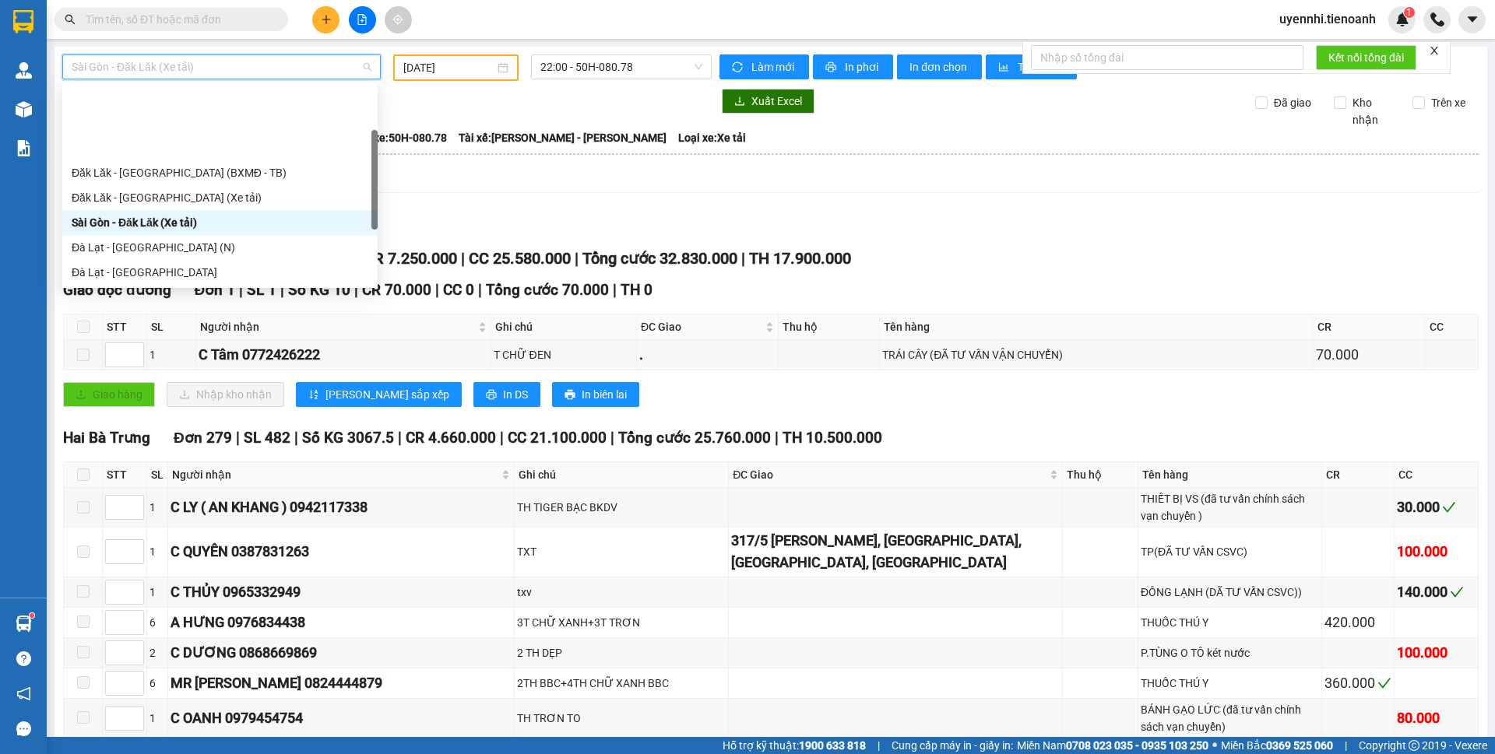
scroll to position [199, 0]
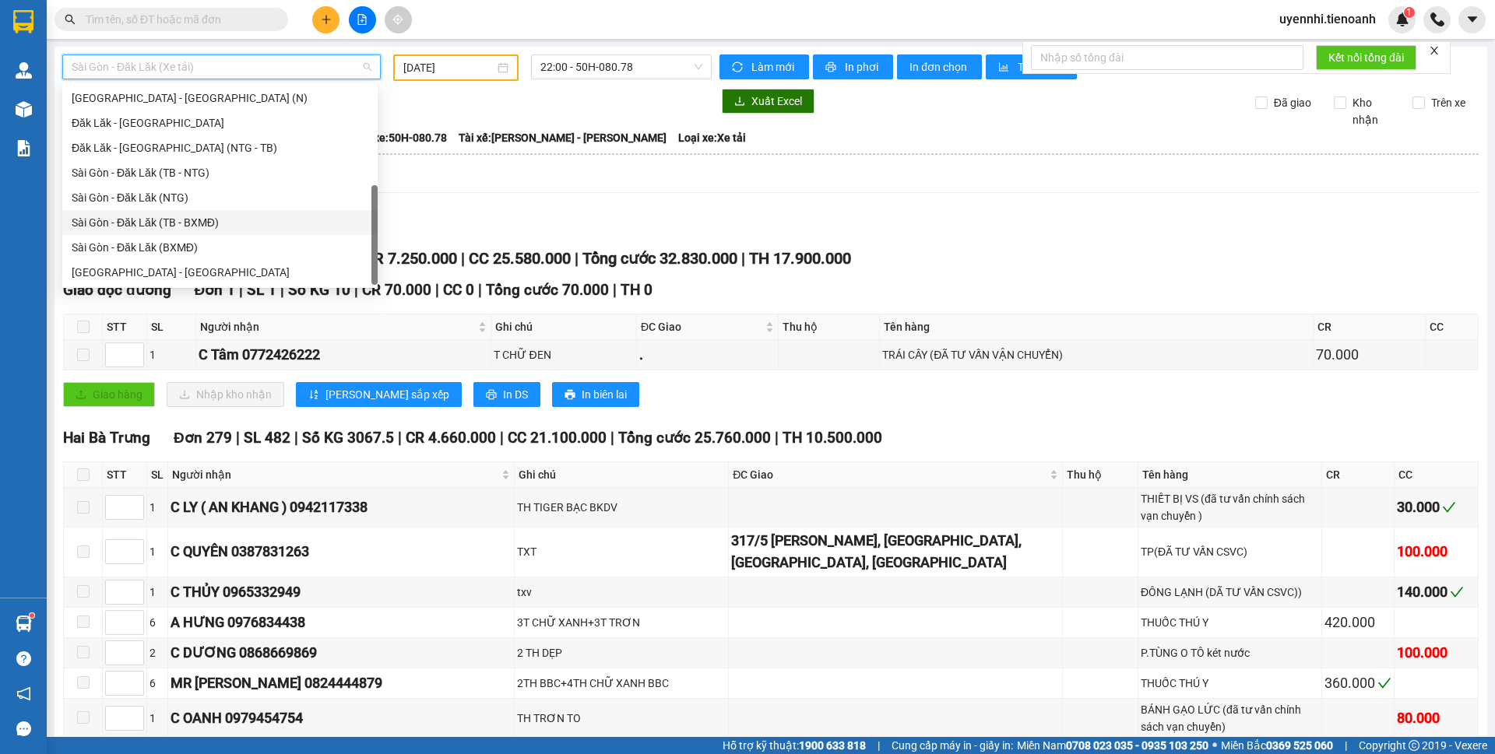
click at [114, 226] on div "Sài Gòn - Đăk Lăk (TB - BXMĐ)" at bounding box center [220, 222] width 297 height 17
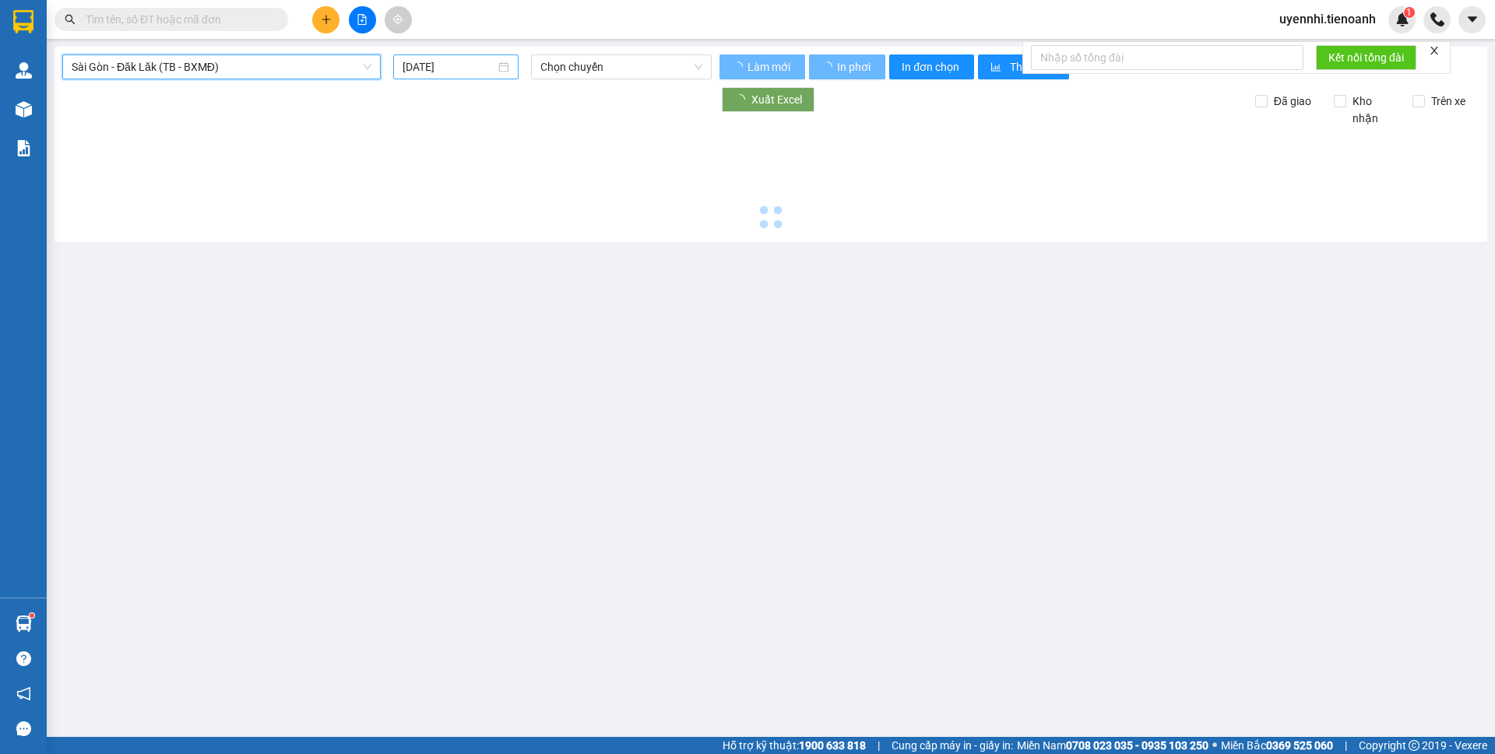
click at [438, 65] on input "[DATE]" at bounding box center [448, 66] width 93 height 17
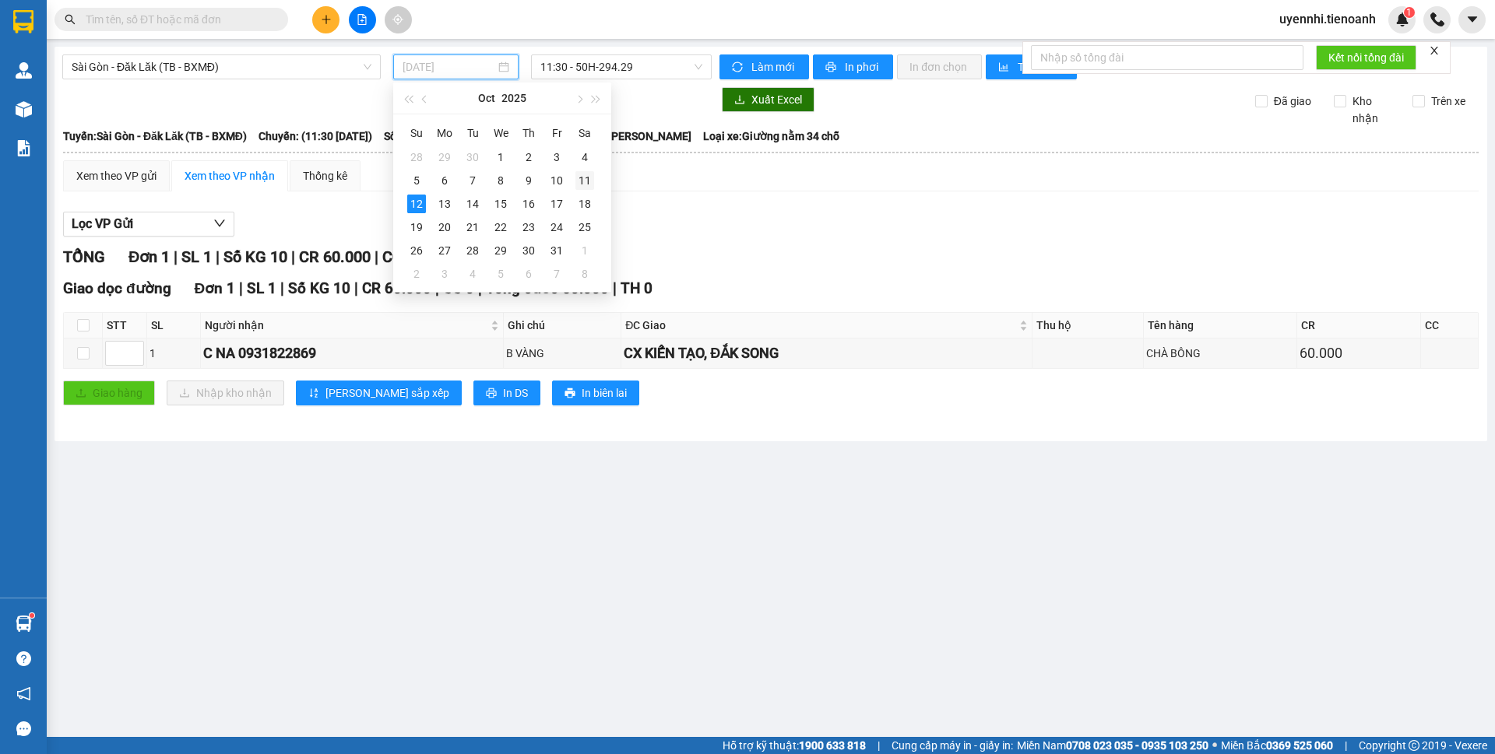
click at [584, 177] on div "11" at bounding box center [584, 180] width 19 height 19
type input "[DATE]"
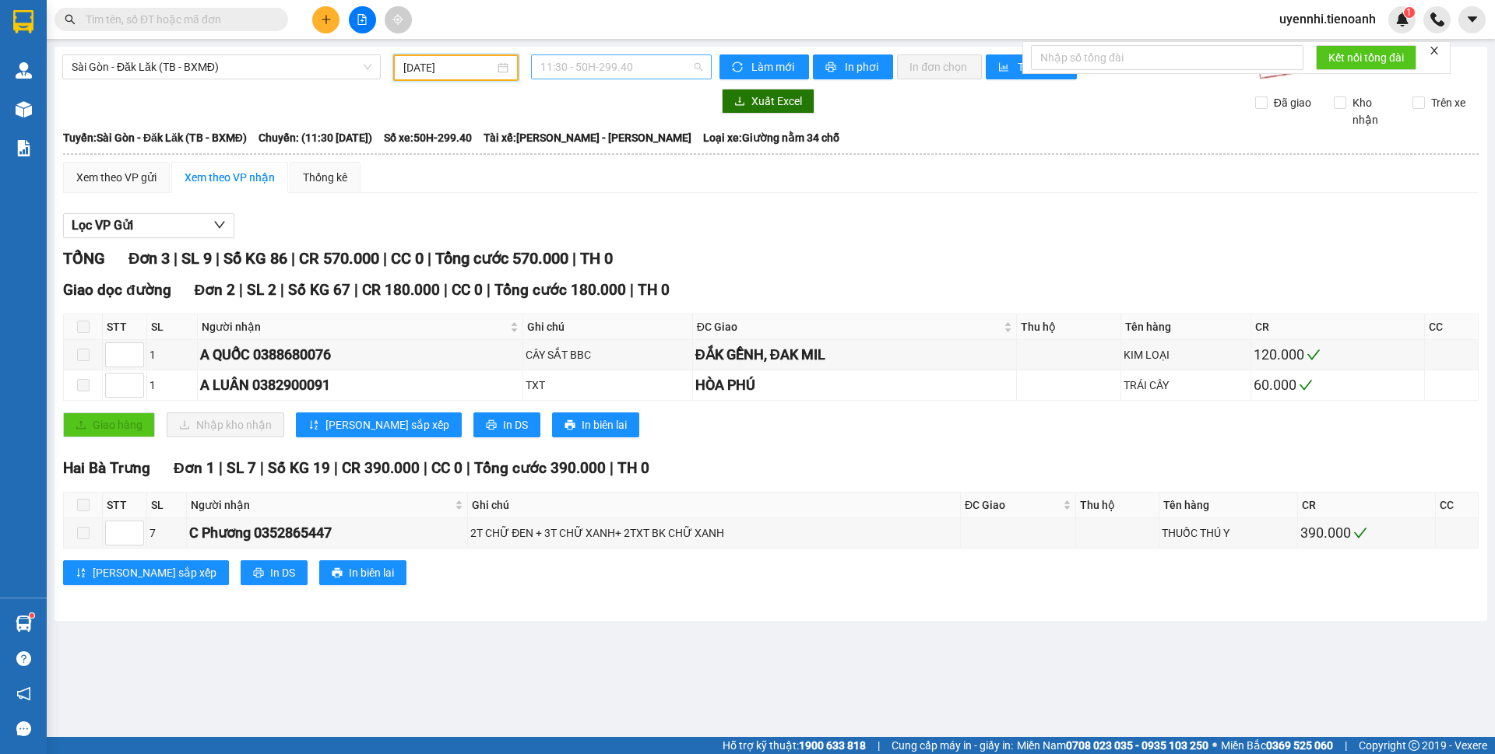
click at [565, 68] on span "11:30 - 50H-299.40" at bounding box center [621, 66] width 162 height 23
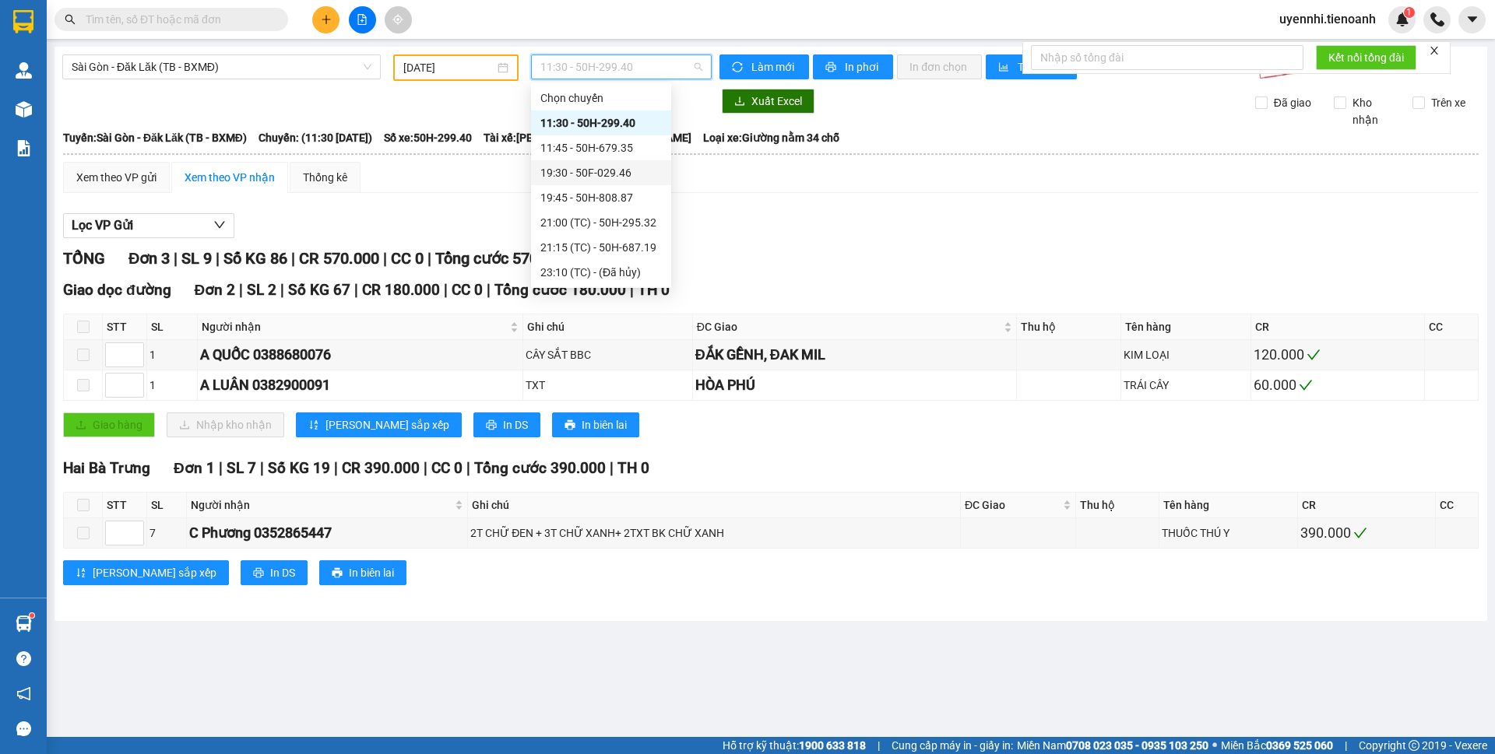
click at [556, 174] on div "19:30 - 50F-029.46" at bounding box center [600, 172] width 121 height 17
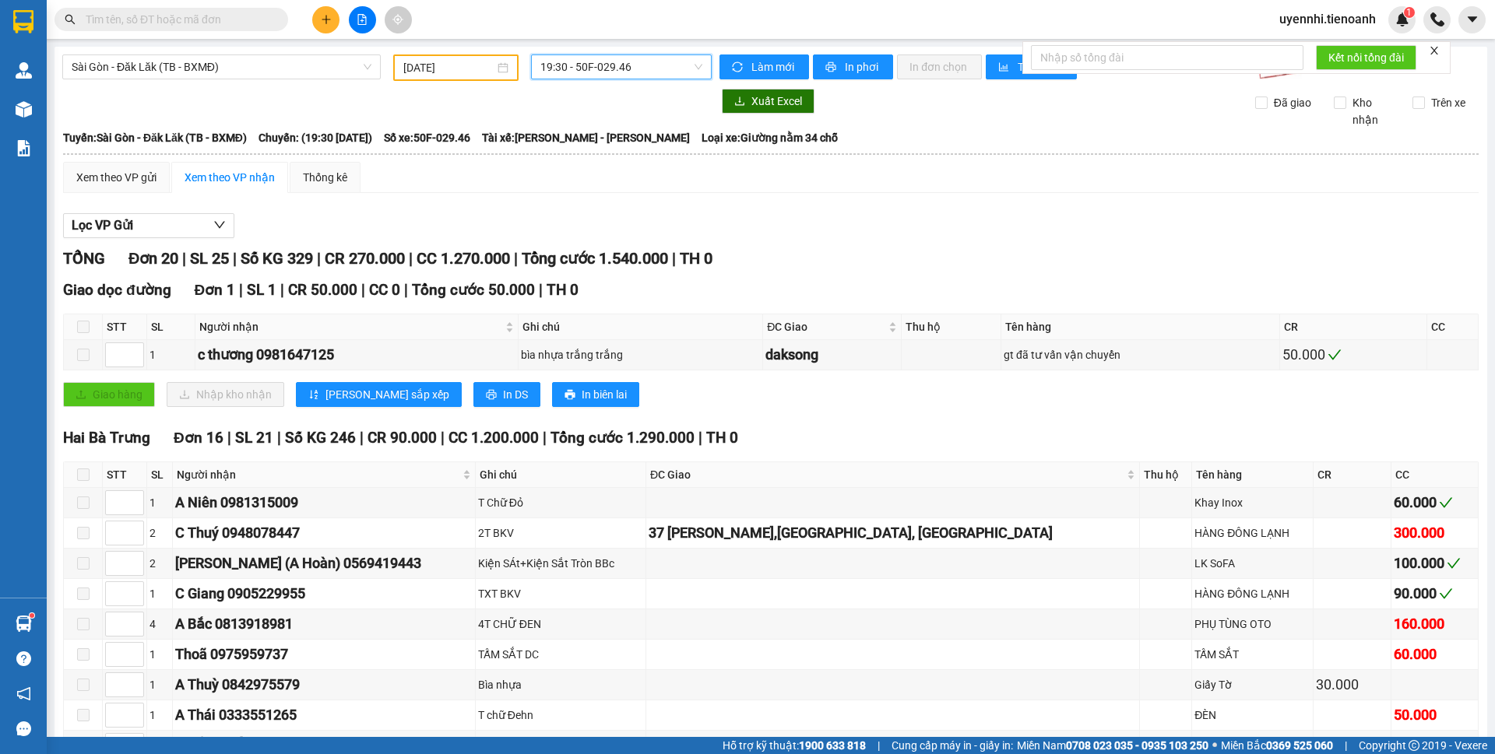
click at [559, 63] on span "19:30 - 50F-029.46" at bounding box center [621, 66] width 162 height 23
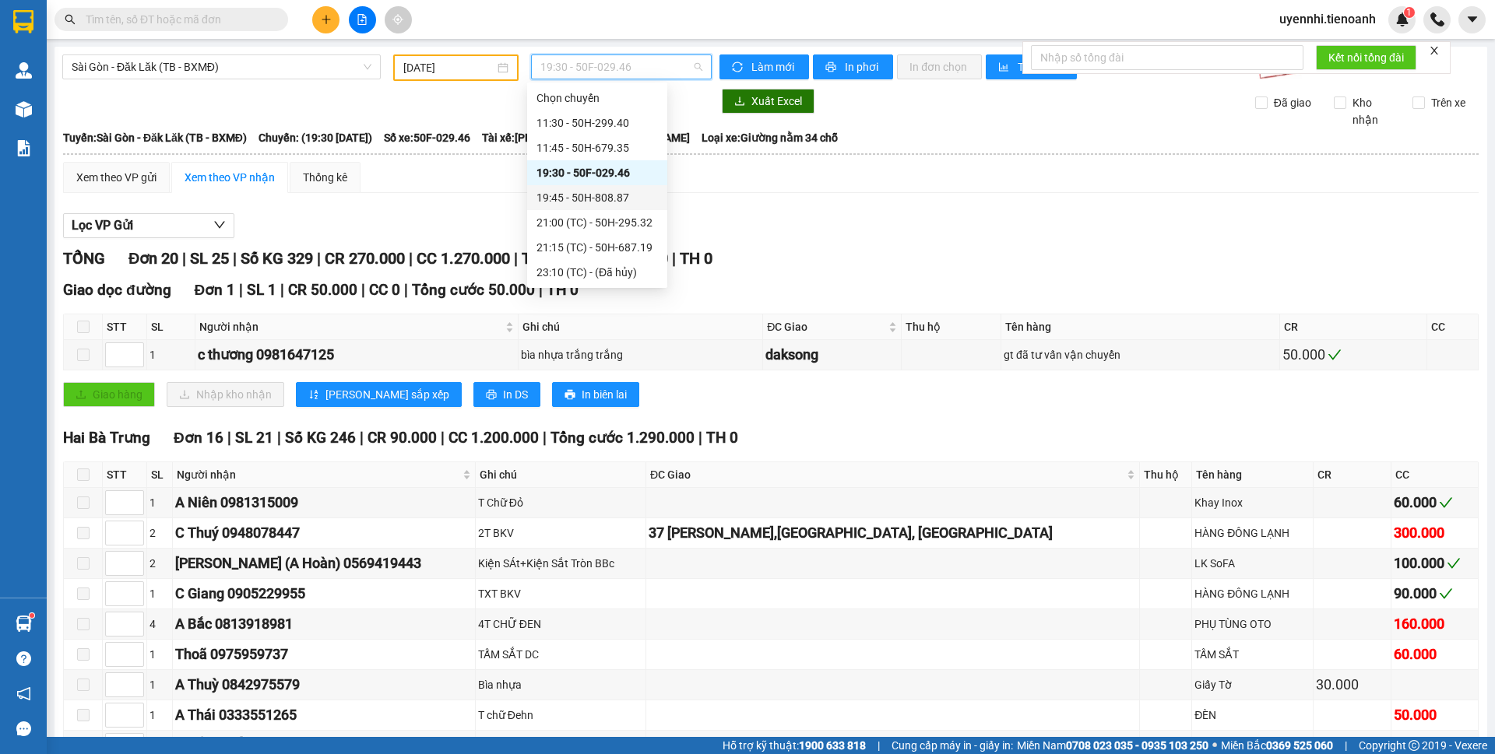
click at [547, 195] on div "19:45 - 50H-808.87" at bounding box center [596, 197] width 121 height 17
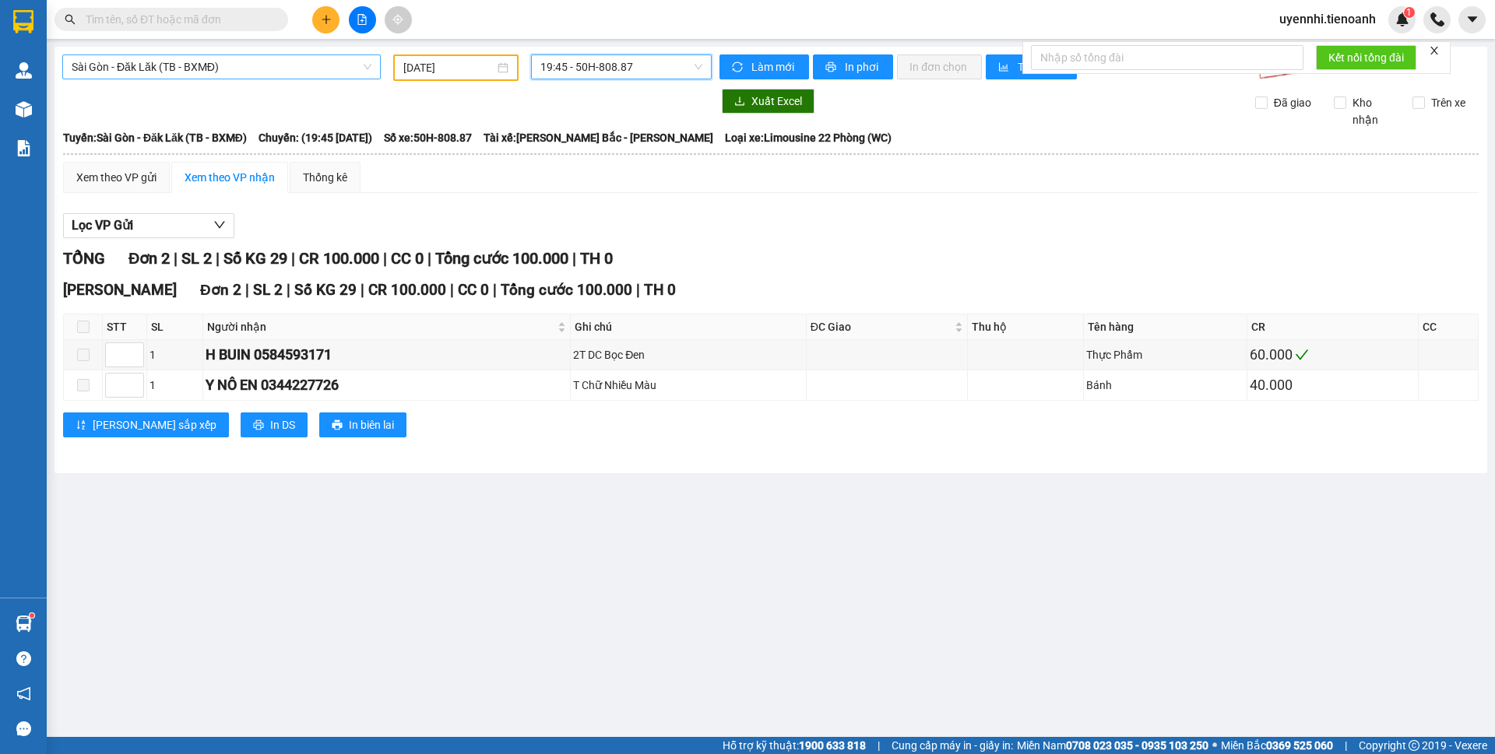
click at [143, 56] on span "Sài Gòn - Đăk Lăk (TB - BXMĐ)" at bounding box center [222, 66] width 300 height 23
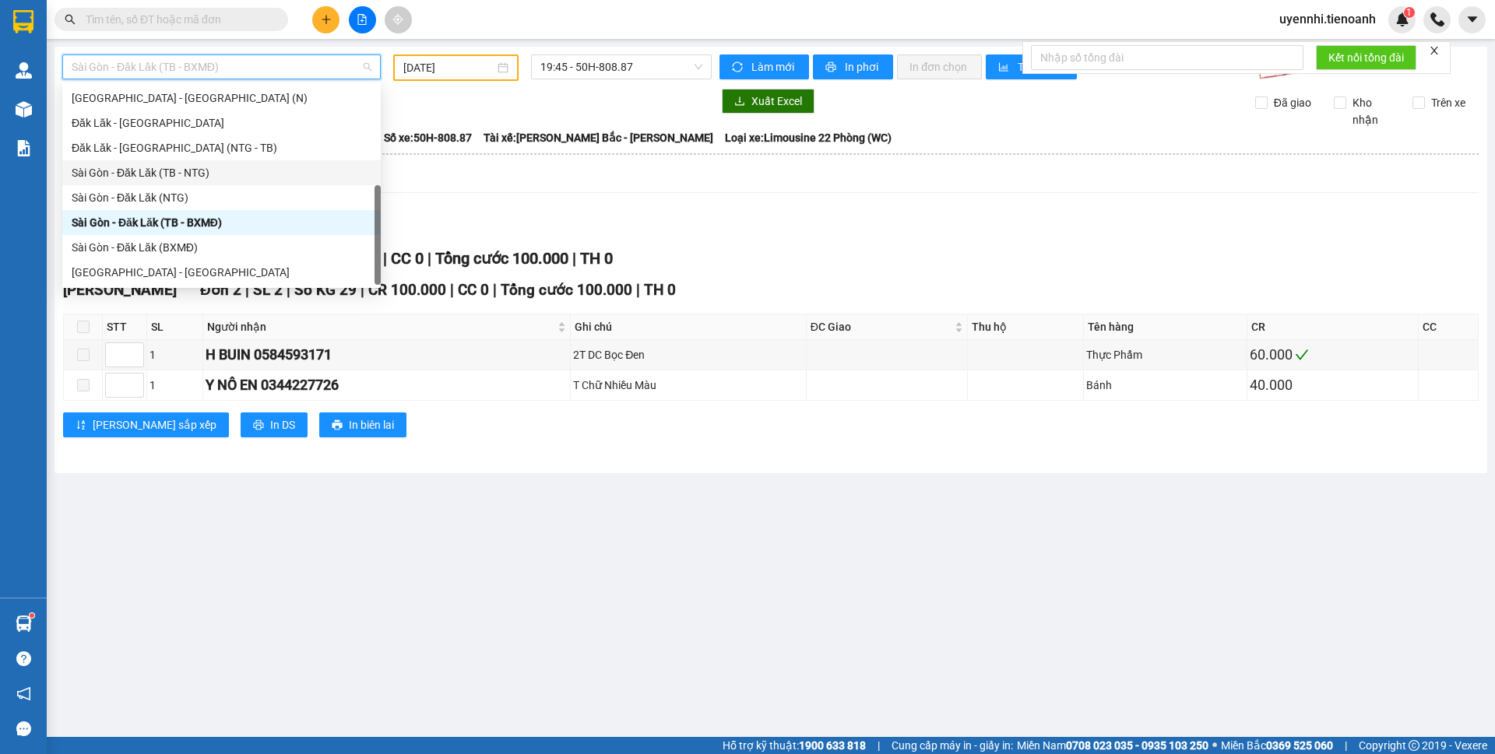
click at [182, 174] on div "Sài Gòn - Đăk Lăk (TB - NTG)" at bounding box center [222, 172] width 300 height 17
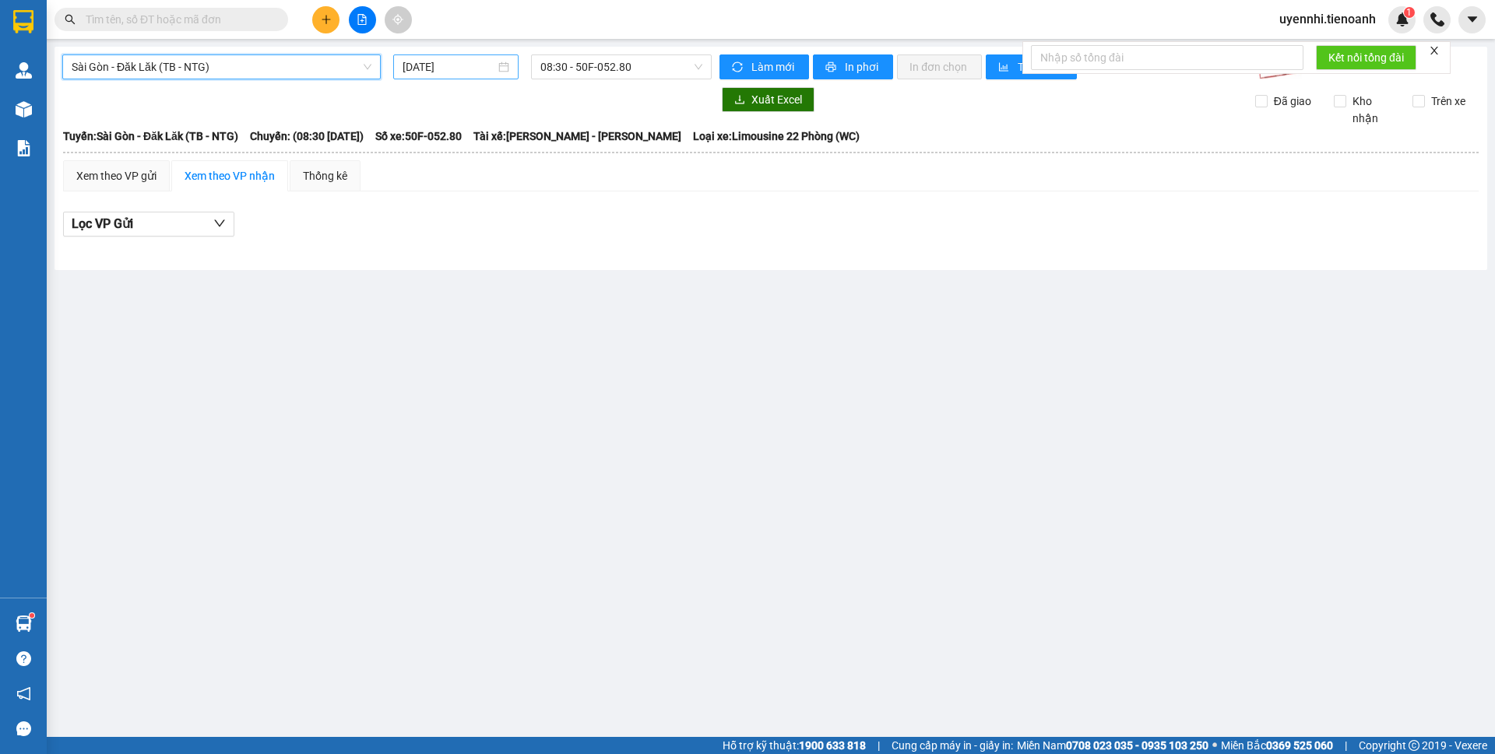
click at [434, 76] on div "[DATE]" at bounding box center [455, 66] width 125 height 25
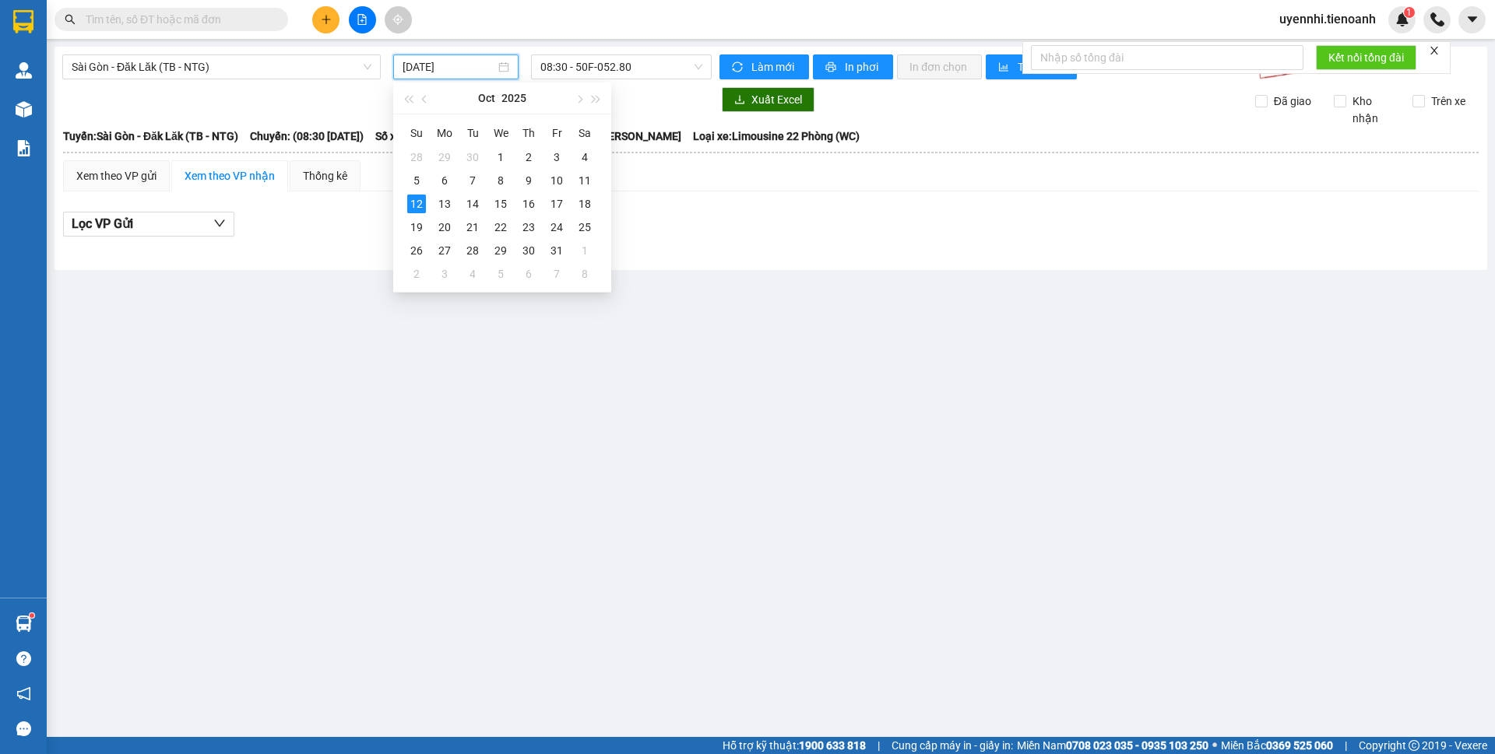
click at [435, 62] on input "[DATE]" at bounding box center [448, 66] width 93 height 17
click at [585, 185] on div "11" at bounding box center [584, 180] width 19 height 19
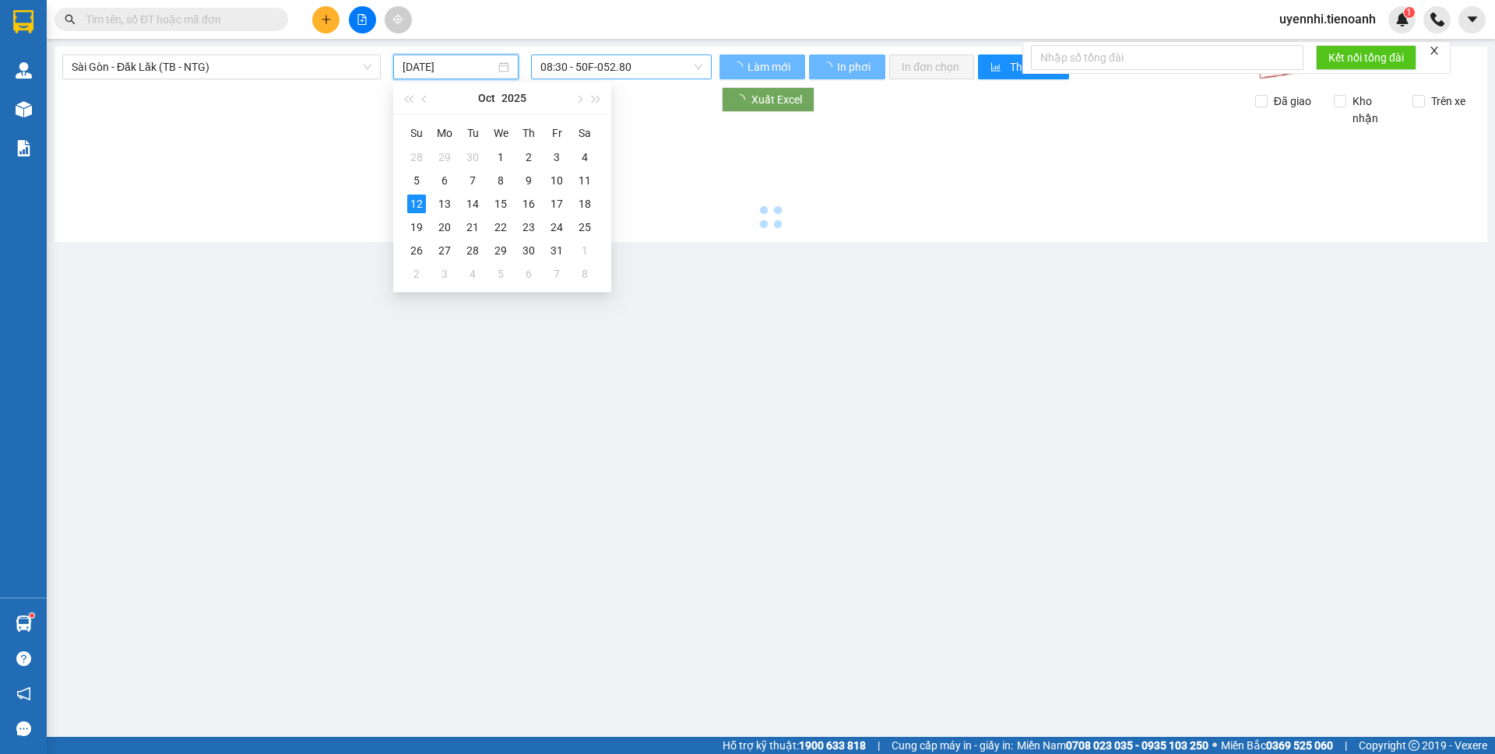
type input "[DATE]"
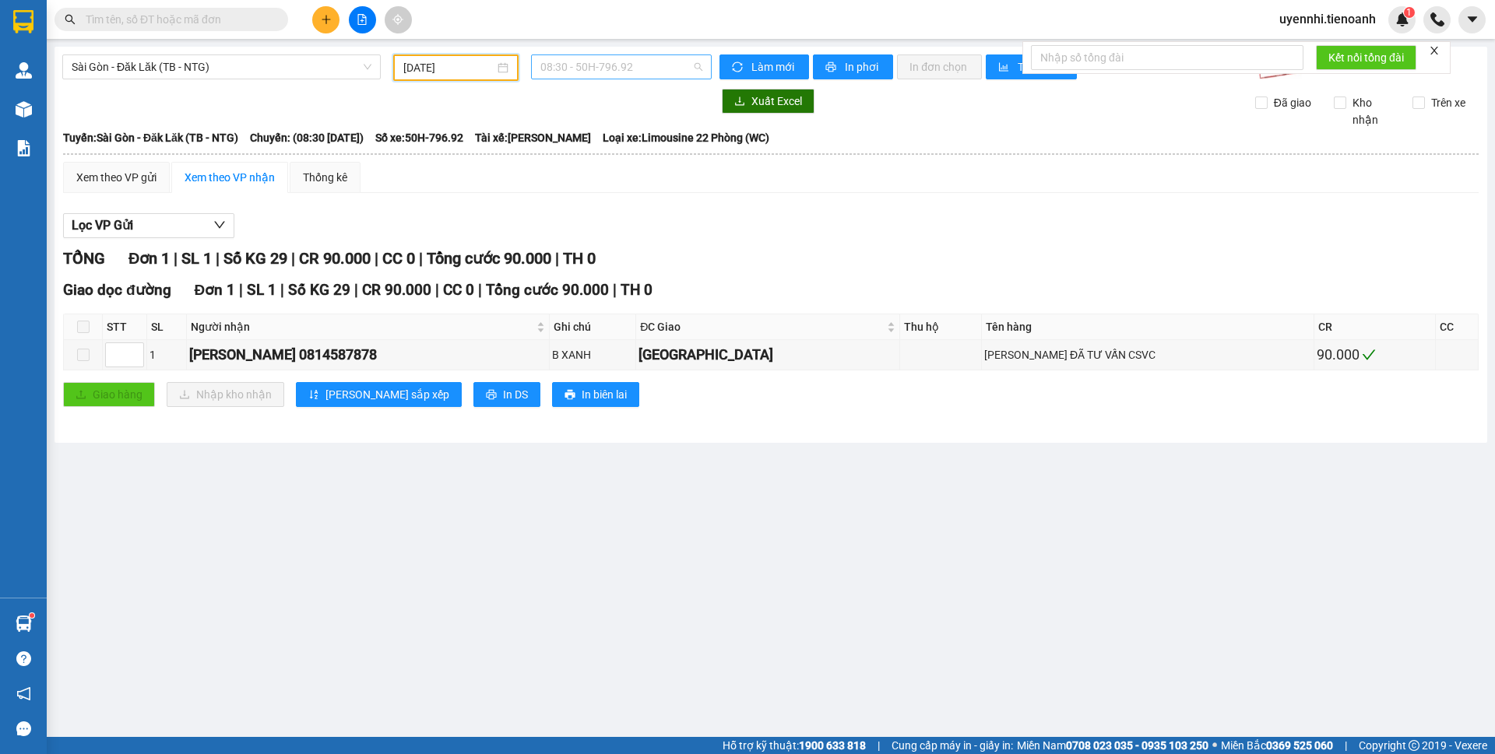
click at [583, 65] on span "08:30 - 50H-796.92" at bounding box center [621, 66] width 162 height 23
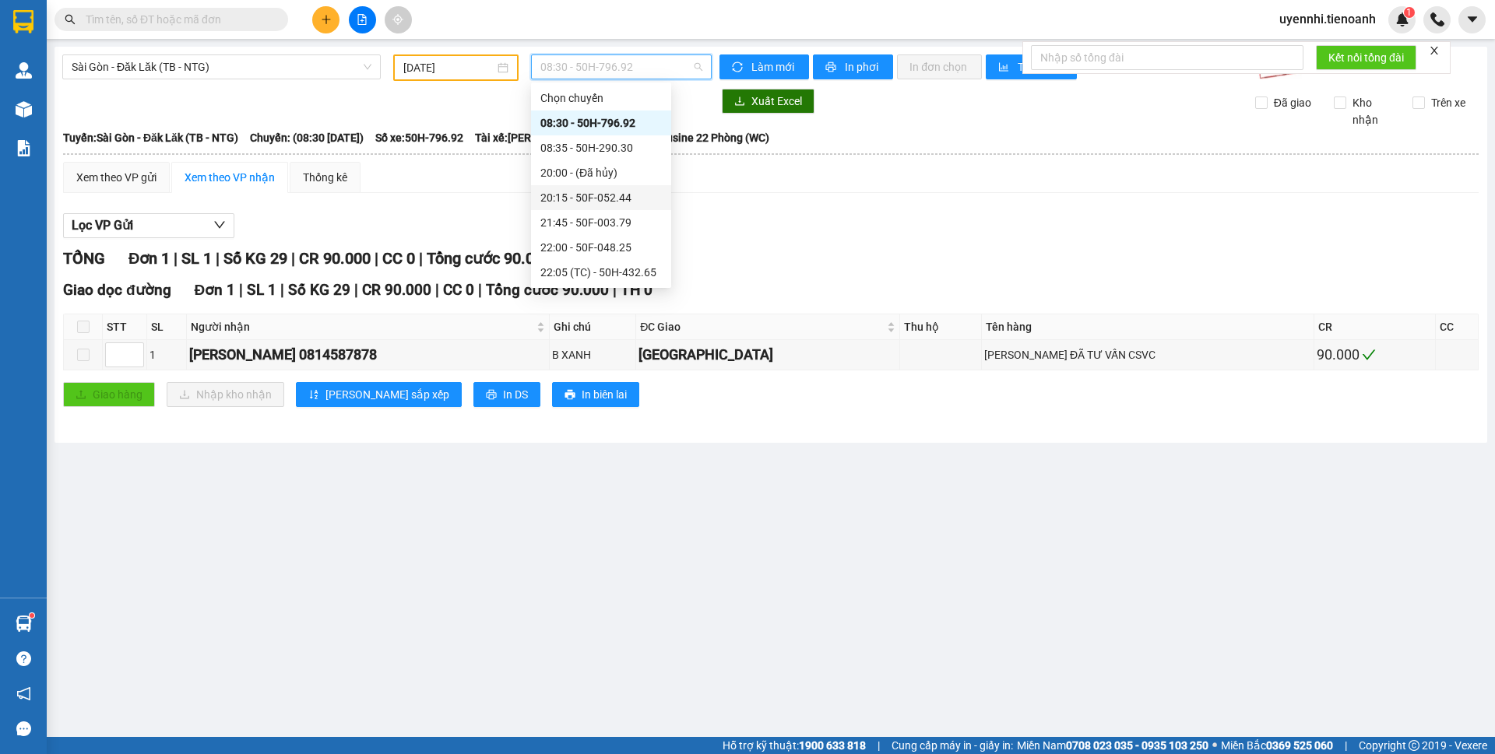
click at [553, 198] on div "20:15 - 50F-052.44" at bounding box center [600, 197] width 121 height 17
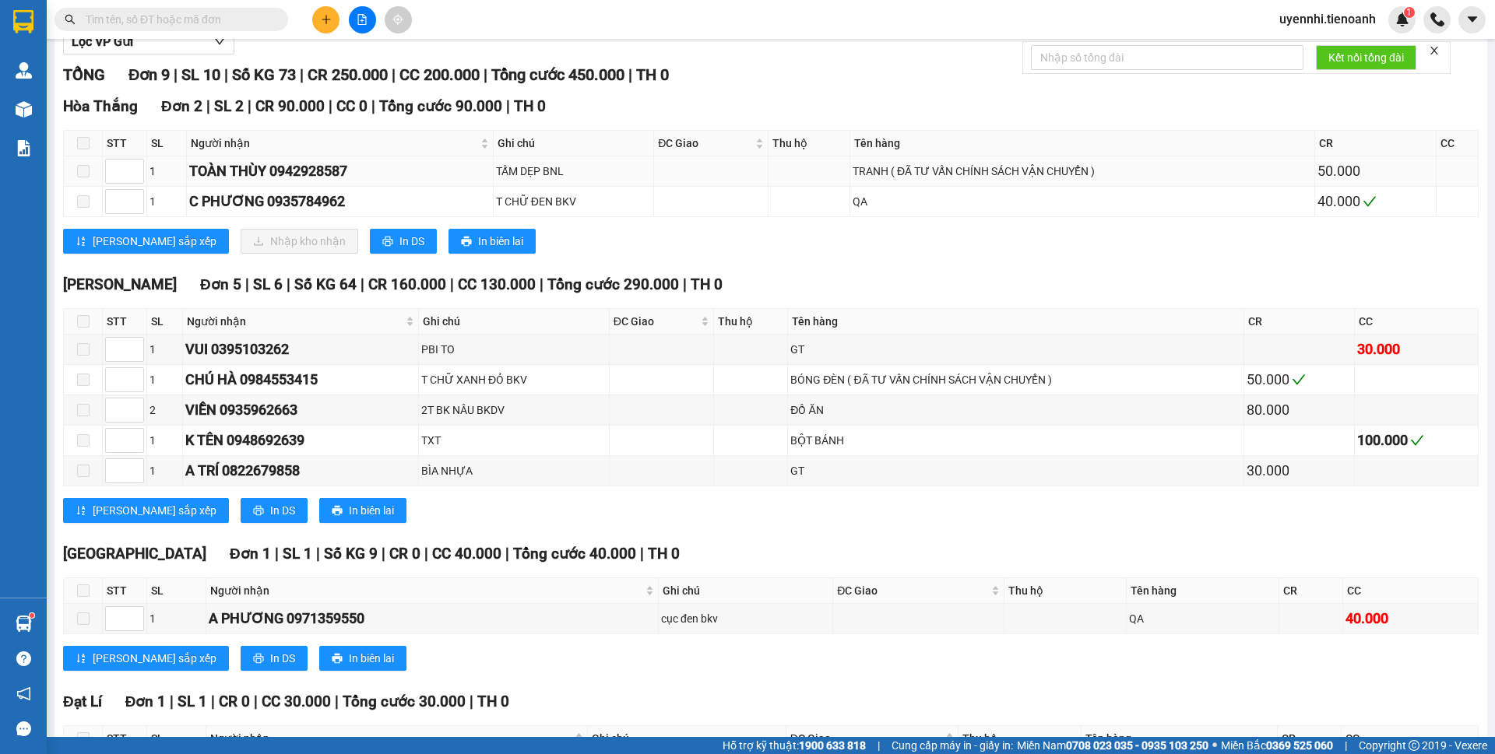
scroll to position [76, 0]
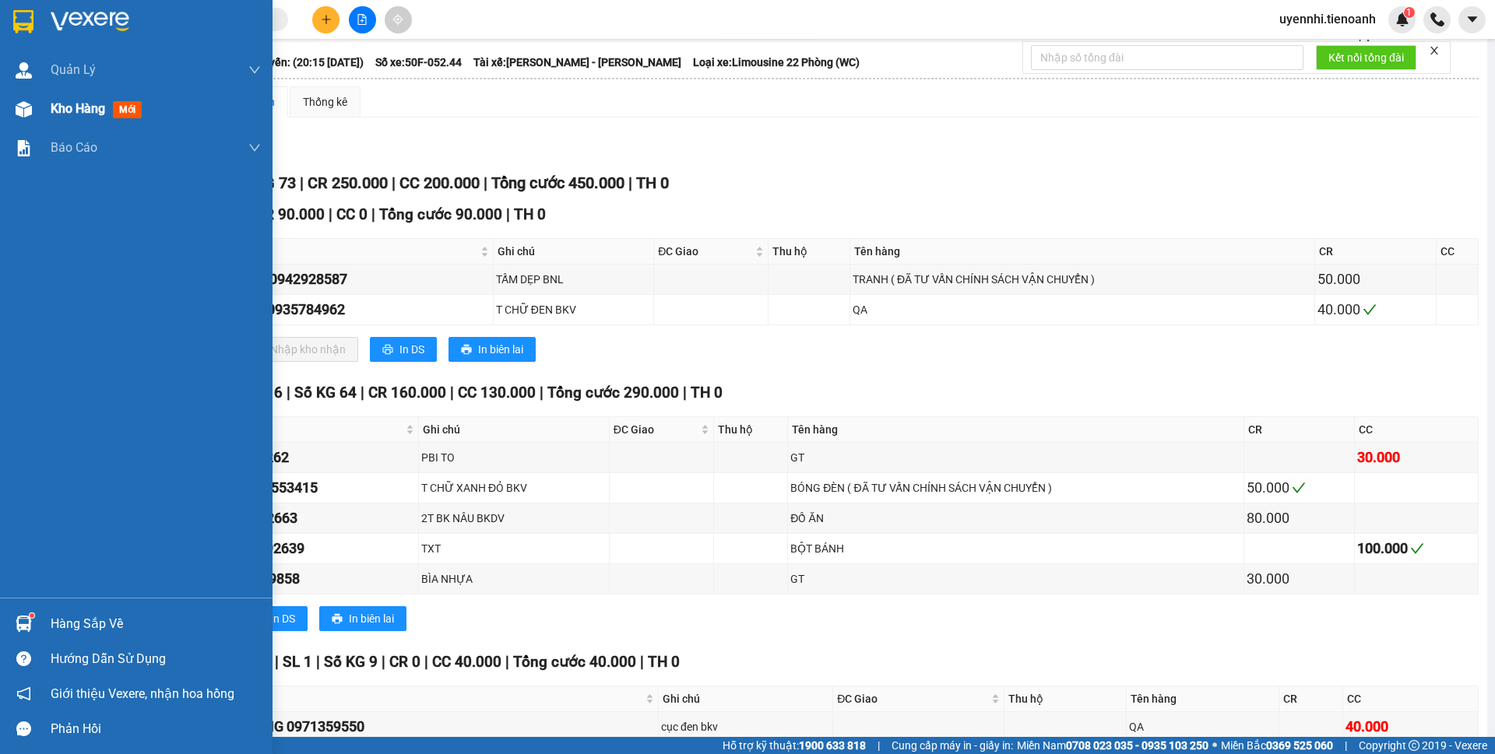
click at [75, 112] on span "Kho hàng" at bounding box center [78, 108] width 54 height 15
